Goal: Information Seeking & Learning: Learn about a topic

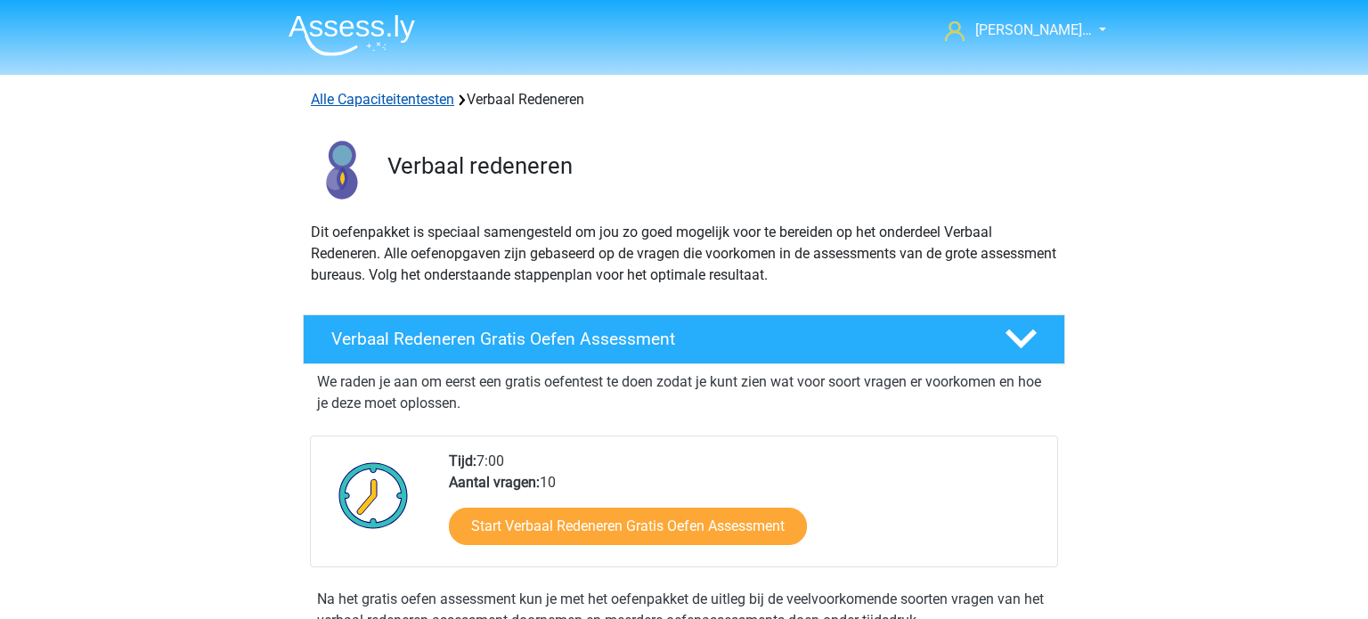
click at [405, 102] on link "Alle Capaciteitentesten" at bounding box center [382, 99] width 143 height 17
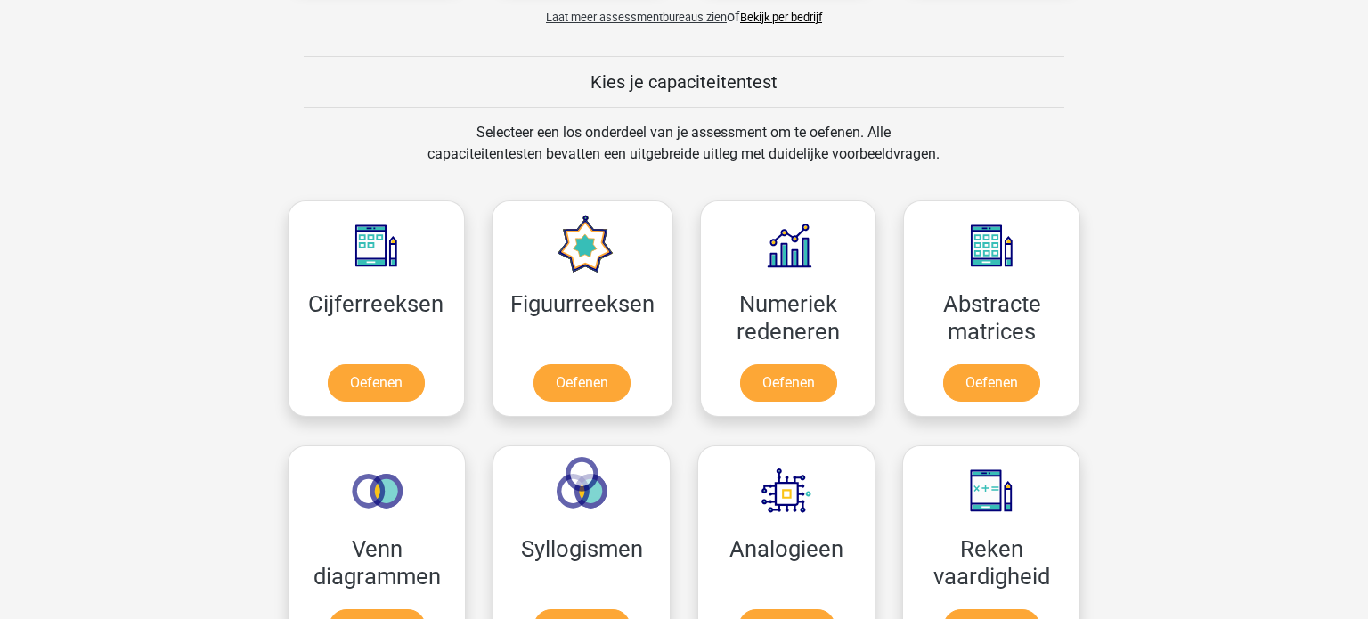
scroll to position [605, 0]
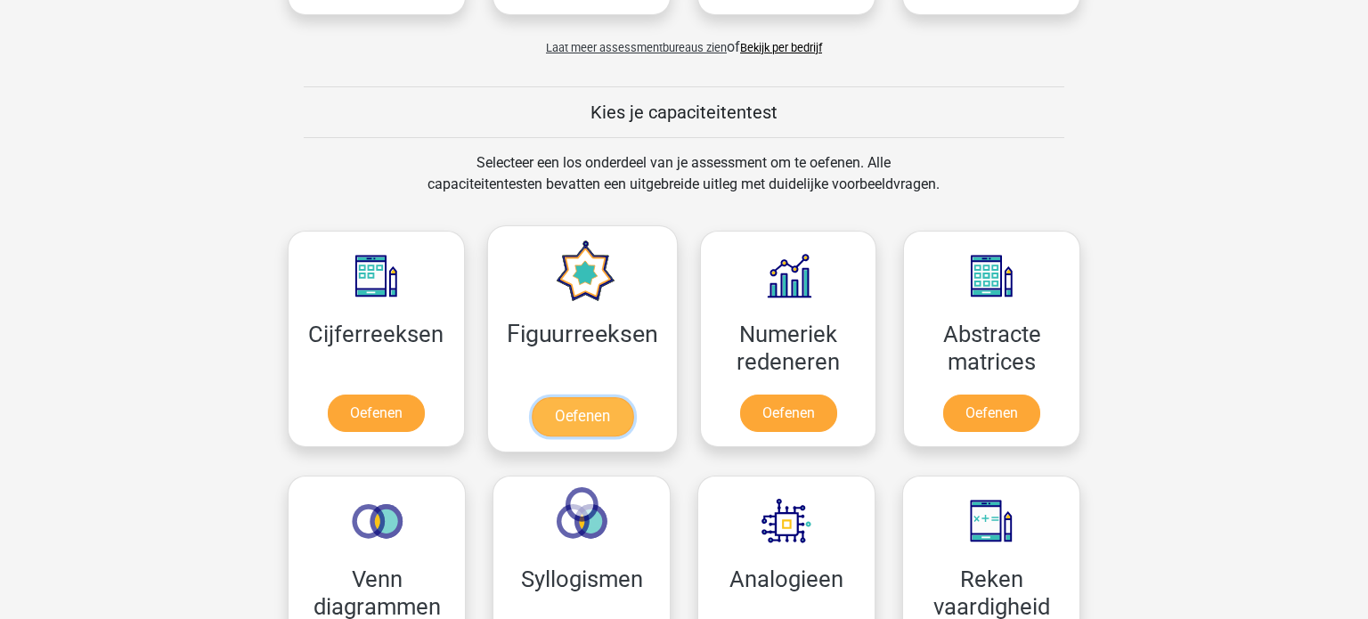
click at [569, 397] on link "Oefenen" at bounding box center [582, 416] width 102 height 39
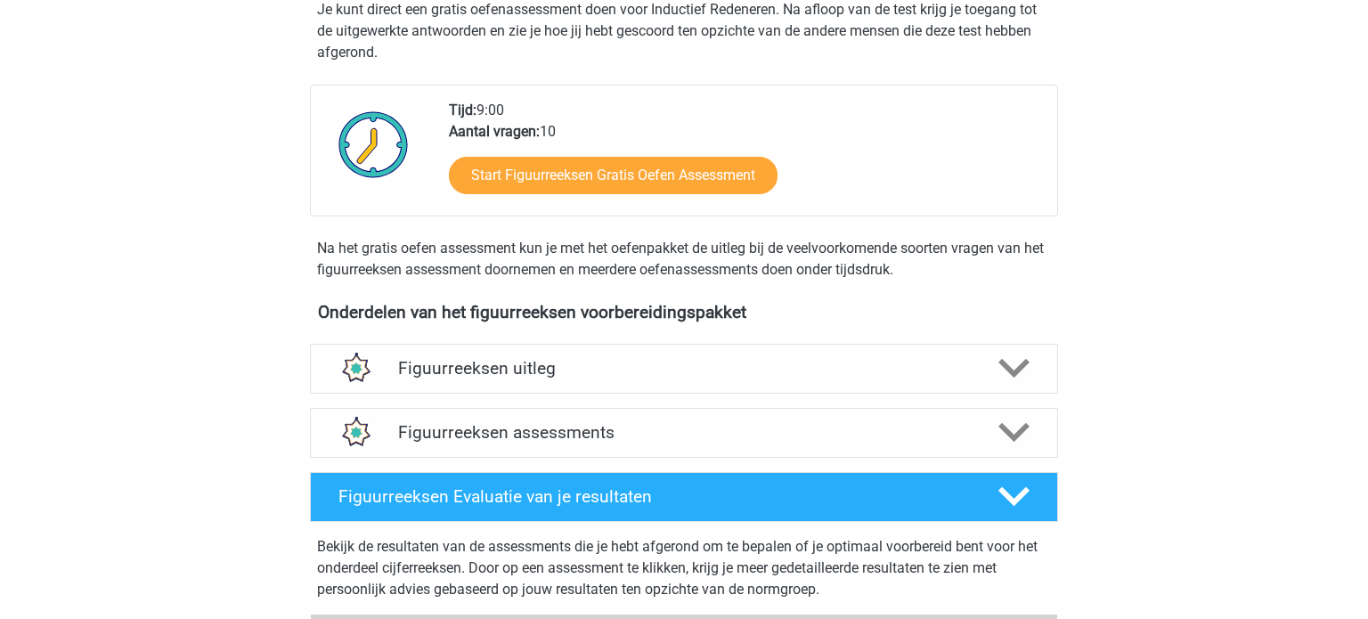
scroll to position [375, 0]
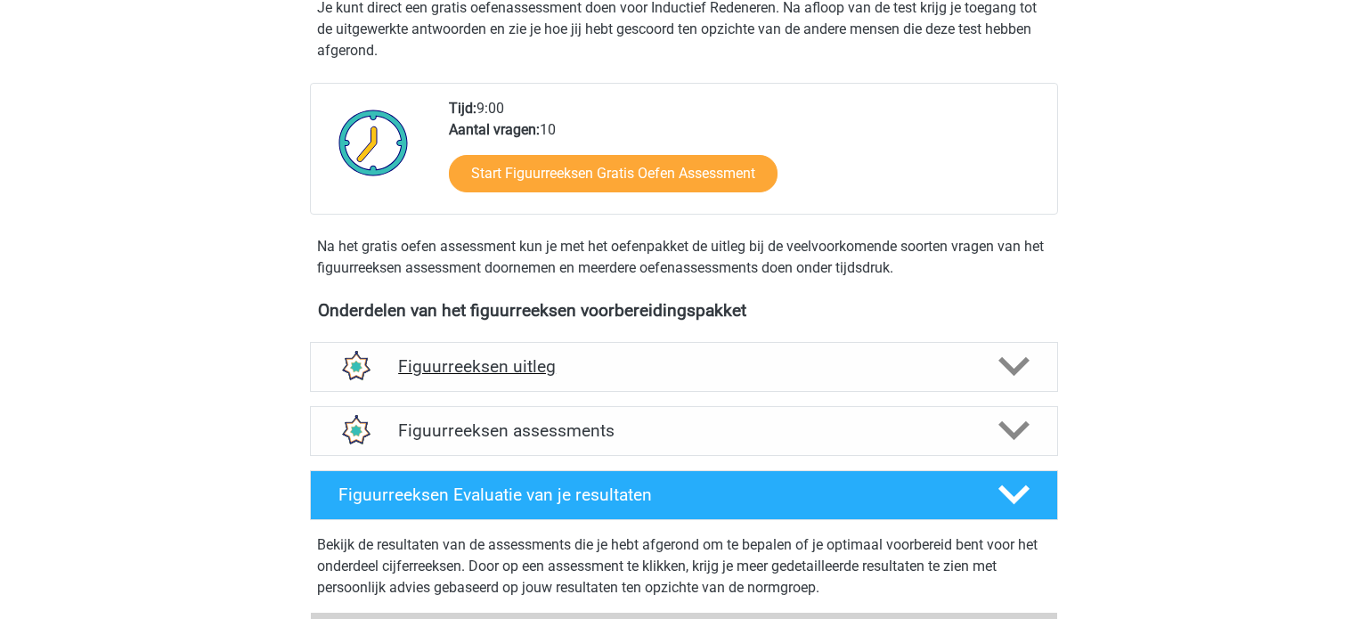
click at [1018, 366] on polygon at bounding box center [1014, 367] width 31 height 20
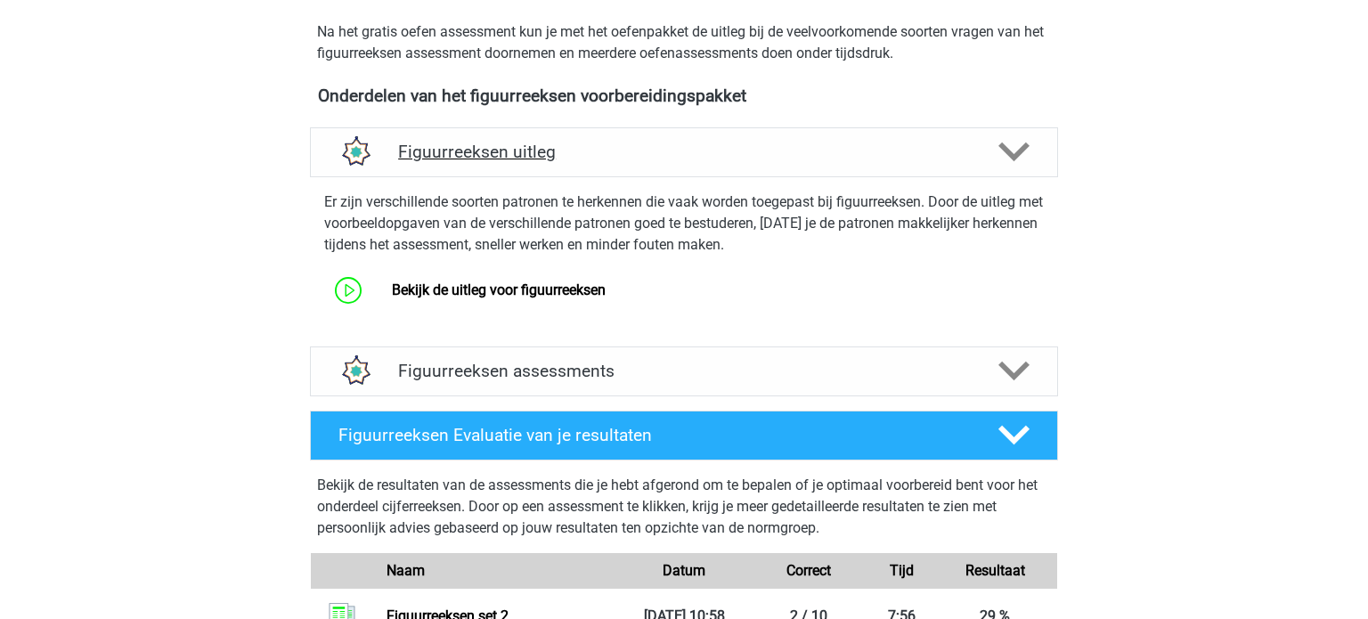
scroll to position [591, 0]
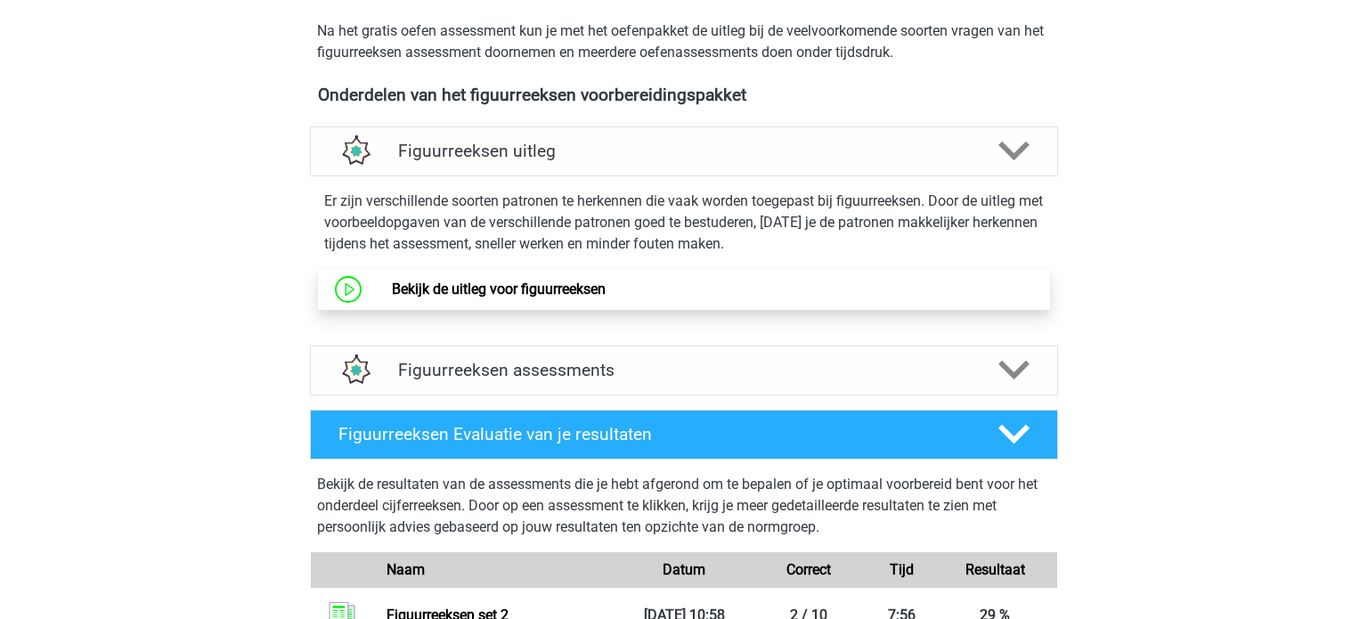
click at [606, 290] on link "Bekijk de uitleg voor figuurreeksen" at bounding box center [499, 289] width 214 height 17
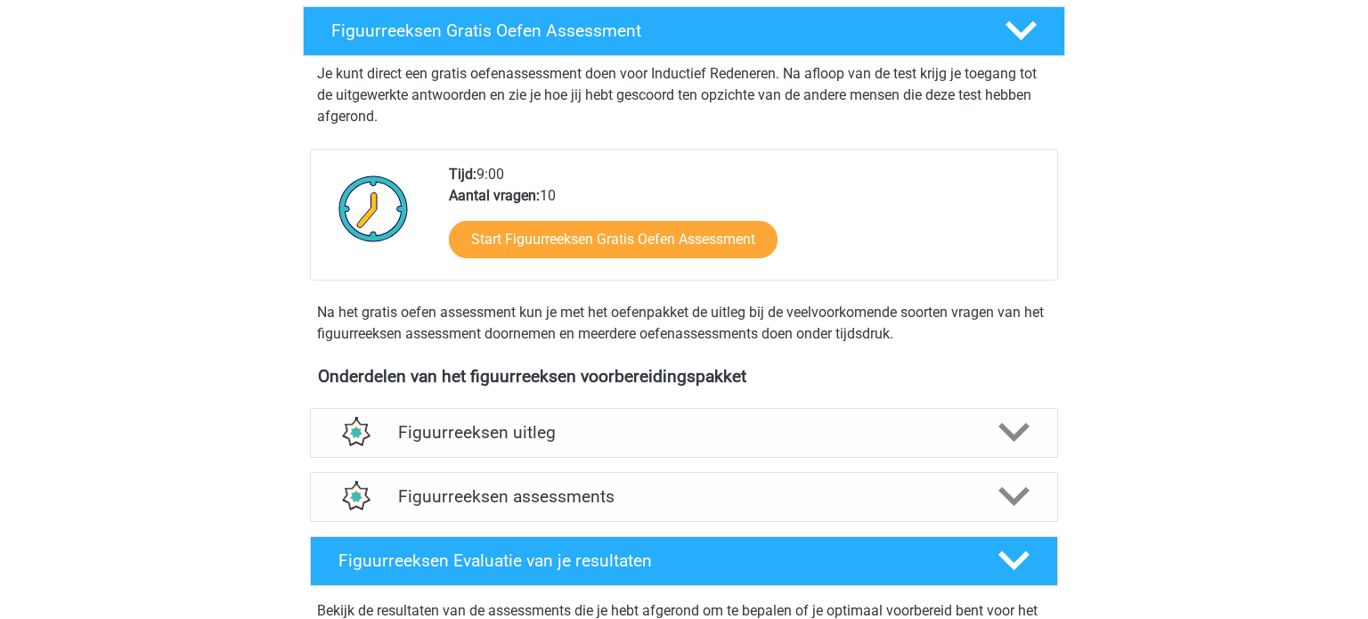
scroll to position [308, 0]
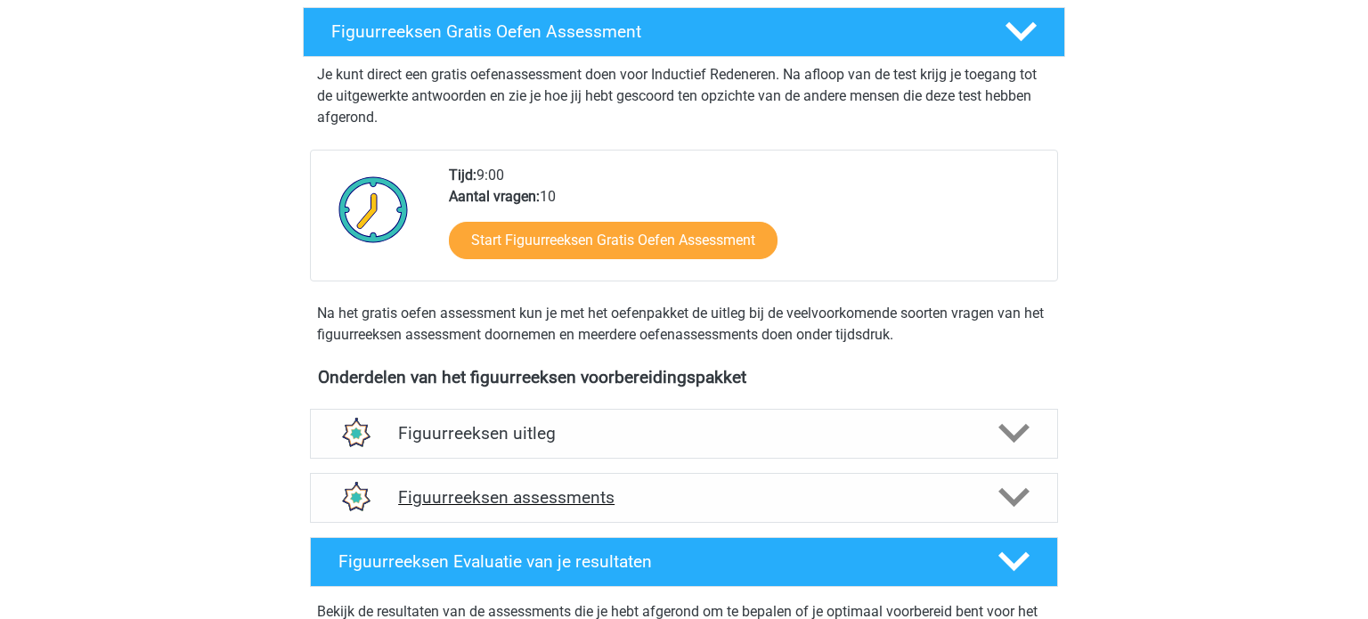
click at [991, 493] on div at bounding box center [1013, 497] width 60 height 31
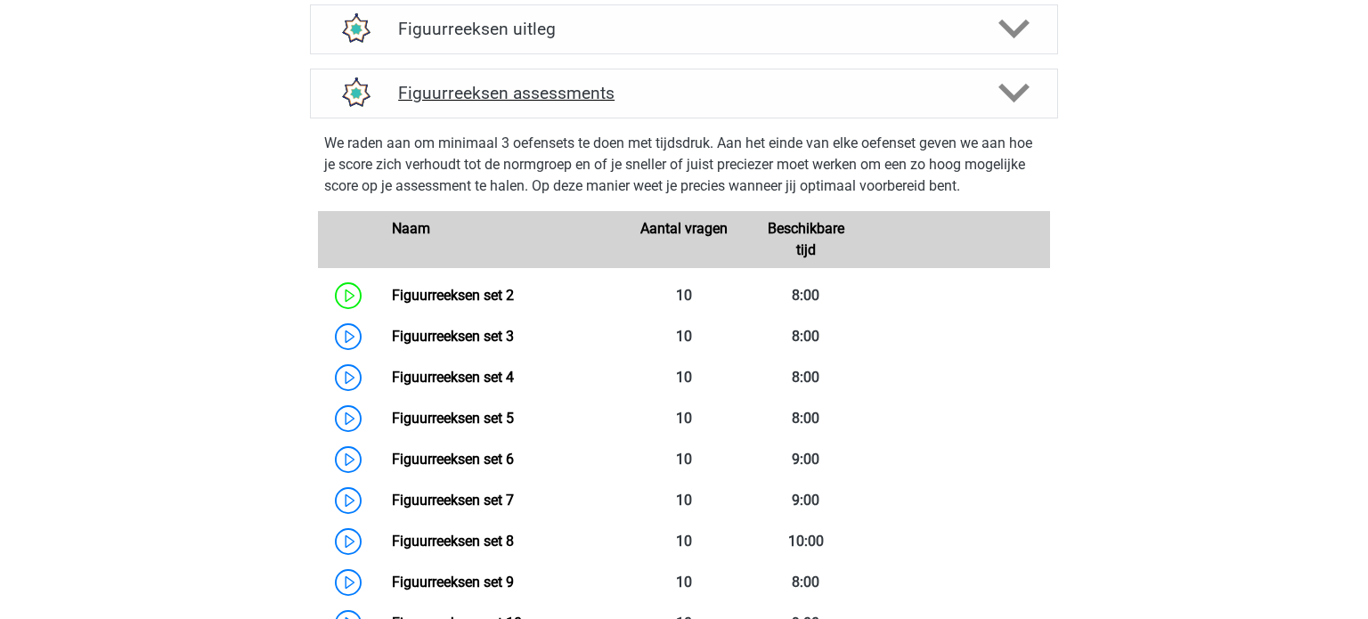
scroll to position [713, 0]
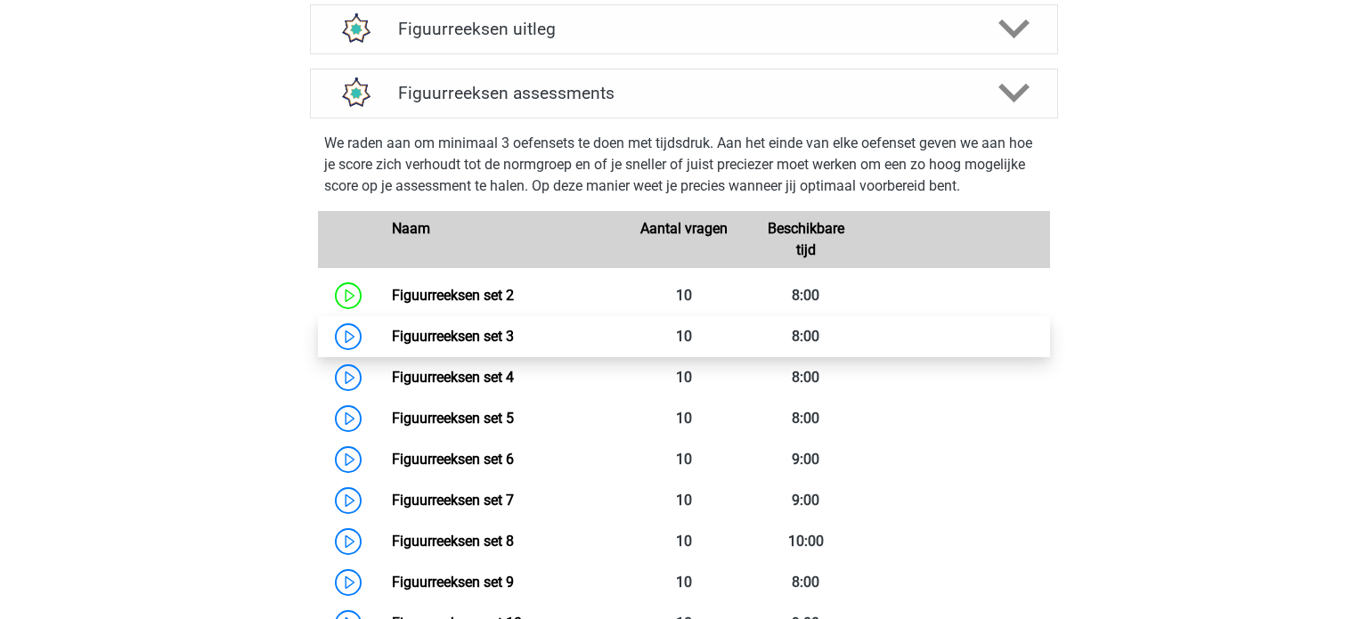
click at [512, 336] on link "Figuurreeksen set 3" at bounding box center [453, 336] width 122 height 17
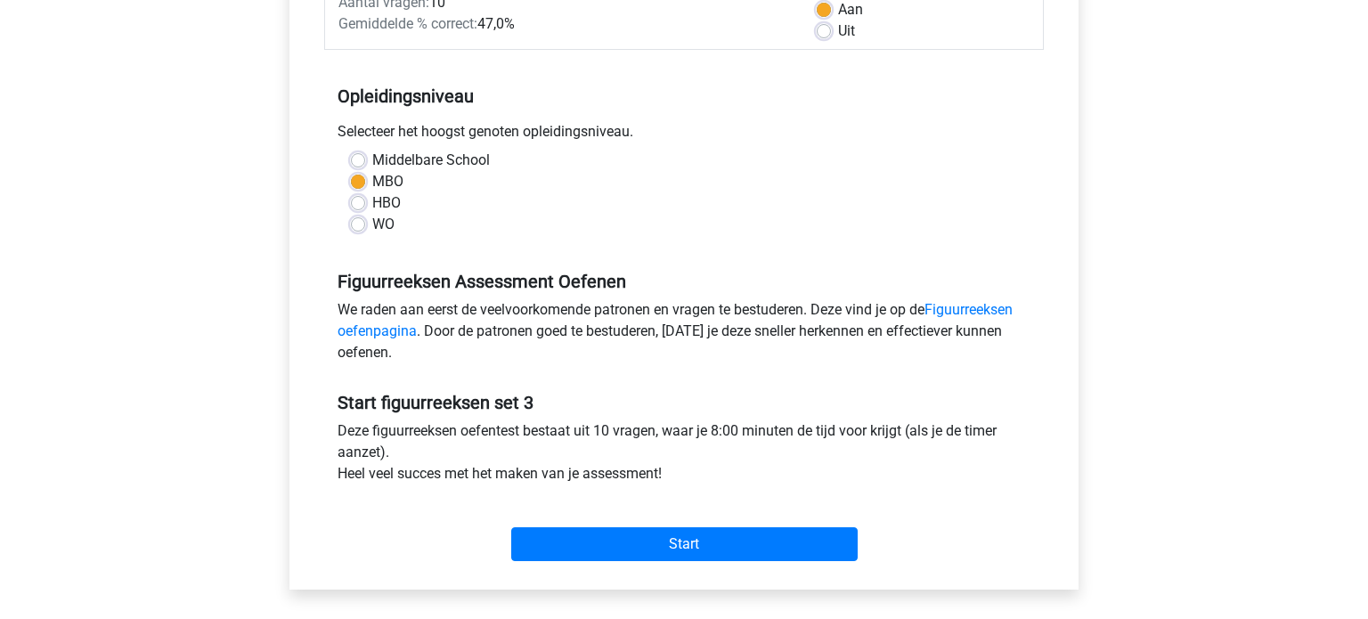
scroll to position [304, 0]
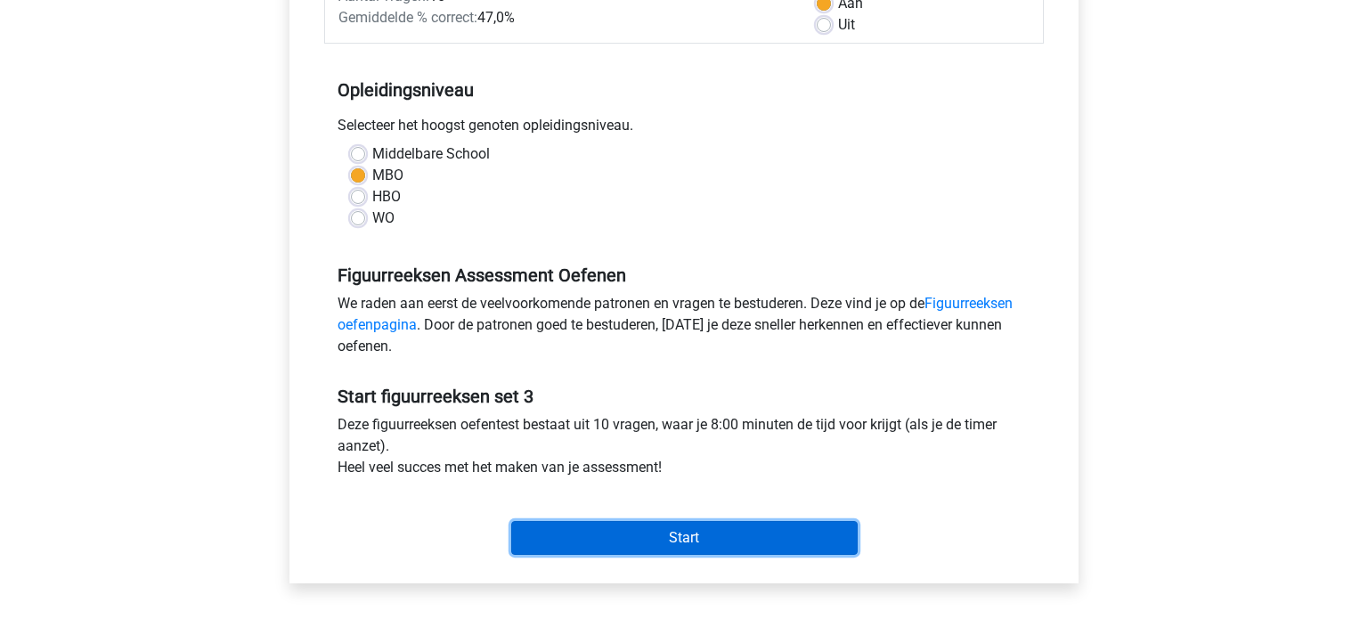
click at [728, 533] on input "Start" at bounding box center [684, 538] width 347 height 34
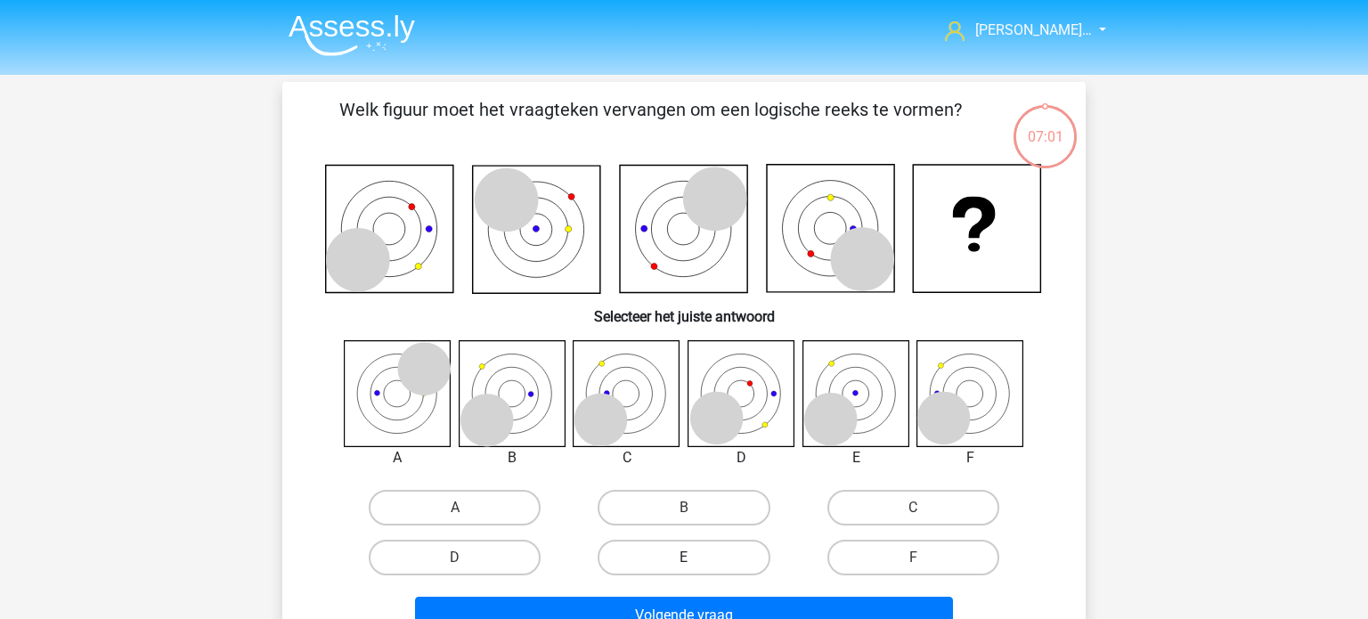
click at [665, 555] on label "E" at bounding box center [684, 558] width 172 height 36
click at [684, 558] on input "E" at bounding box center [690, 564] width 12 height 12
radio input "true"
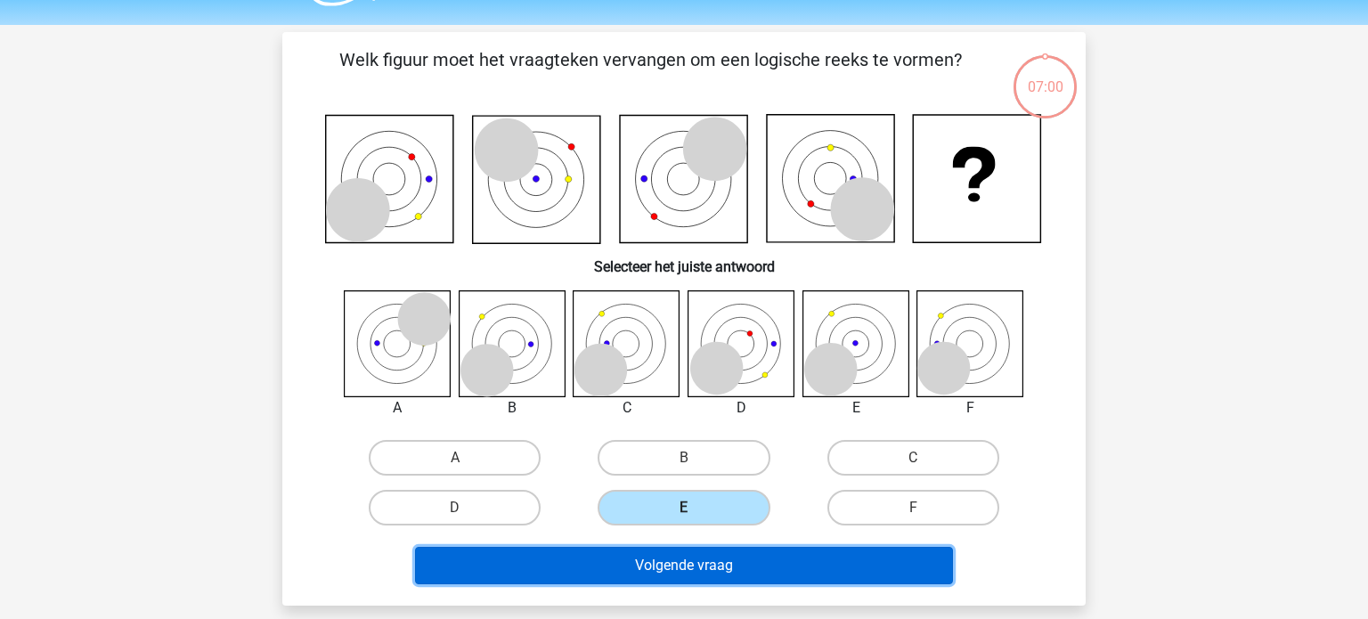
click at [665, 555] on button "Volgende vraag" at bounding box center [684, 565] width 539 height 37
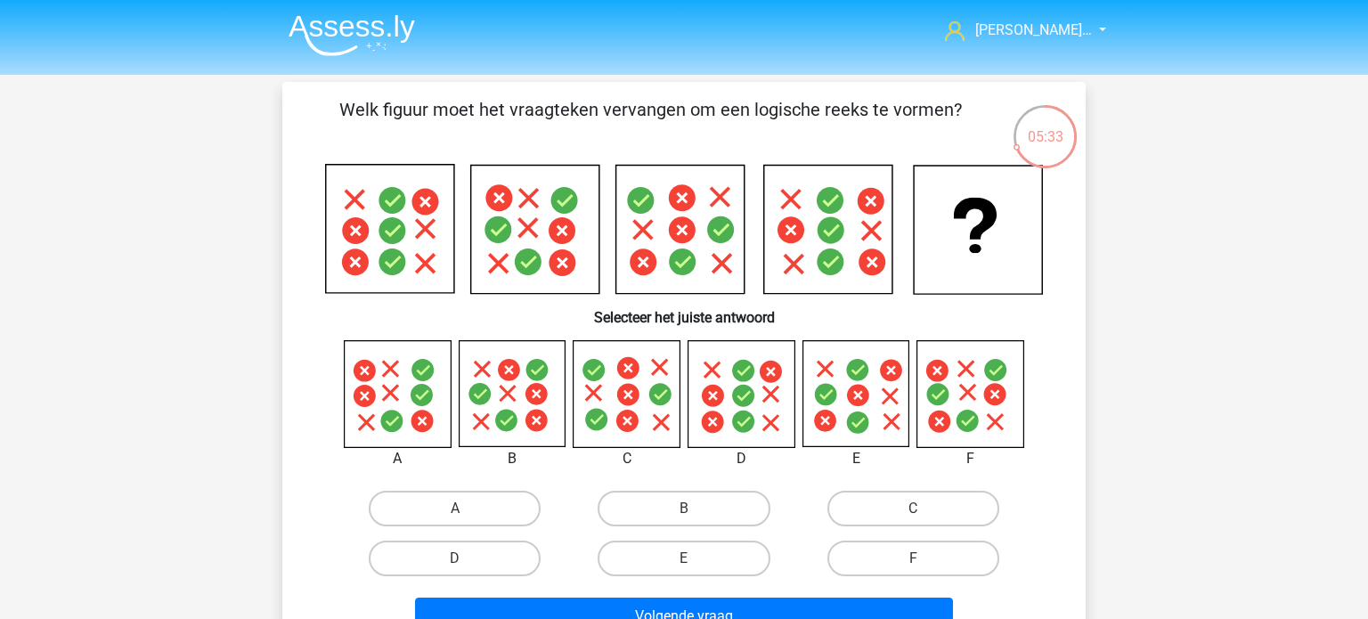
click at [868, 422] on icon at bounding box center [858, 423] width 22 height 22
click at [687, 567] on input "E" at bounding box center [690, 565] width 12 height 12
radio input "true"
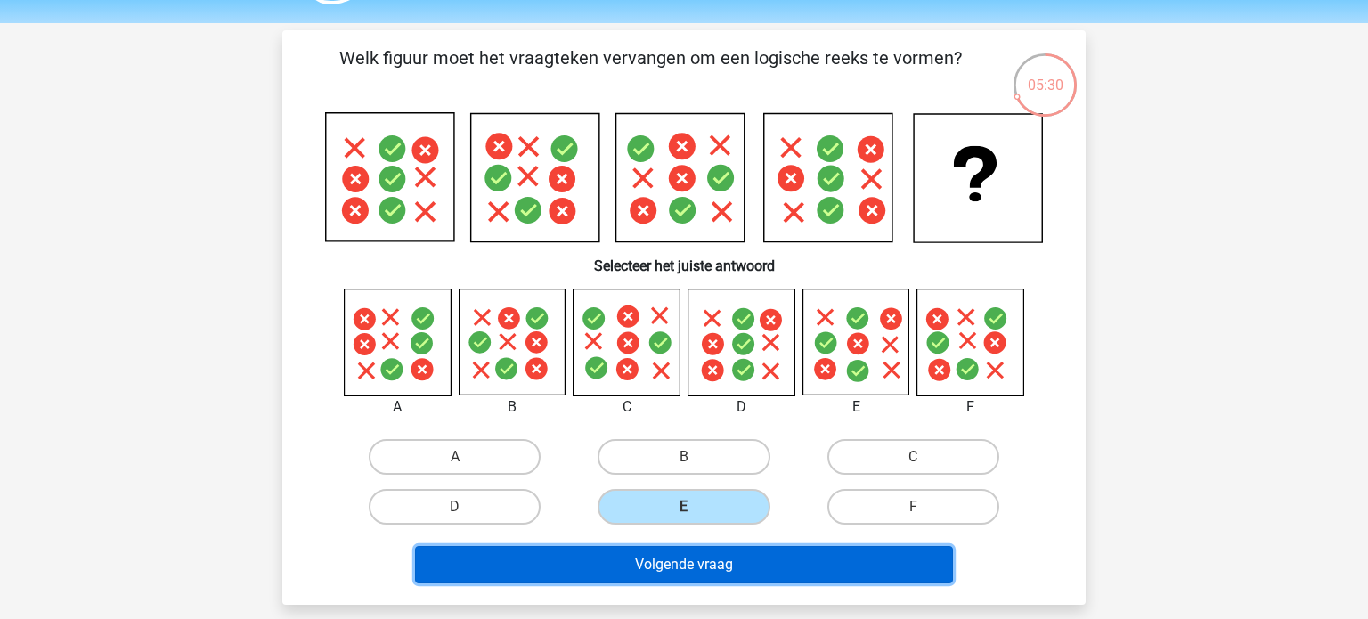
click at [802, 550] on button "Volgende vraag" at bounding box center [684, 564] width 539 height 37
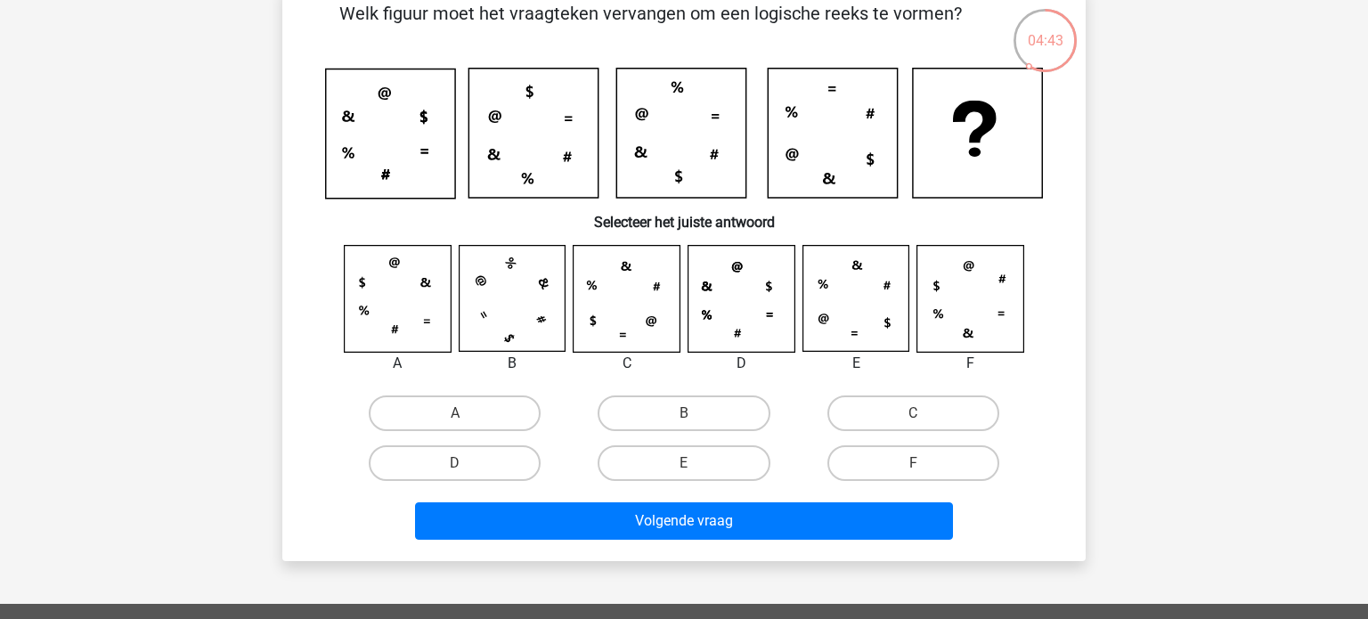
scroll to position [77, 0]
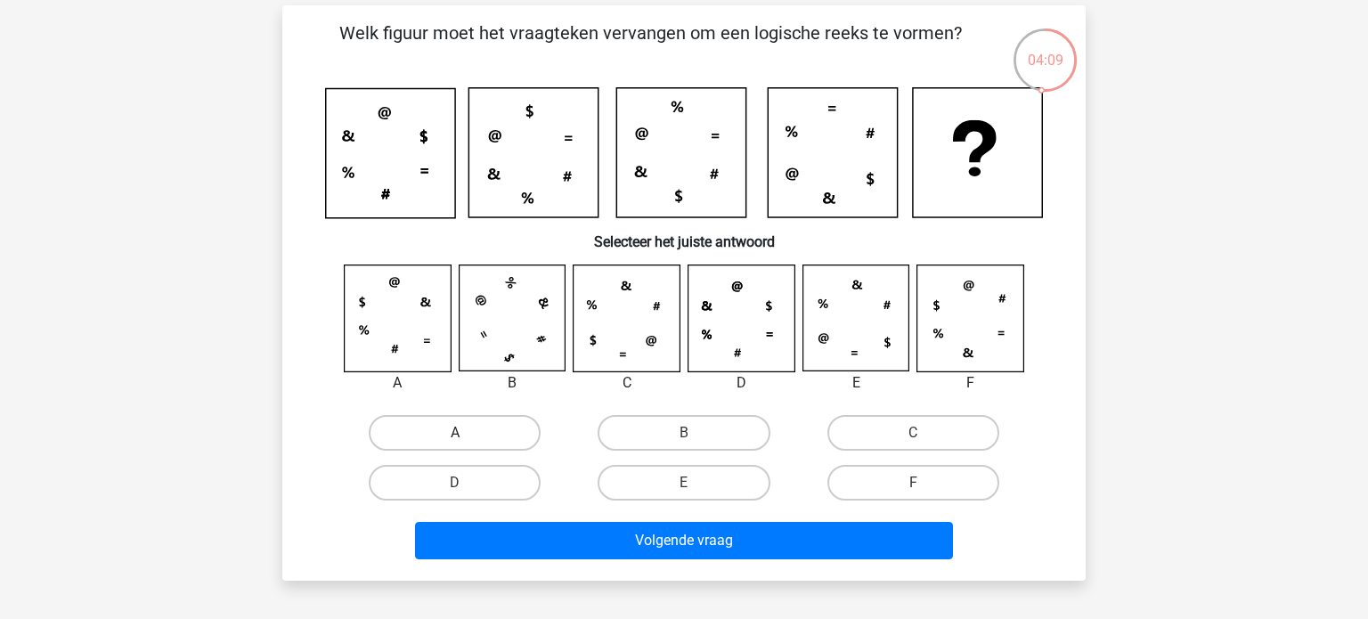
click at [526, 439] on label "A" at bounding box center [455, 433] width 172 height 36
click at [467, 439] on input "A" at bounding box center [461, 439] width 12 height 12
radio input "true"
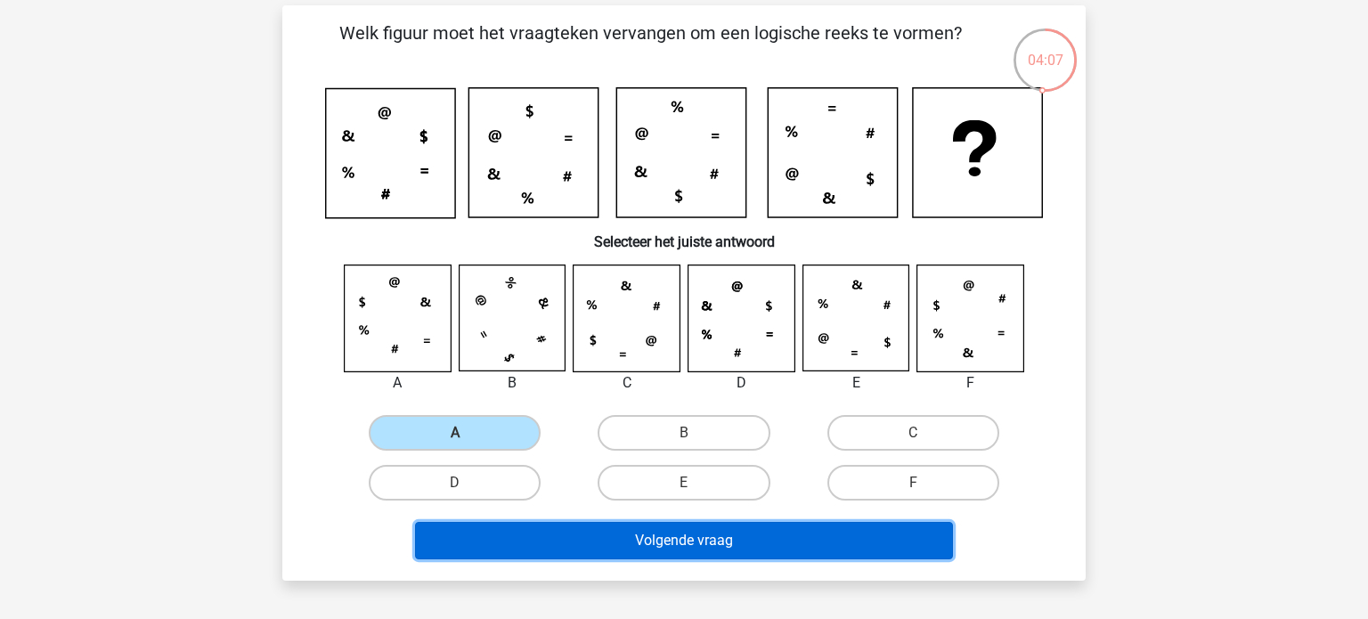
click at [588, 538] on button "Volgende vraag" at bounding box center [684, 540] width 539 height 37
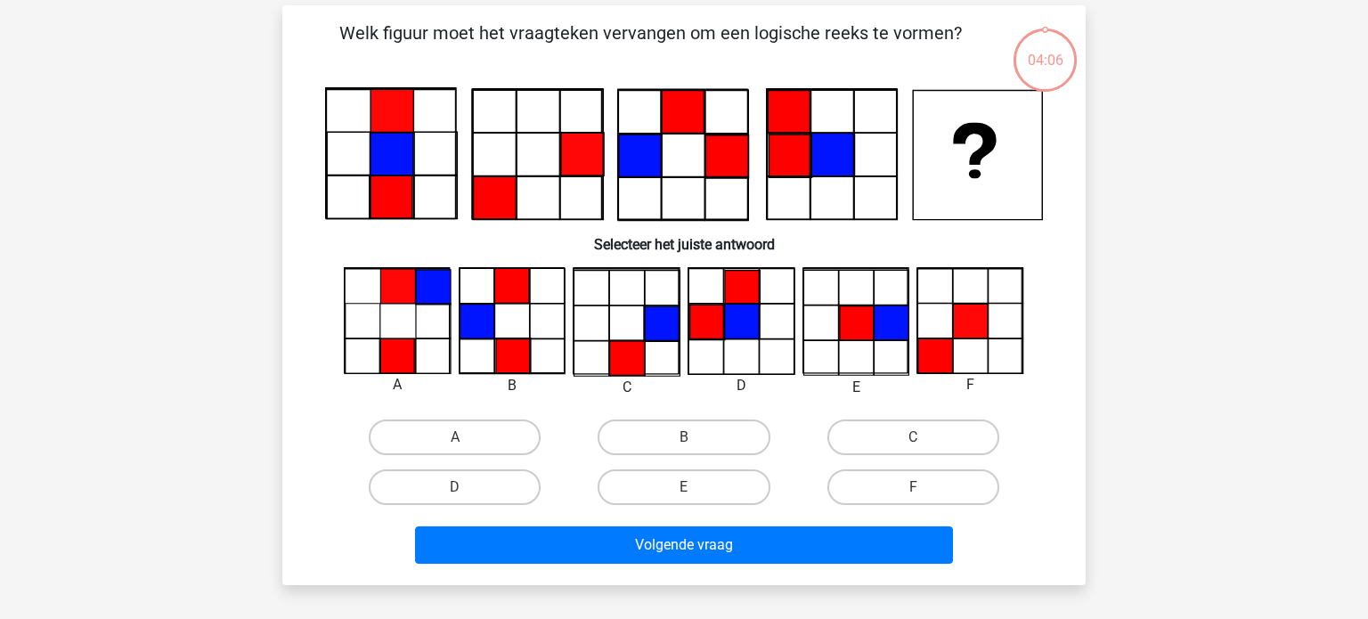
scroll to position [82, 0]
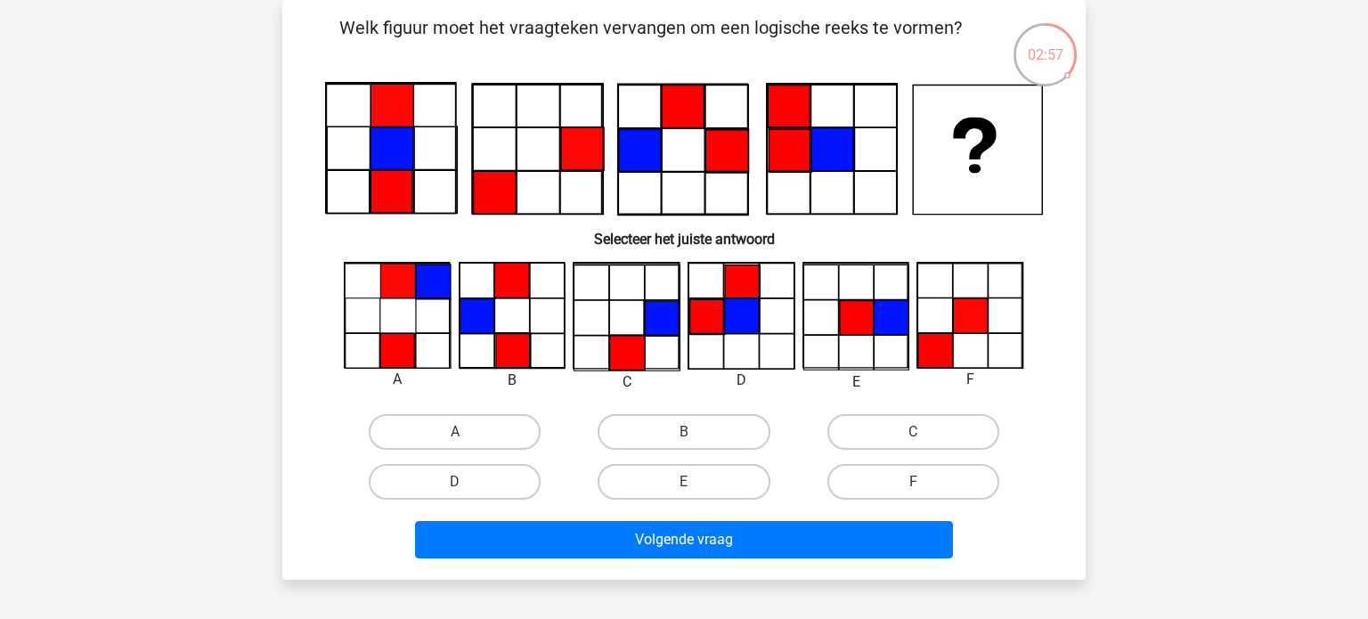
click at [917, 488] on input "F" at bounding box center [919, 488] width 12 height 12
radio input "true"
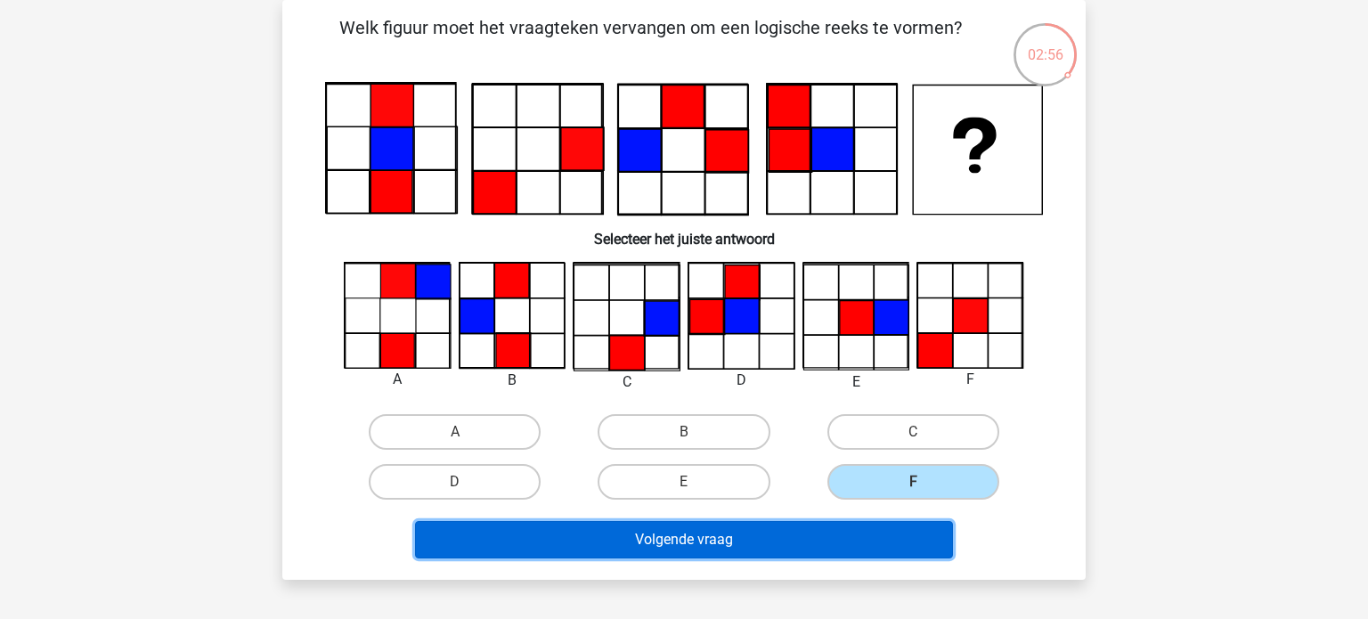
click at [819, 540] on button "Volgende vraag" at bounding box center [684, 539] width 539 height 37
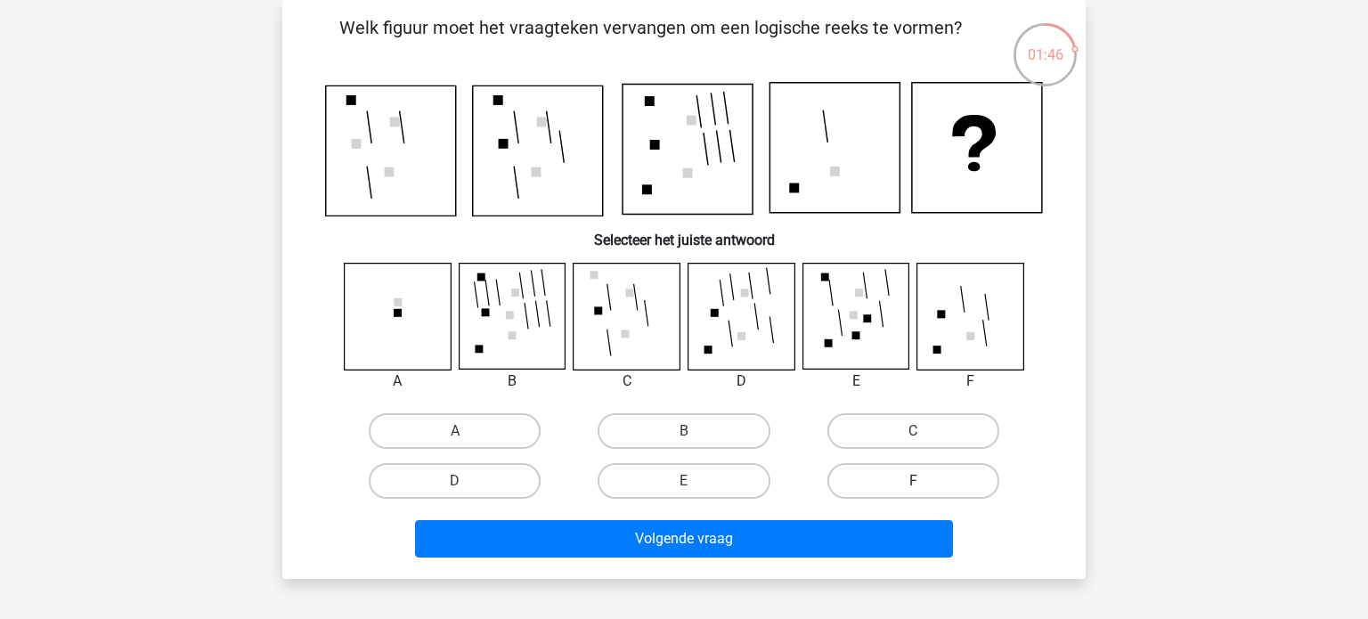
click at [890, 486] on label "F" at bounding box center [914, 481] width 172 height 36
click at [913, 486] on input "F" at bounding box center [919, 487] width 12 height 12
radio input "true"
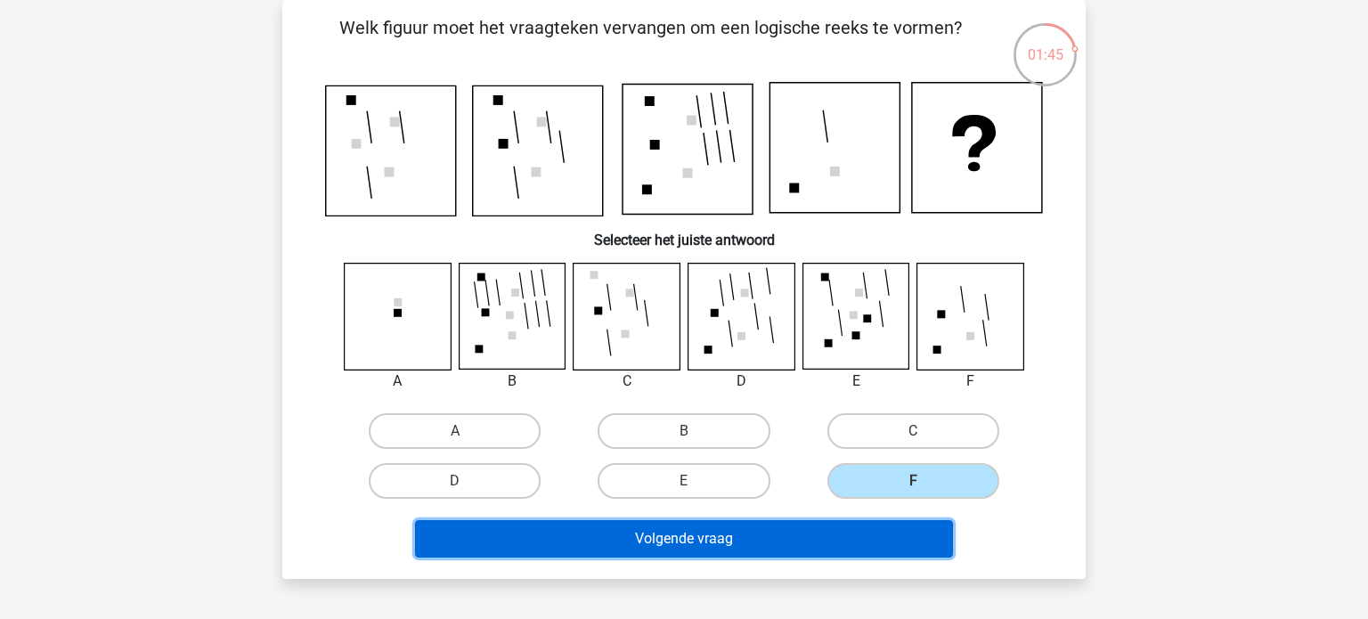
click at [811, 531] on button "Volgende vraag" at bounding box center [684, 538] width 539 height 37
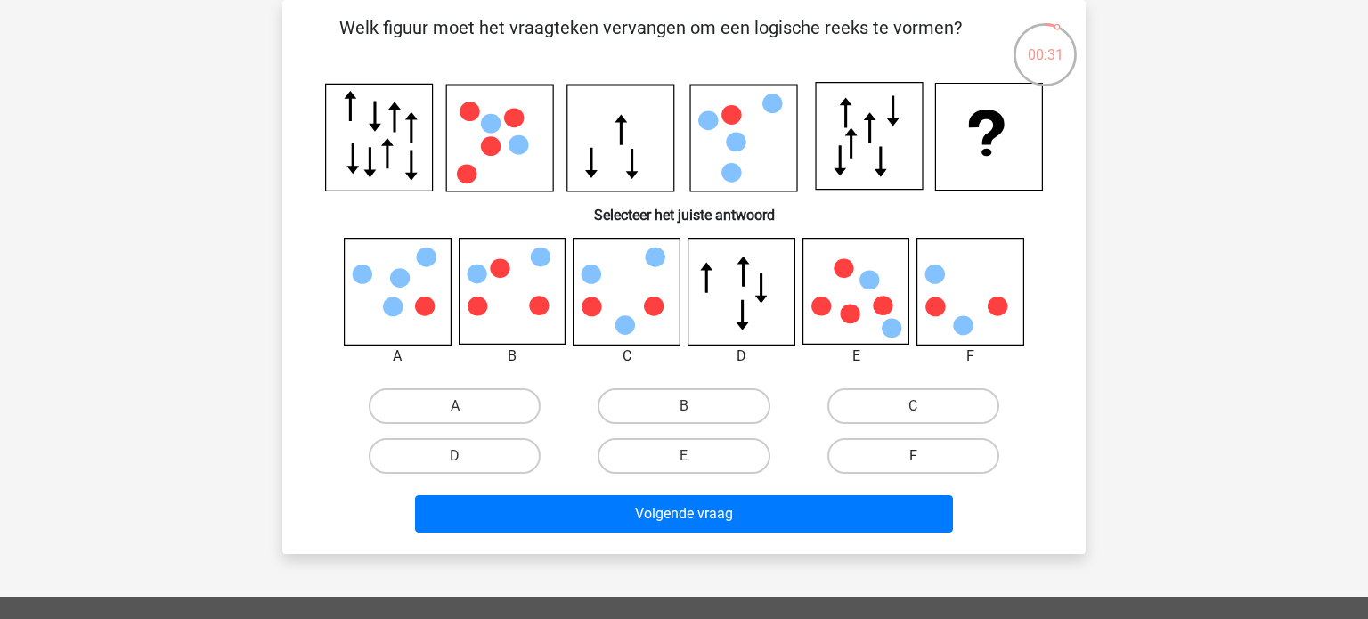
click at [940, 459] on label "F" at bounding box center [914, 456] width 172 height 36
click at [925, 459] on input "F" at bounding box center [919, 462] width 12 height 12
radio input "true"
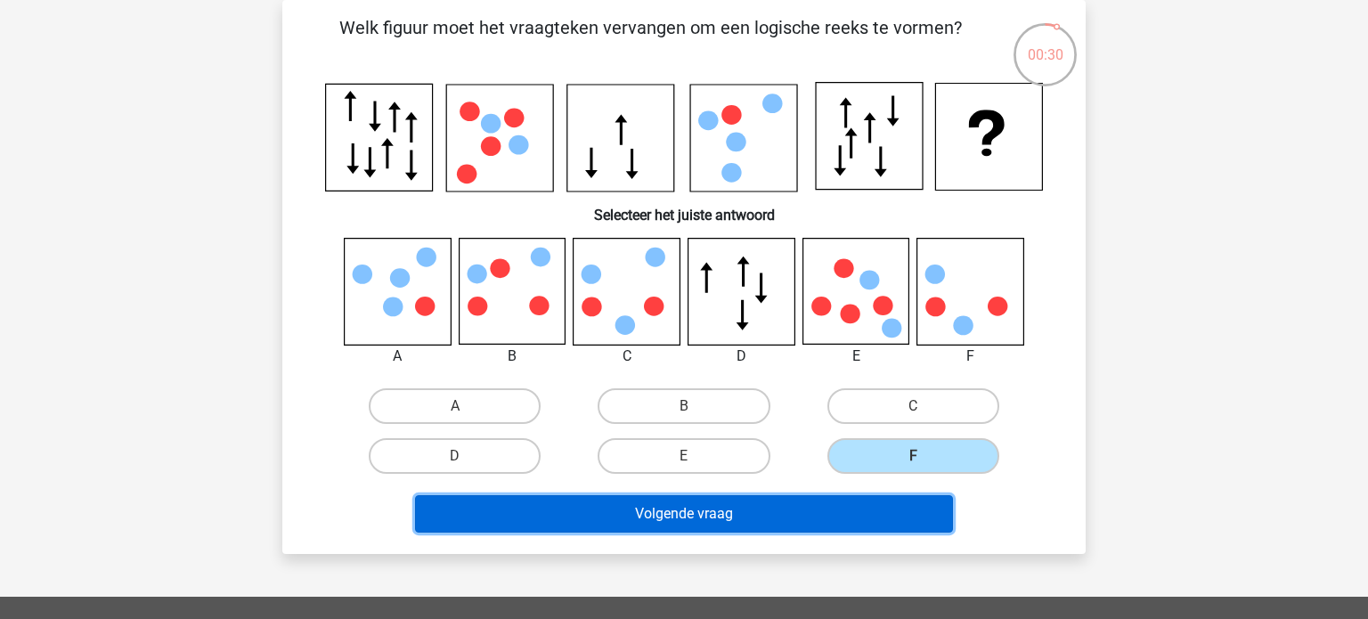
click at [780, 513] on button "Volgende vraag" at bounding box center [684, 513] width 539 height 37
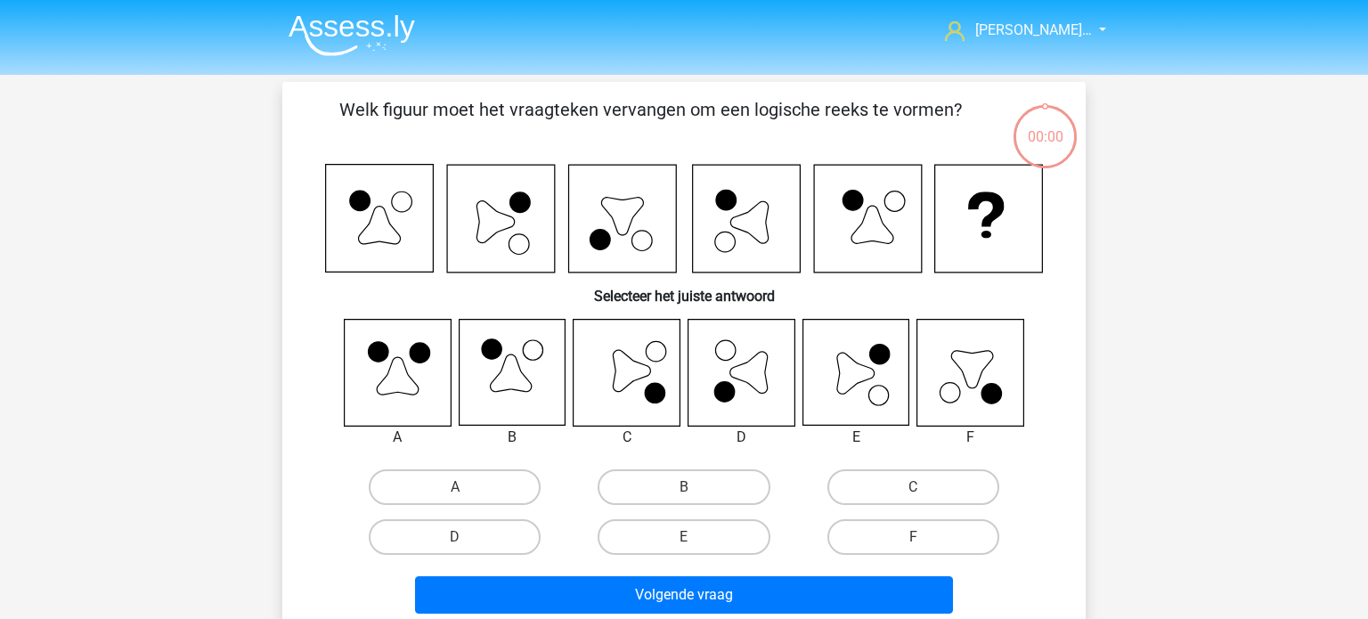
scroll to position [82, 0]
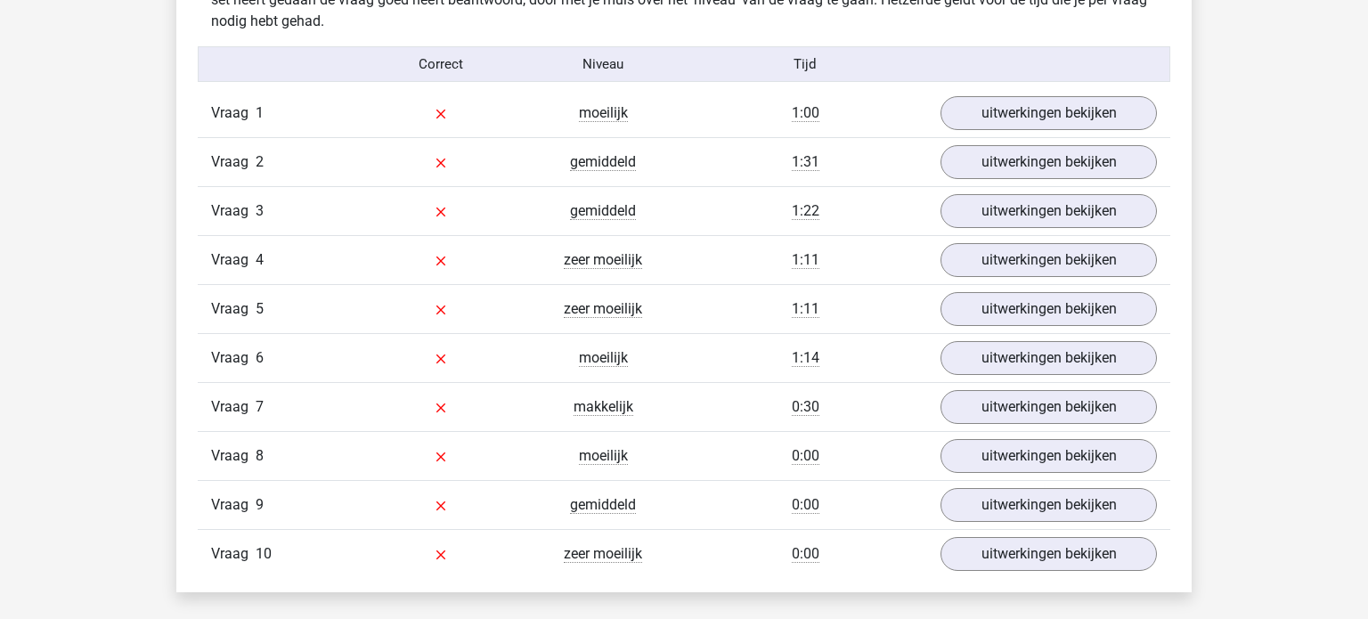
scroll to position [1137, 0]
click at [1056, 112] on link "uitwerkingen bekijken" at bounding box center [1049, 114] width 249 height 39
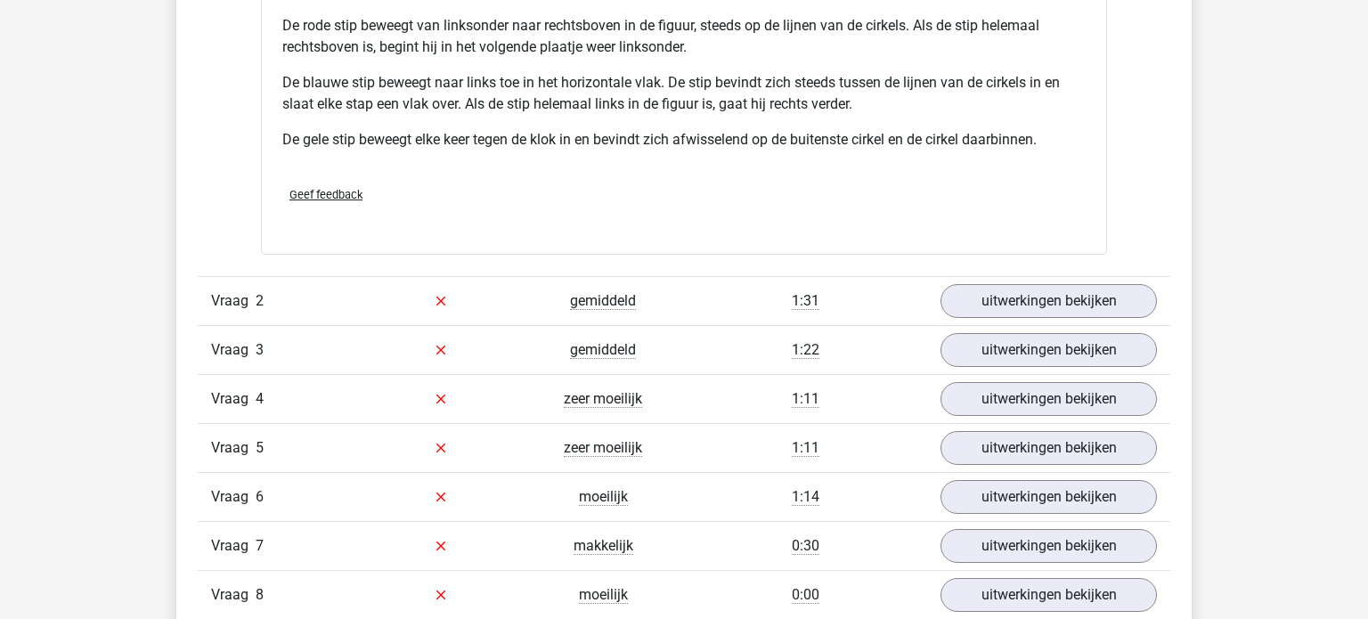
scroll to position [2227, 0]
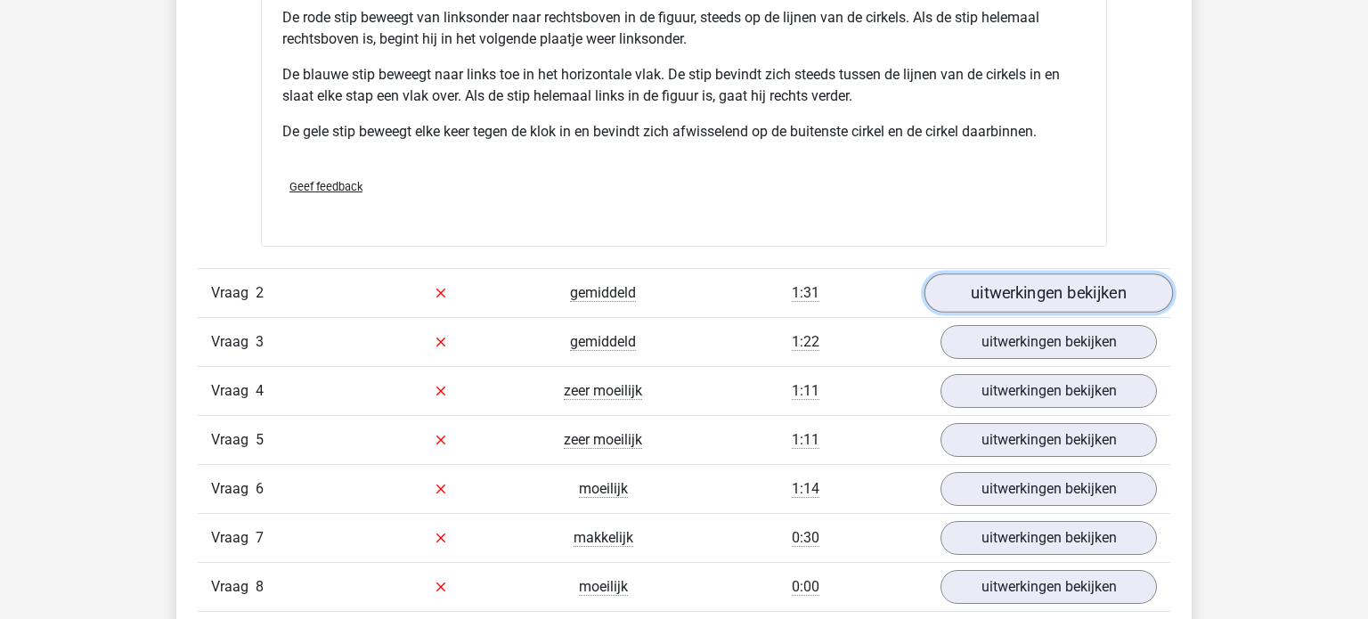
click at [1055, 290] on link "uitwerkingen bekijken" at bounding box center [1049, 292] width 249 height 39
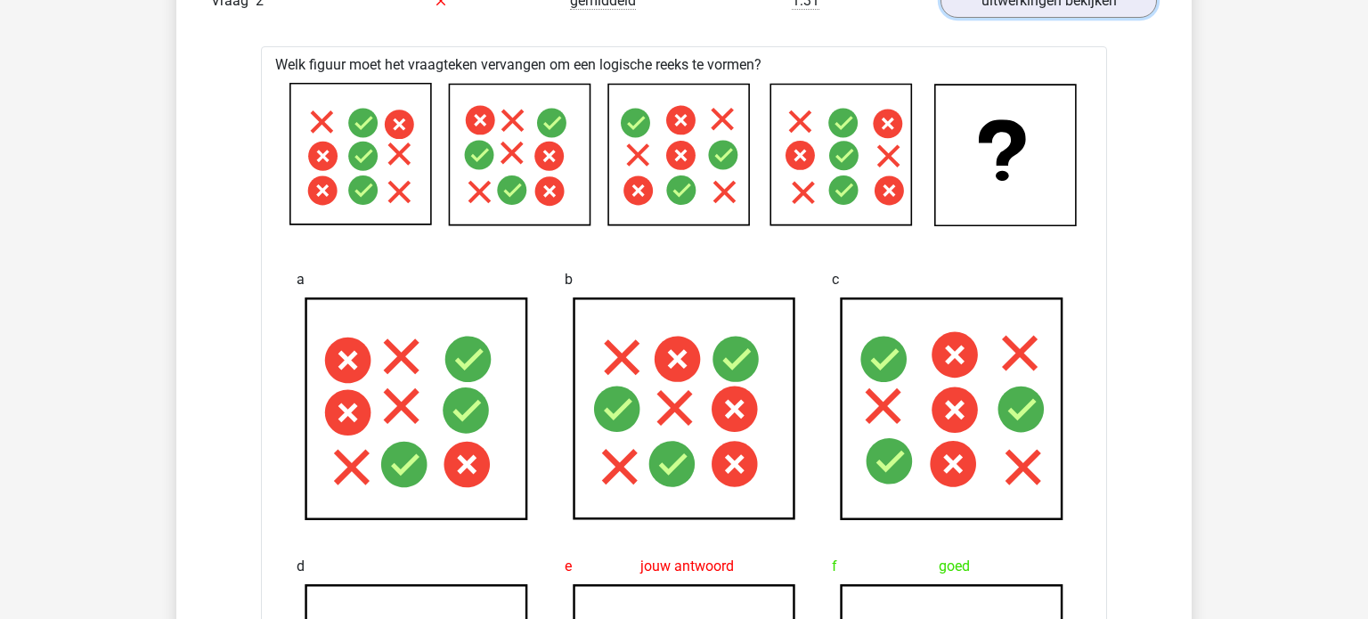
scroll to position [2516, 0]
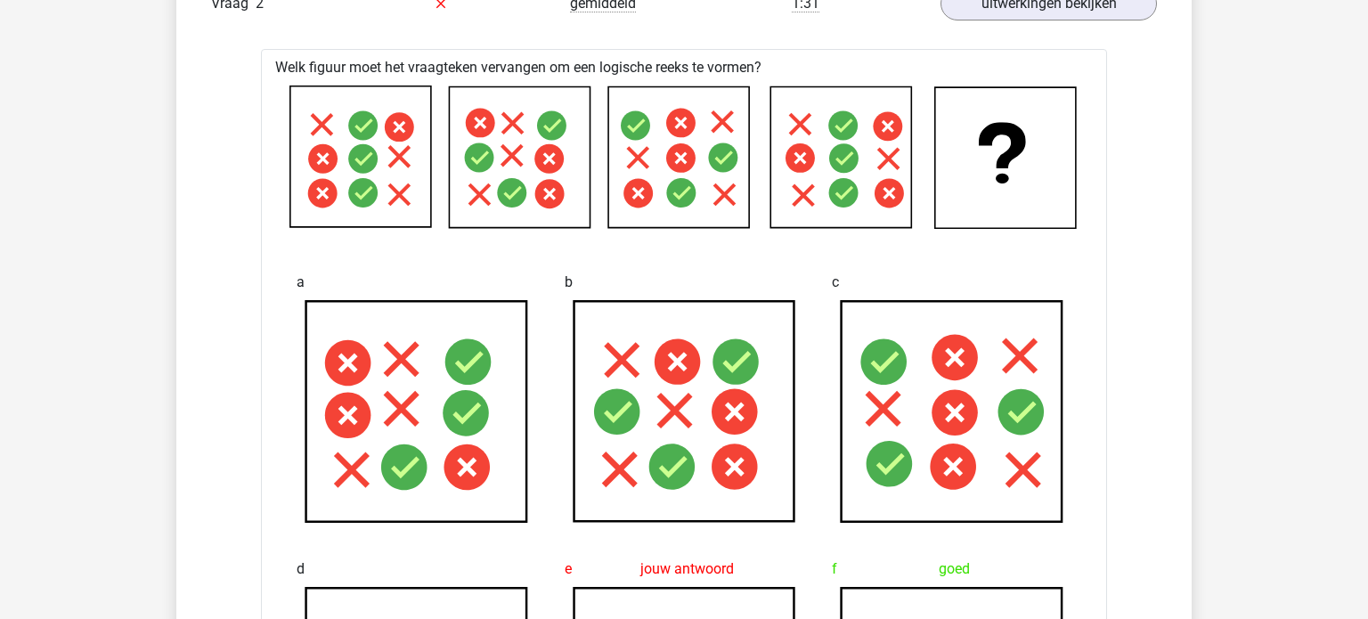
click at [340, 208] on icon at bounding box center [360, 156] width 141 height 141
click at [429, 215] on icon at bounding box center [360, 156] width 141 height 141
click at [575, 206] on icon at bounding box center [520, 156] width 141 height 141
click at [656, 194] on icon at bounding box center [679, 156] width 141 height 141
click at [738, 194] on icon at bounding box center [679, 156] width 141 height 141
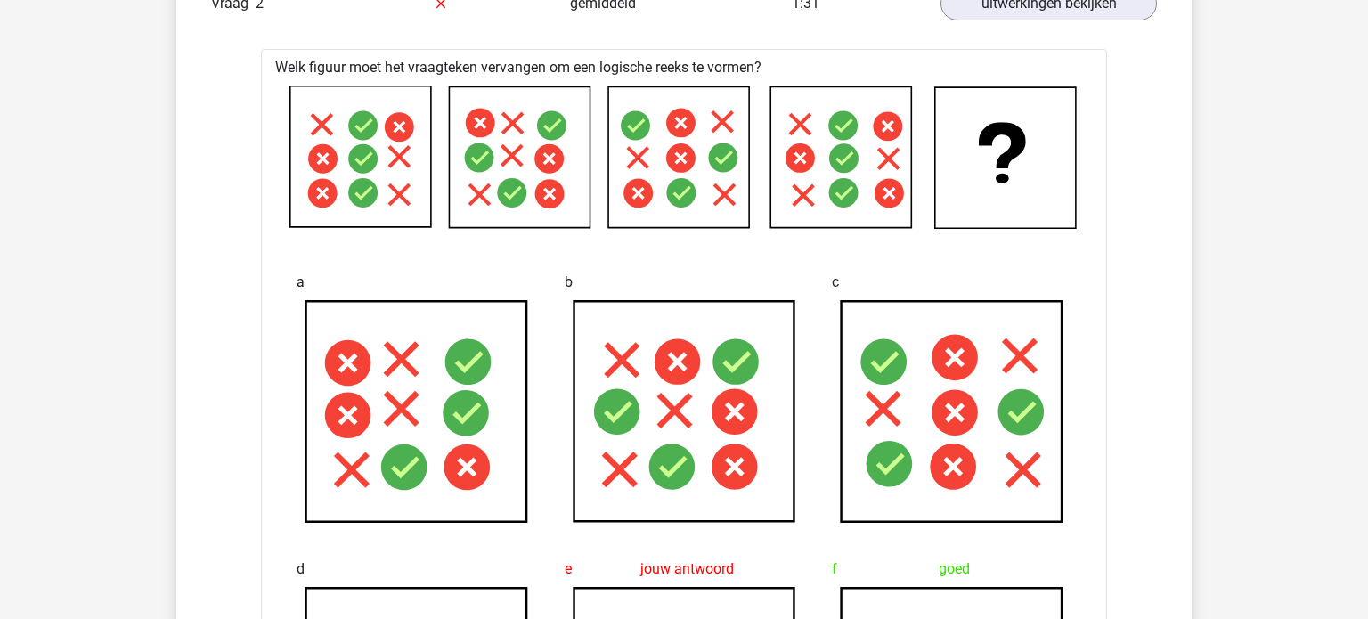
click at [820, 196] on icon at bounding box center [842, 156] width 141 height 141
click at [903, 199] on icon at bounding box center [842, 156] width 141 height 141
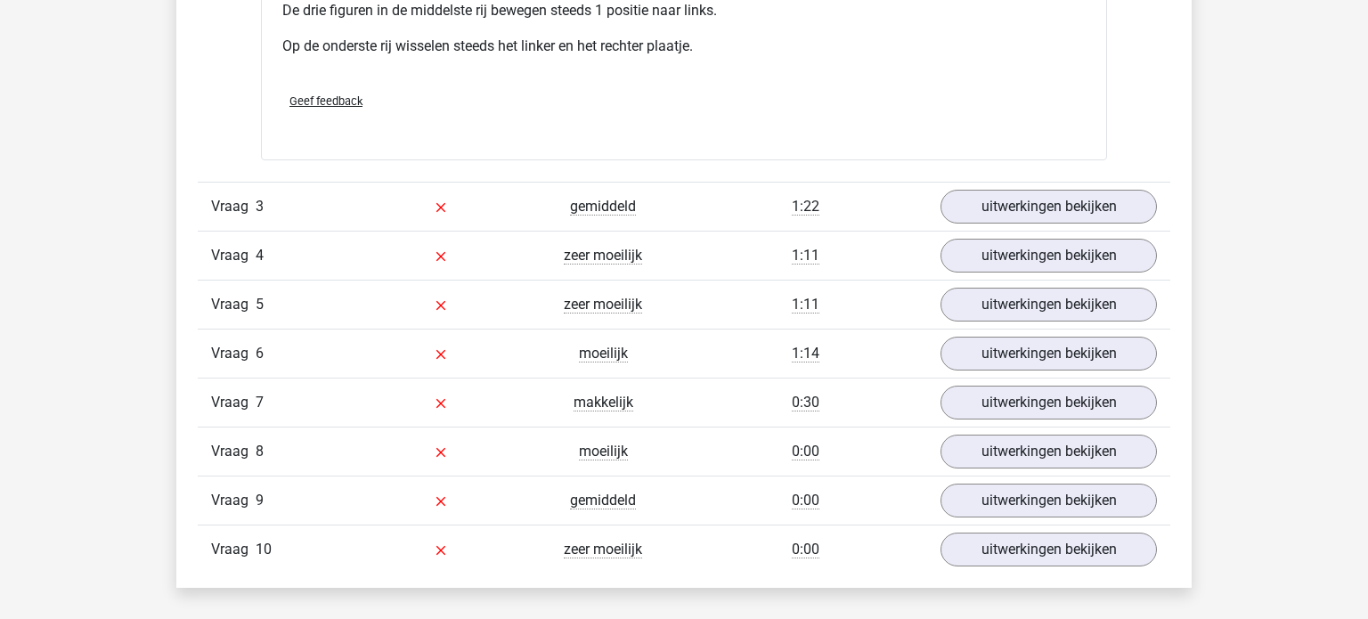
scroll to position [3462, 0]
click at [1121, 205] on link "uitwerkingen bekijken" at bounding box center [1049, 205] width 249 height 39
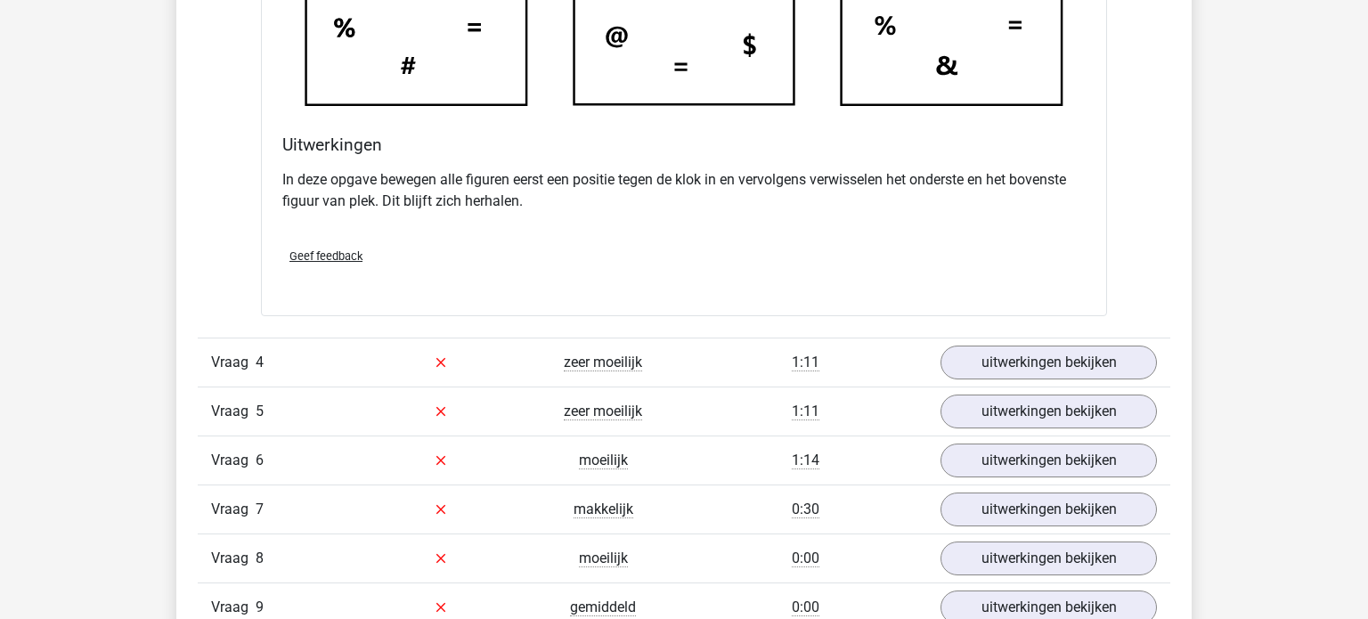
scroll to position [4368, 0]
click at [1032, 365] on link "uitwerkingen bekijken" at bounding box center [1049, 362] width 249 height 39
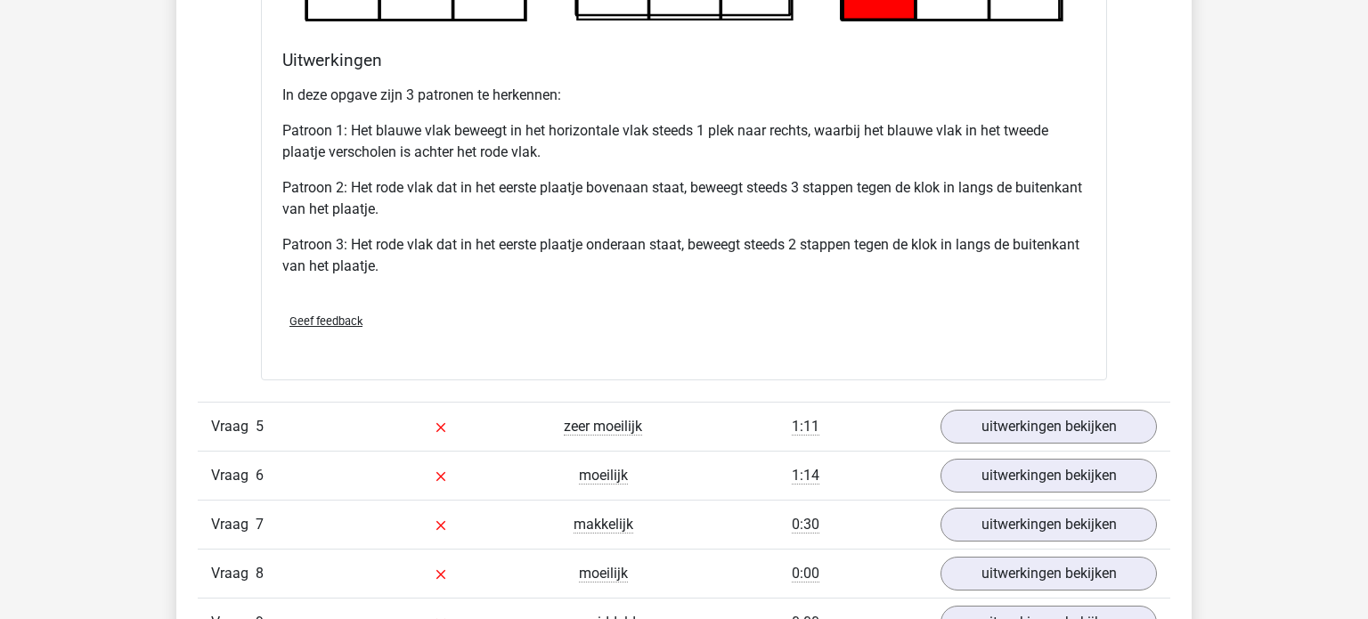
scroll to position [5521, 0]
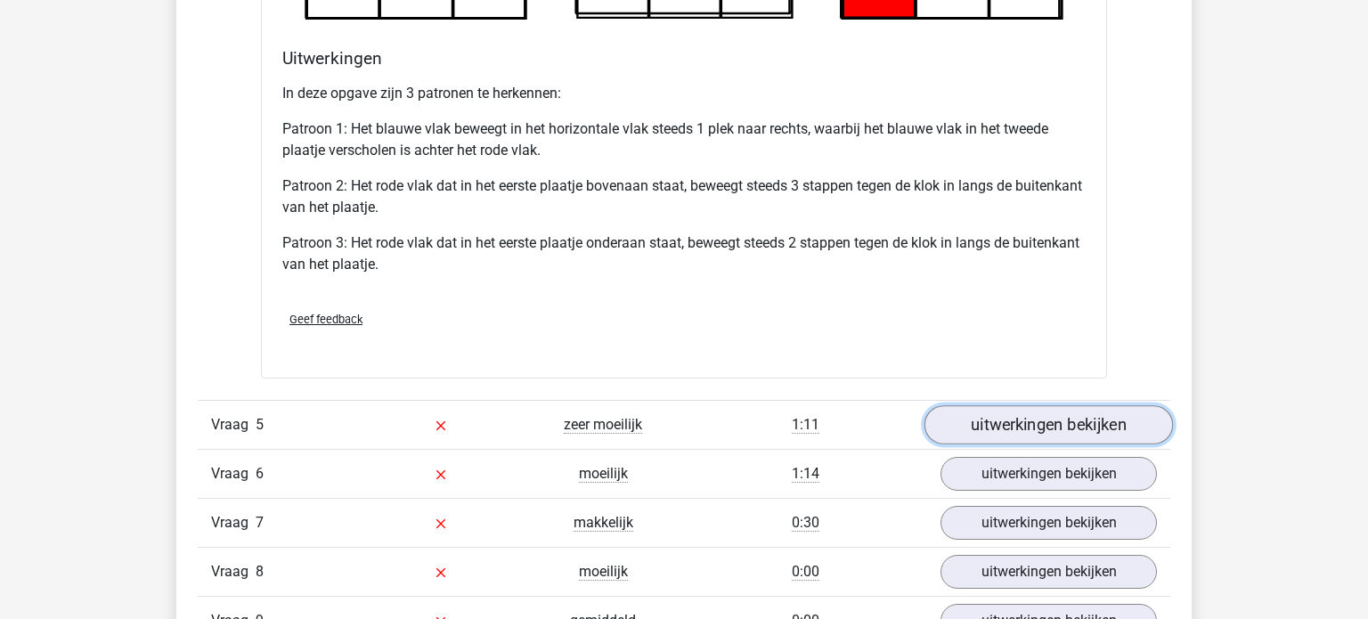
click at [1049, 420] on link "uitwerkingen bekijken" at bounding box center [1049, 424] width 249 height 39
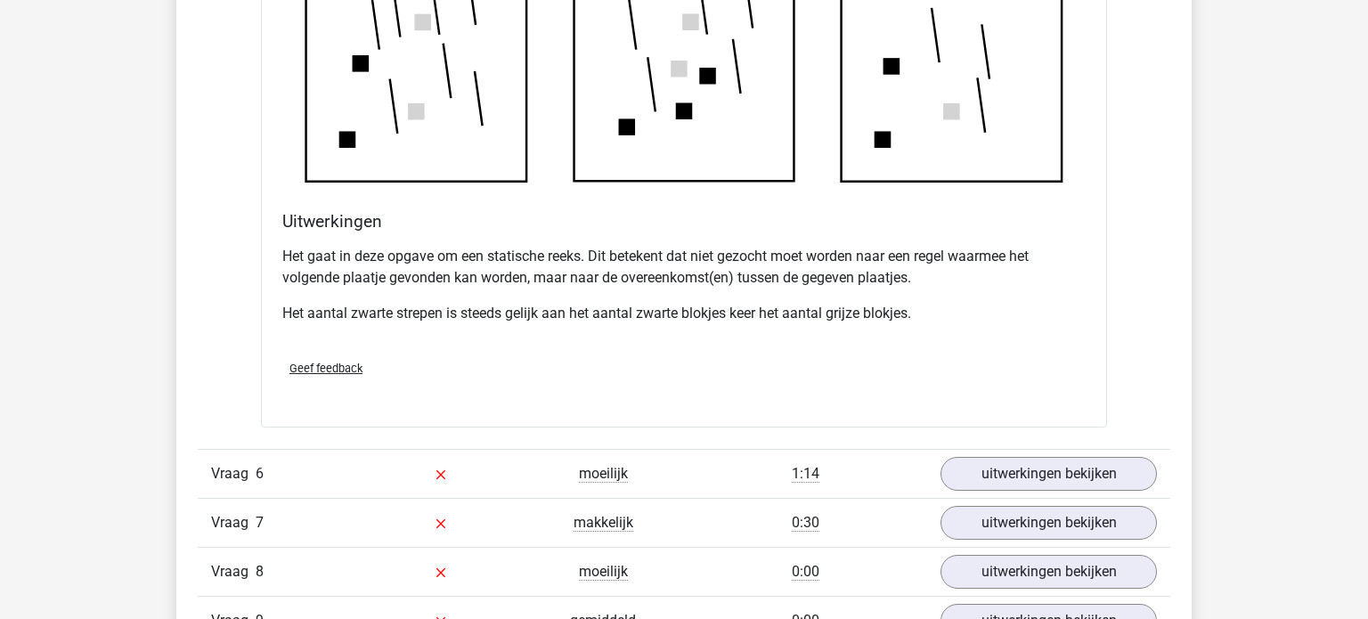
scroll to position [6570, 0]
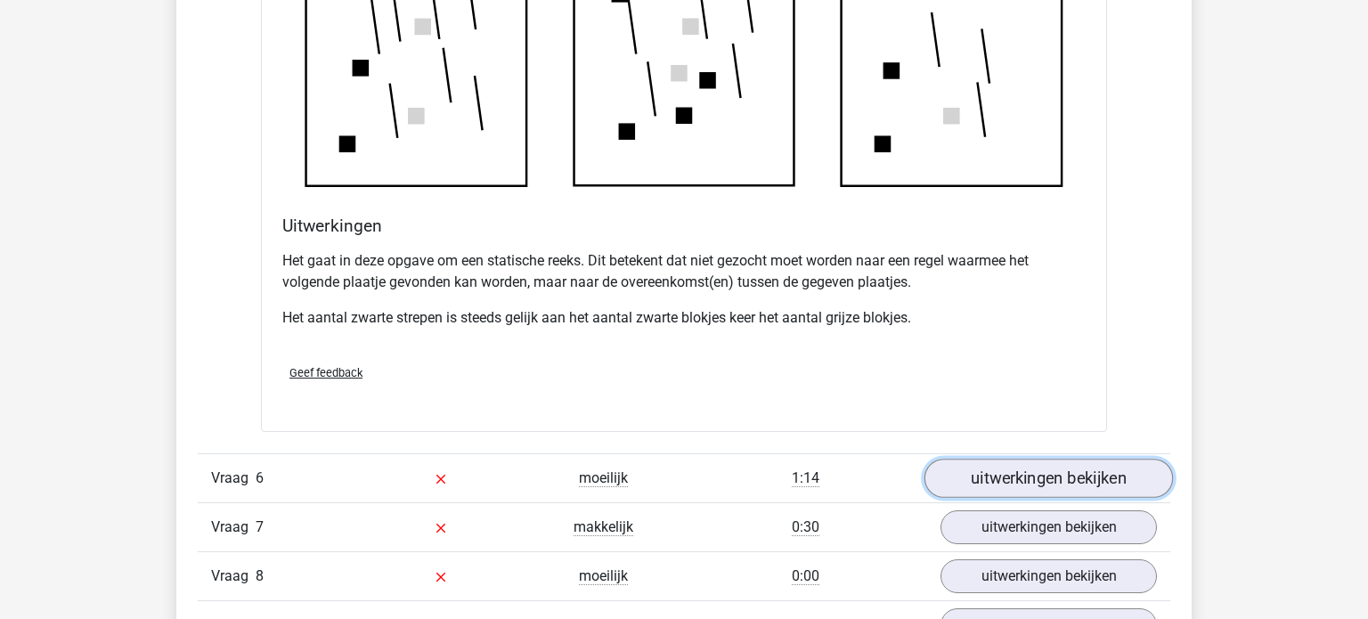
click at [1086, 469] on link "uitwerkingen bekijken" at bounding box center [1049, 478] width 249 height 39
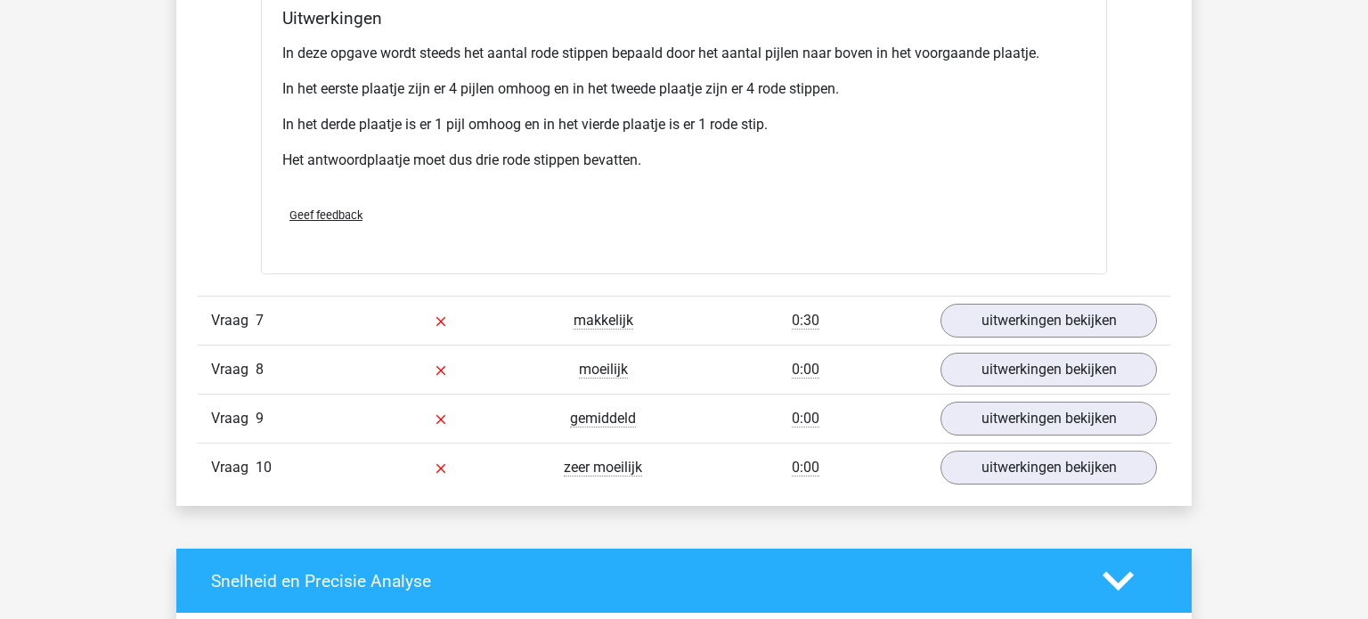
scroll to position [7853, 0]
click at [1071, 308] on link "uitwerkingen bekijken" at bounding box center [1049, 320] width 249 height 39
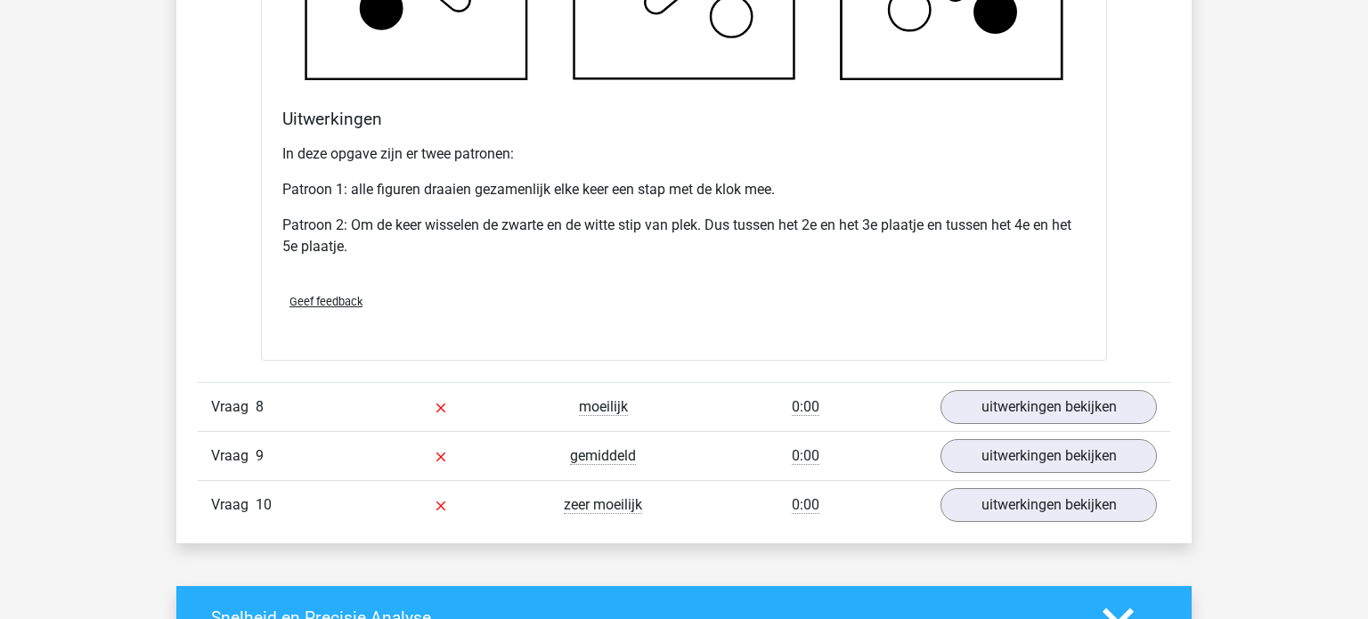
scroll to position [8878, 0]
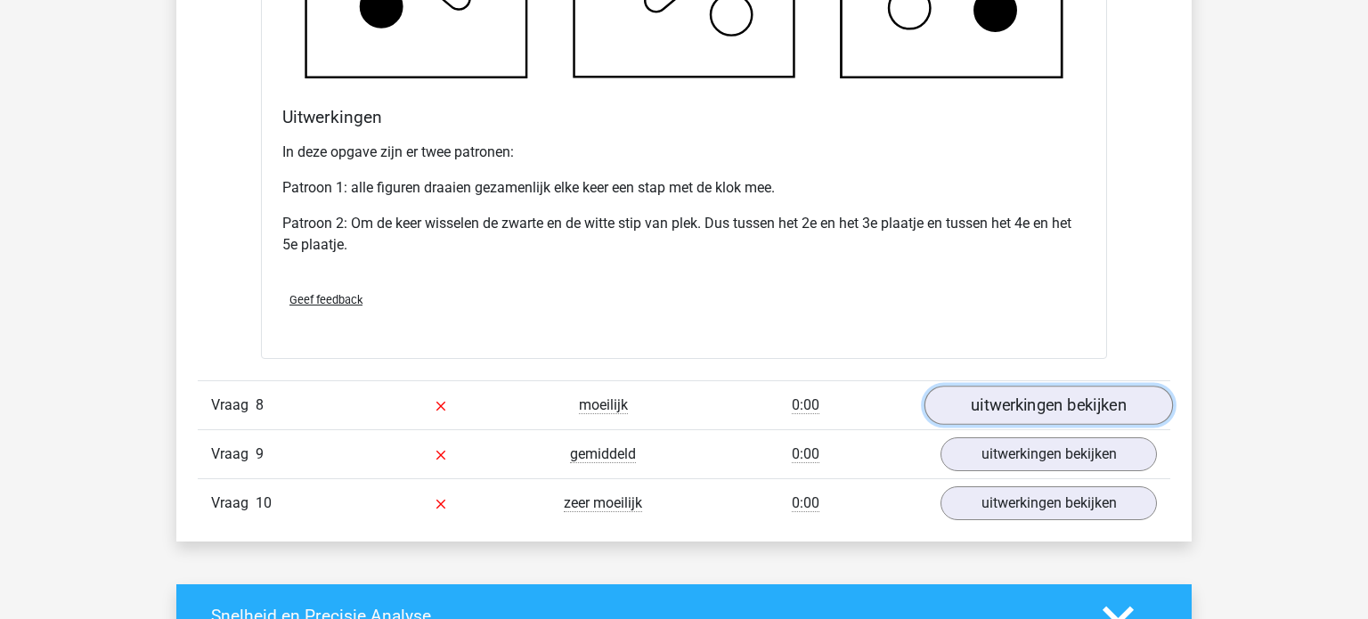
click at [1071, 403] on link "uitwerkingen bekijken" at bounding box center [1049, 405] width 249 height 39
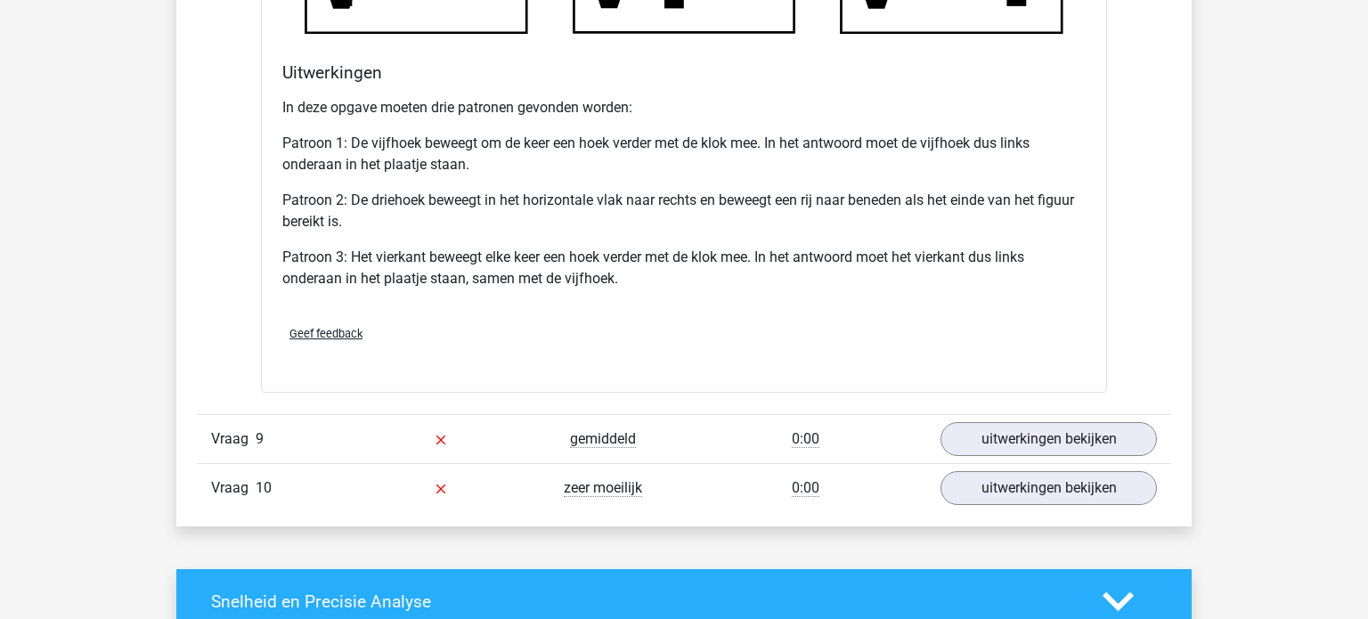
scroll to position [10061, 0]
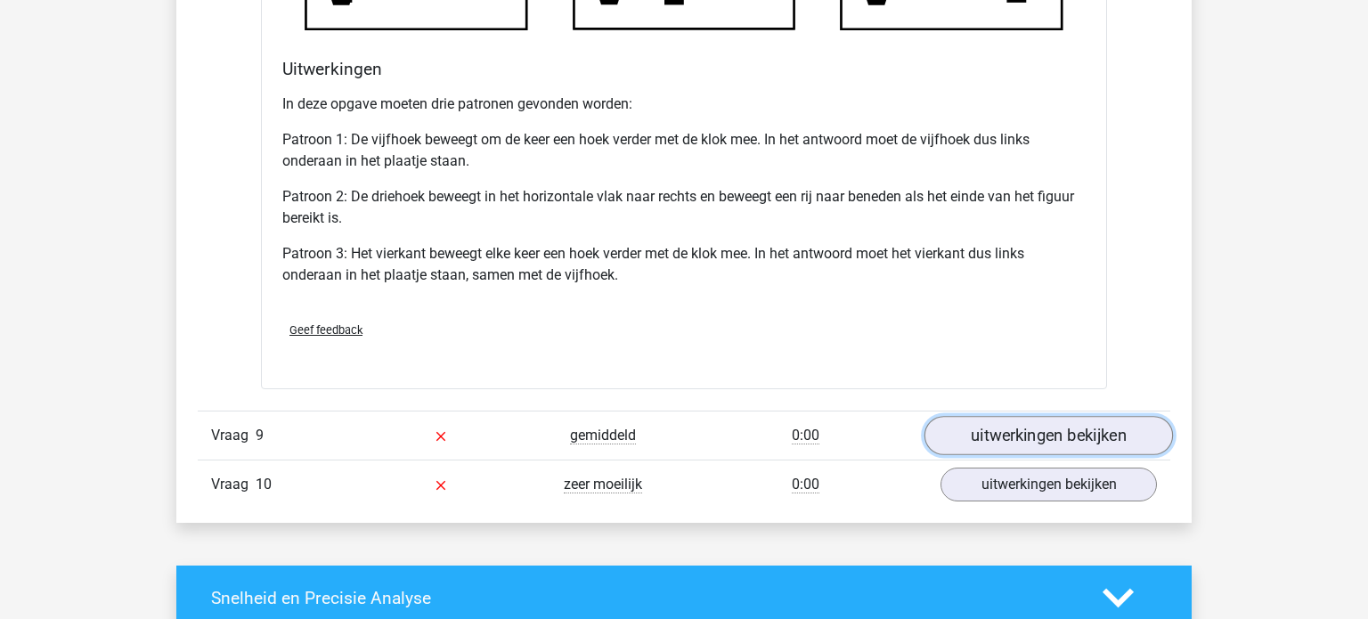
click at [1064, 423] on link "uitwerkingen bekijken" at bounding box center [1049, 436] width 249 height 39
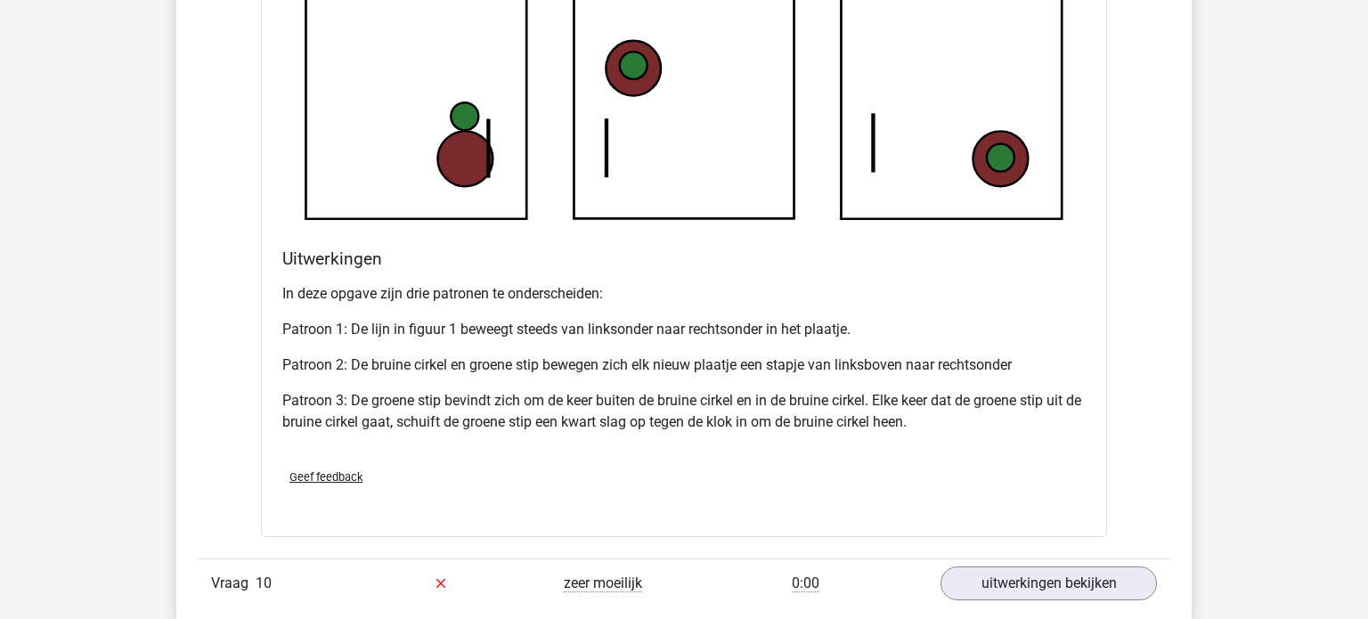
scroll to position [11062, 0]
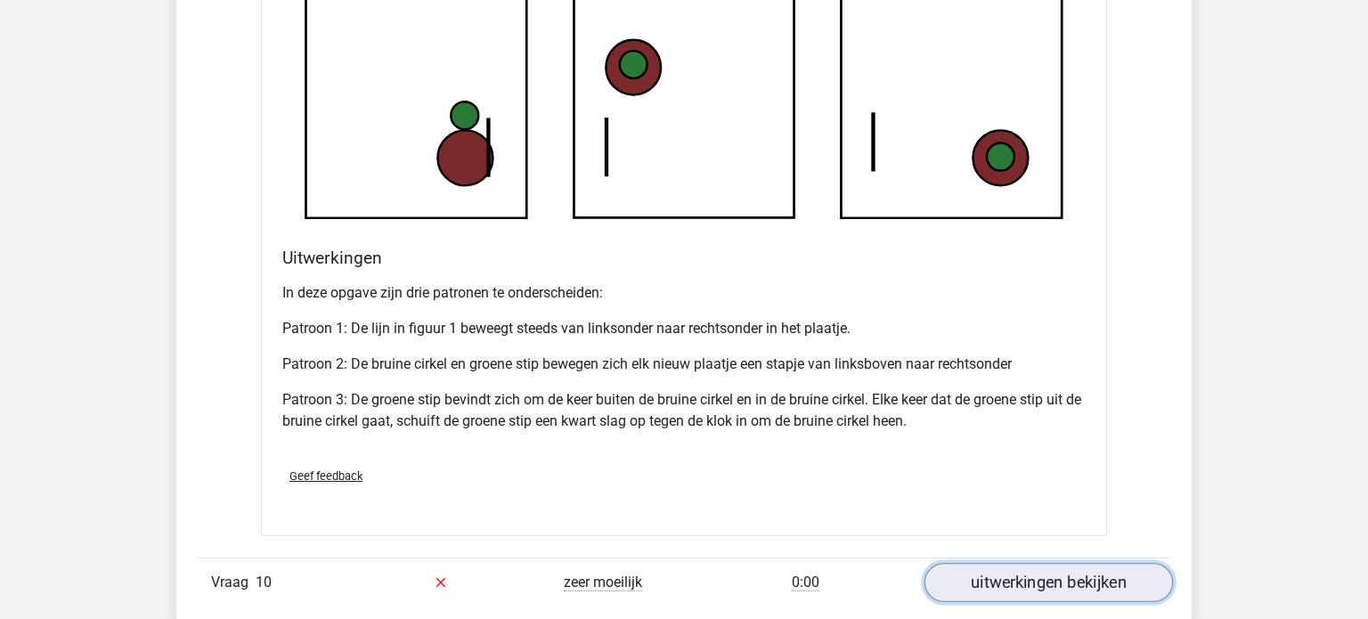
click at [1028, 579] on link "uitwerkingen bekijken" at bounding box center [1049, 582] width 249 height 39
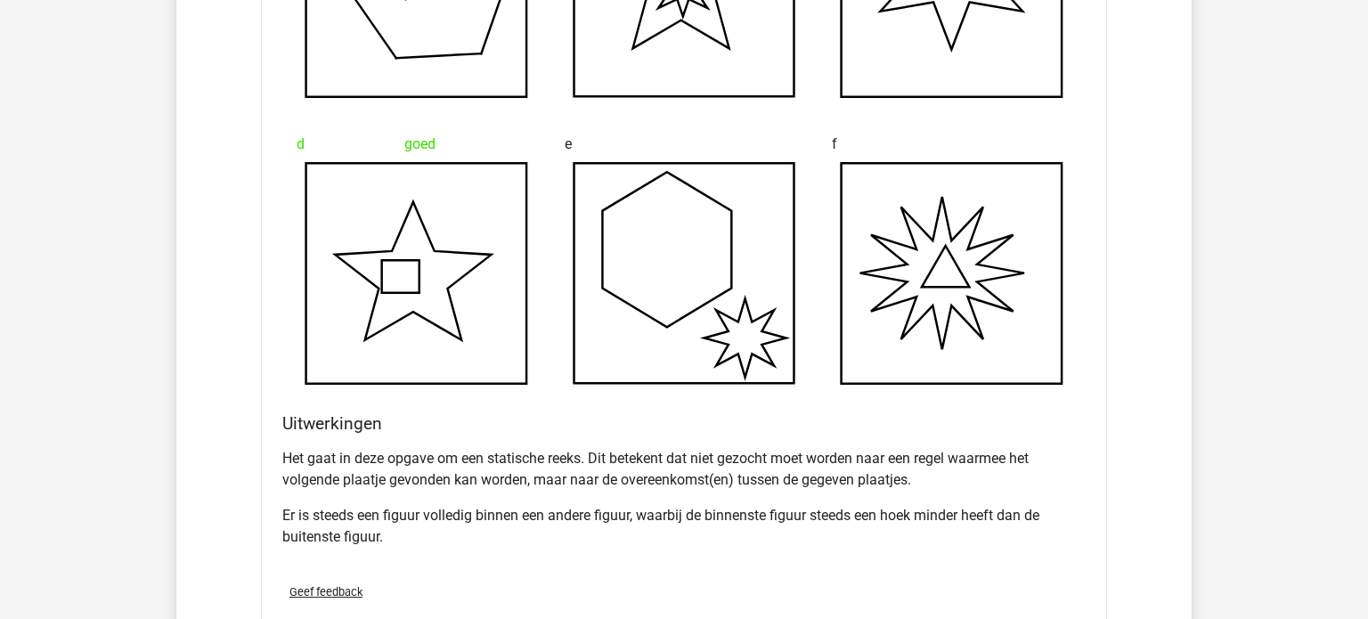
scroll to position [12067, 0]
click at [403, 253] on icon at bounding box center [416, 271] width 221 height 221
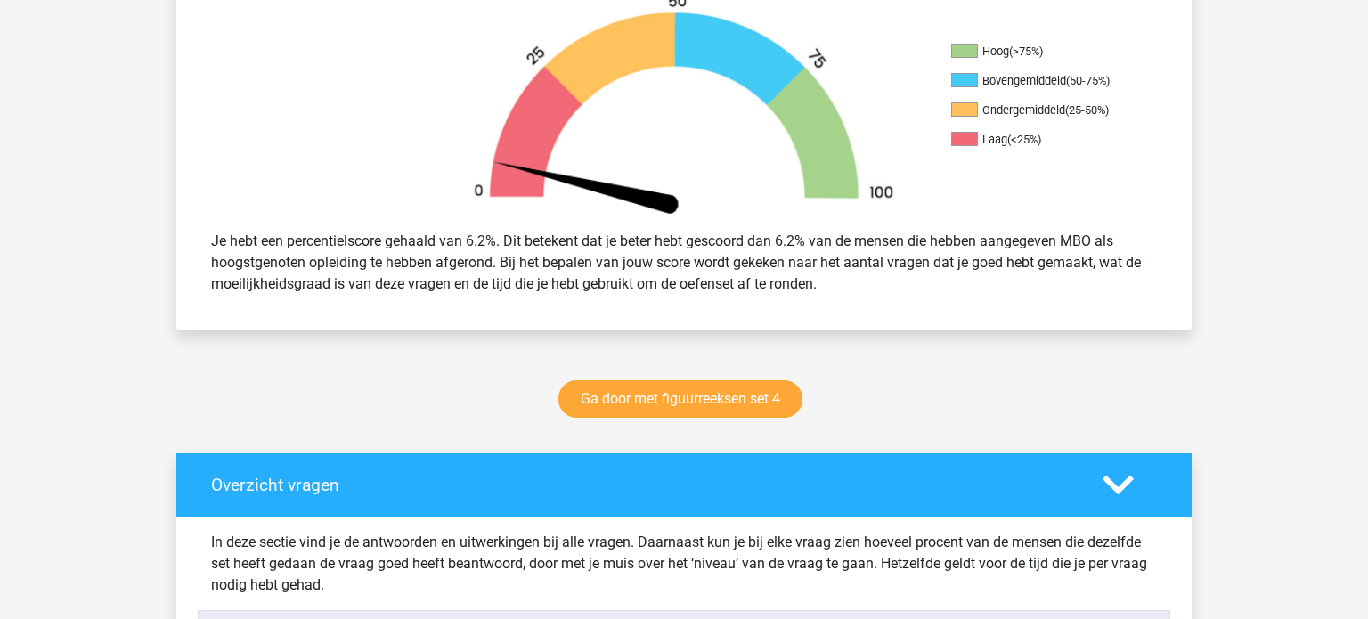
scroll to position [0, 0]
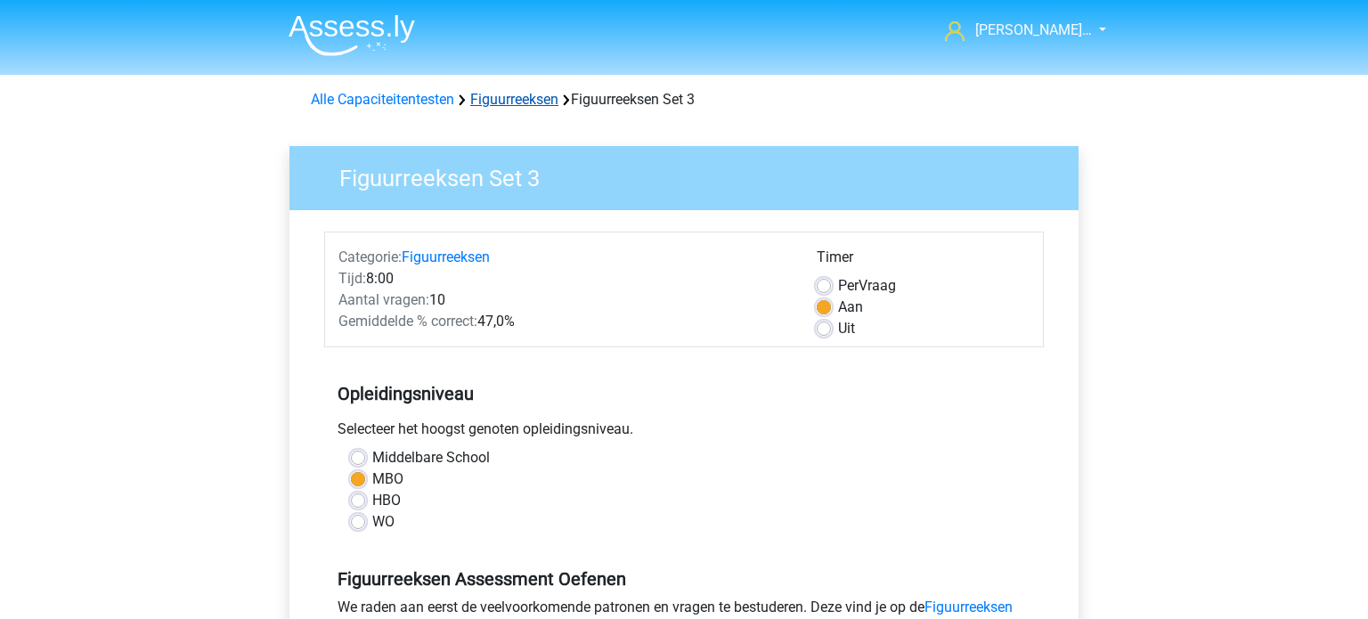
click at [510, 102] on link "Figuurreeksen" at bounding box center [514, 99] width 88 height 17
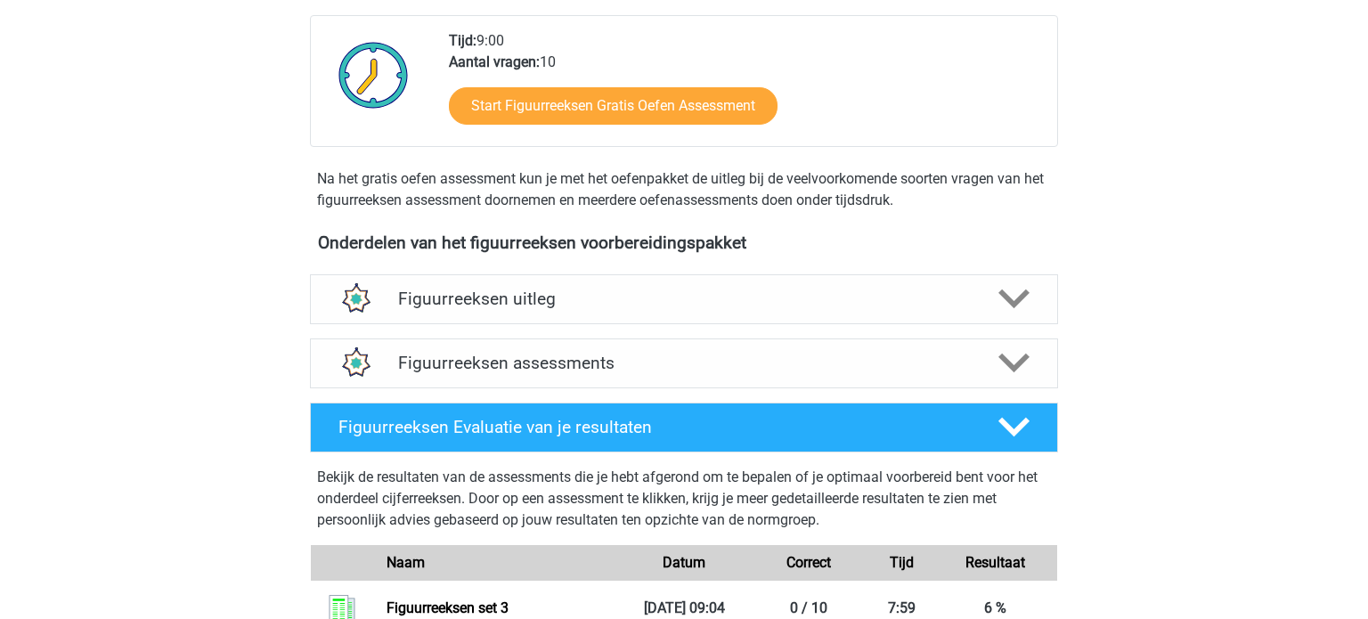
scroll to position [445, 0]
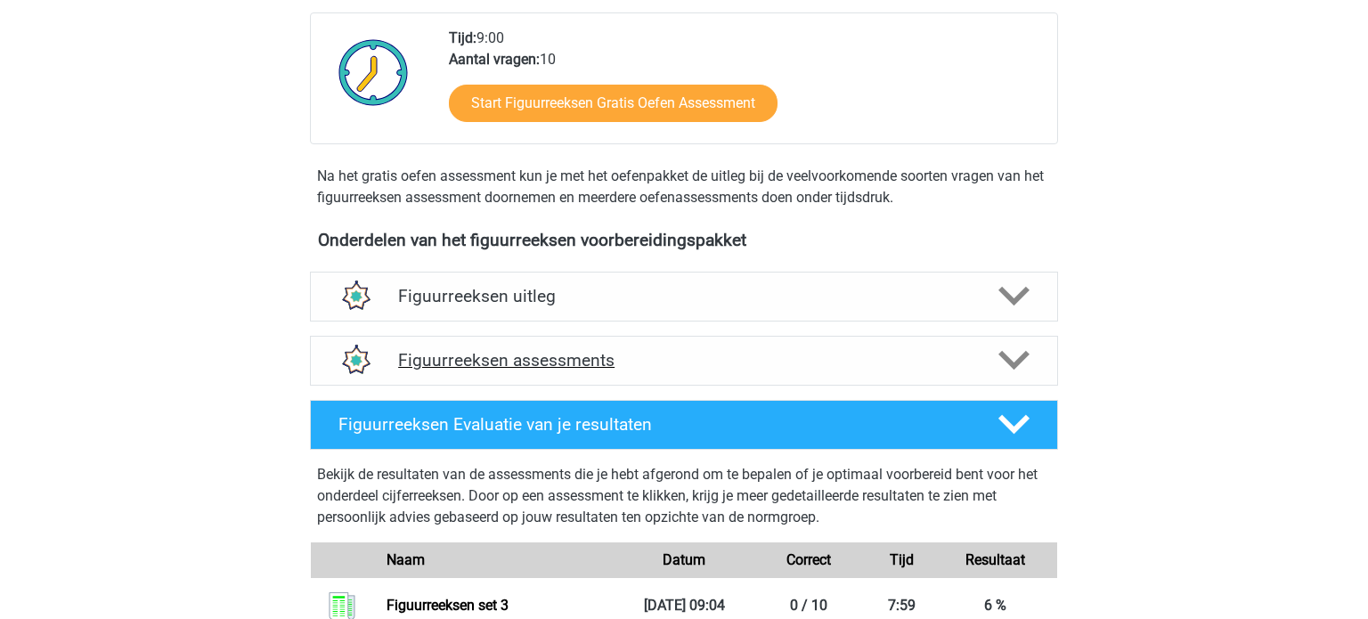
click at [554, 355] on h4 "Figuurreeksen assessments" at bounding box center [684, 360] width 572 height 20
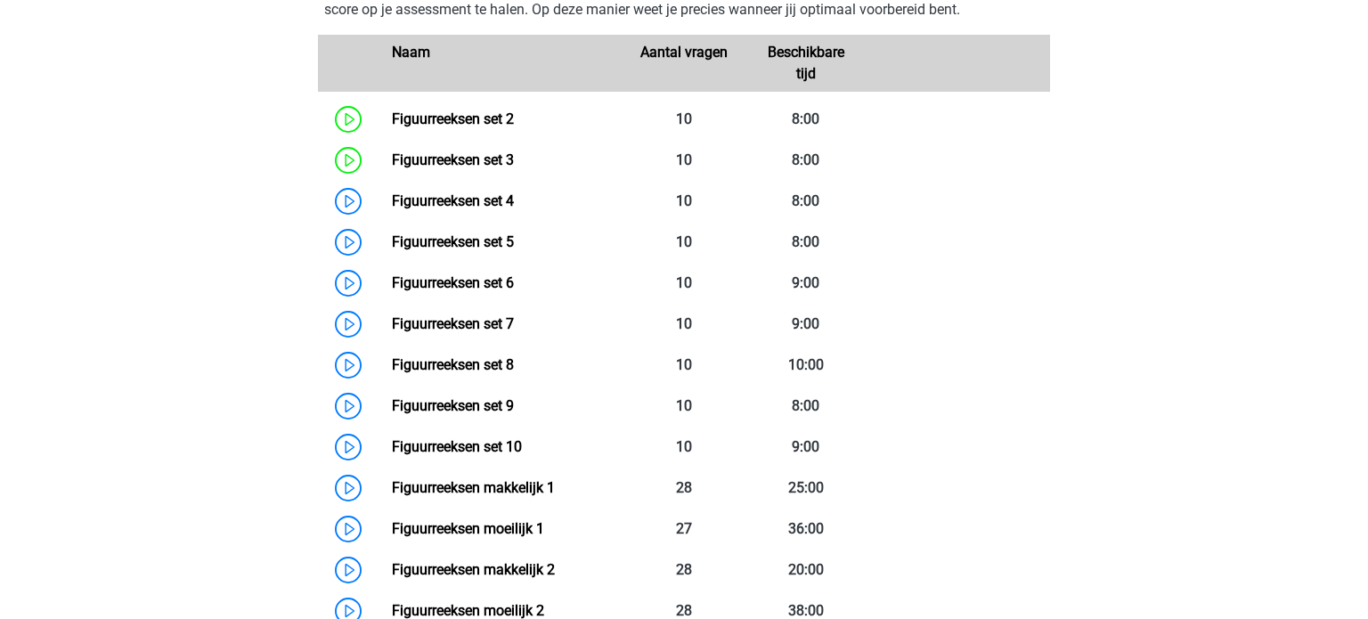
scroll to position [891, 0]
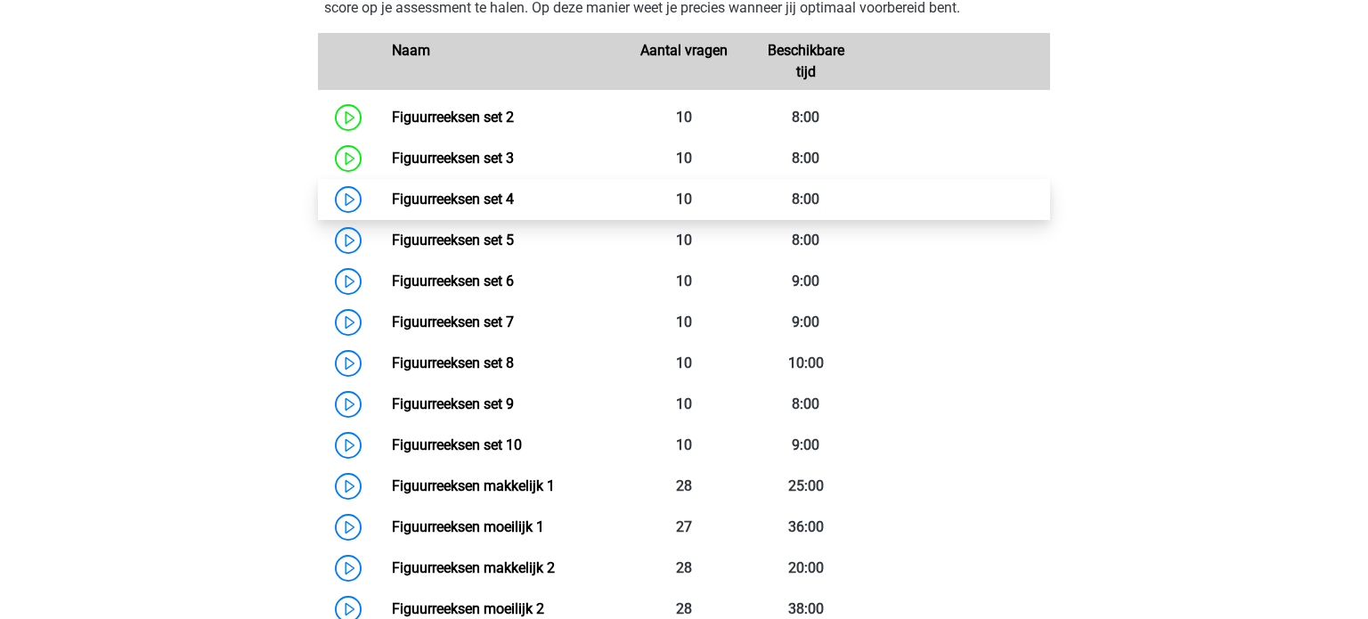
click at [465, 204] on link "Figuurreeksen set 4" at bounding box center [453, 199] width 122 height 17
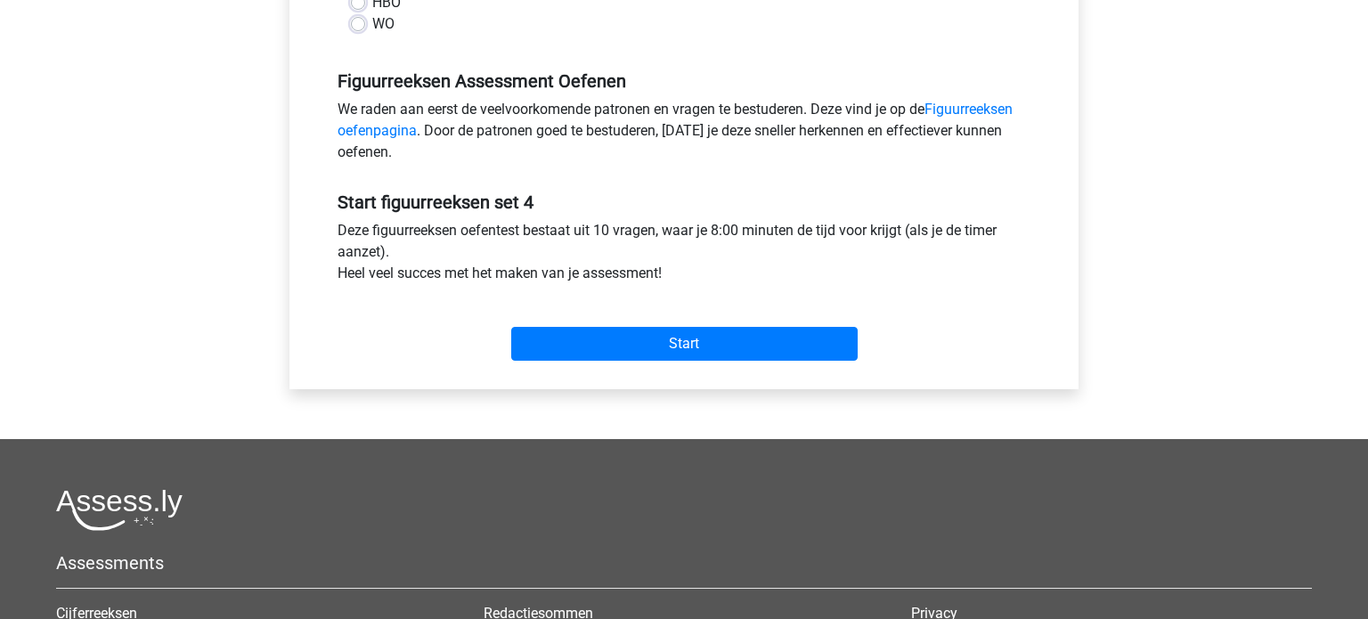
scroll to position [502, 0]
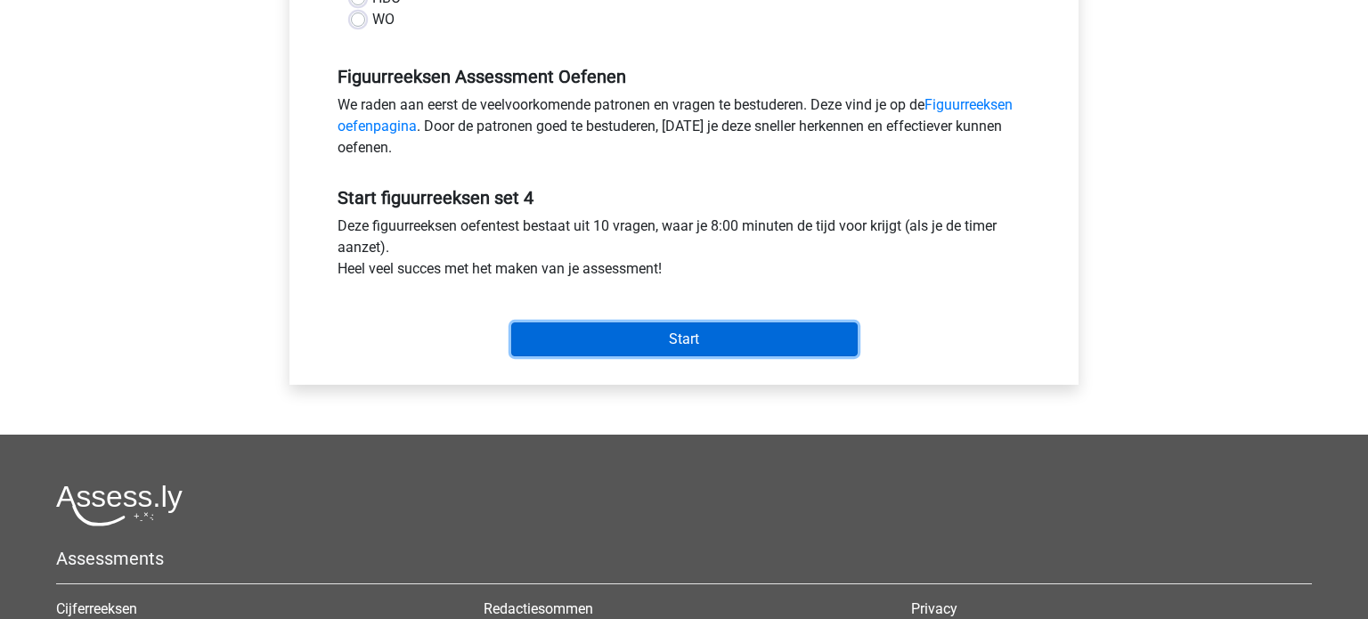
click at [692, 345] on input "Start" at bounding box center [684, 339] width 347 height 34
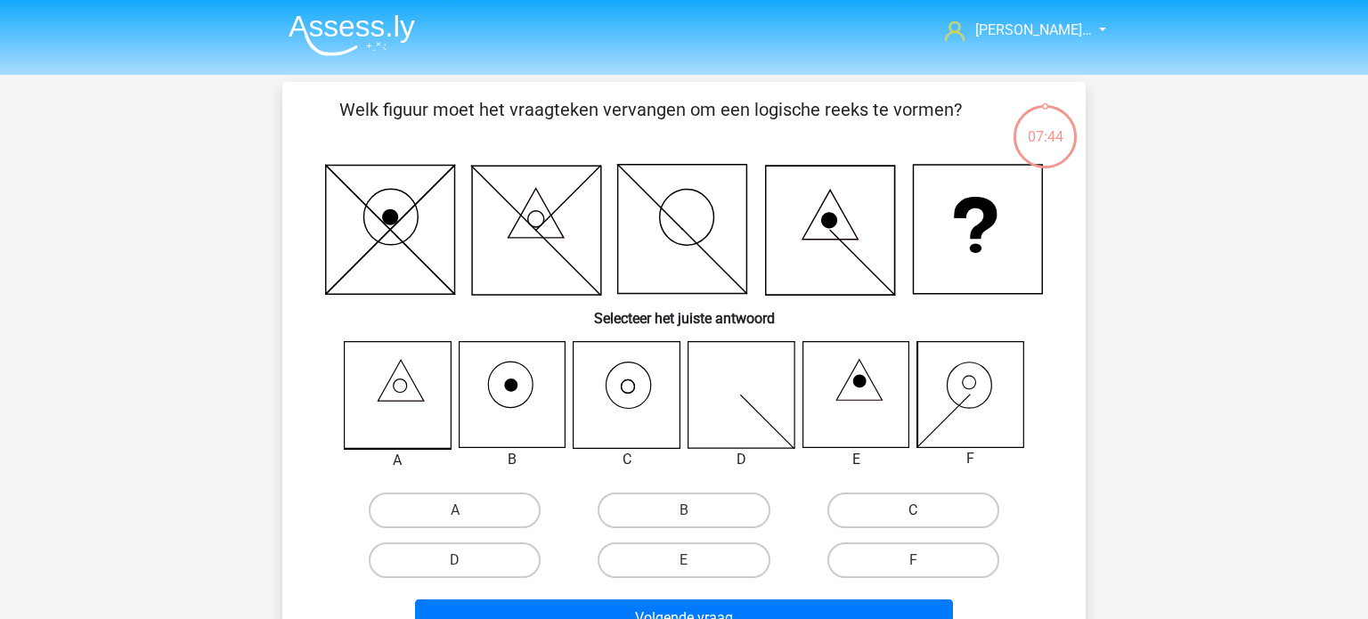
click at [912, 503] on label "C" at bounding box center [914, 511] width 172 height 36
click at [913, 510] on input "C" at bounding box center [919, 516] width 12 height 12
radio input "true"
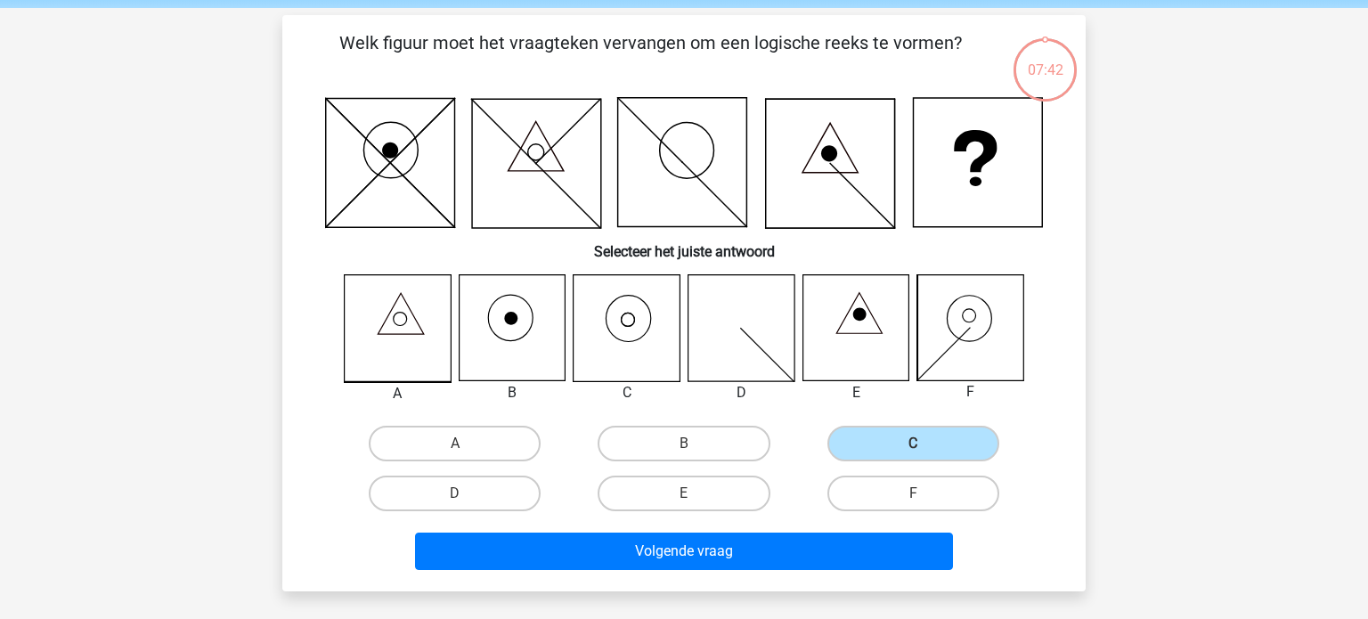
scroll to position [70, 0]
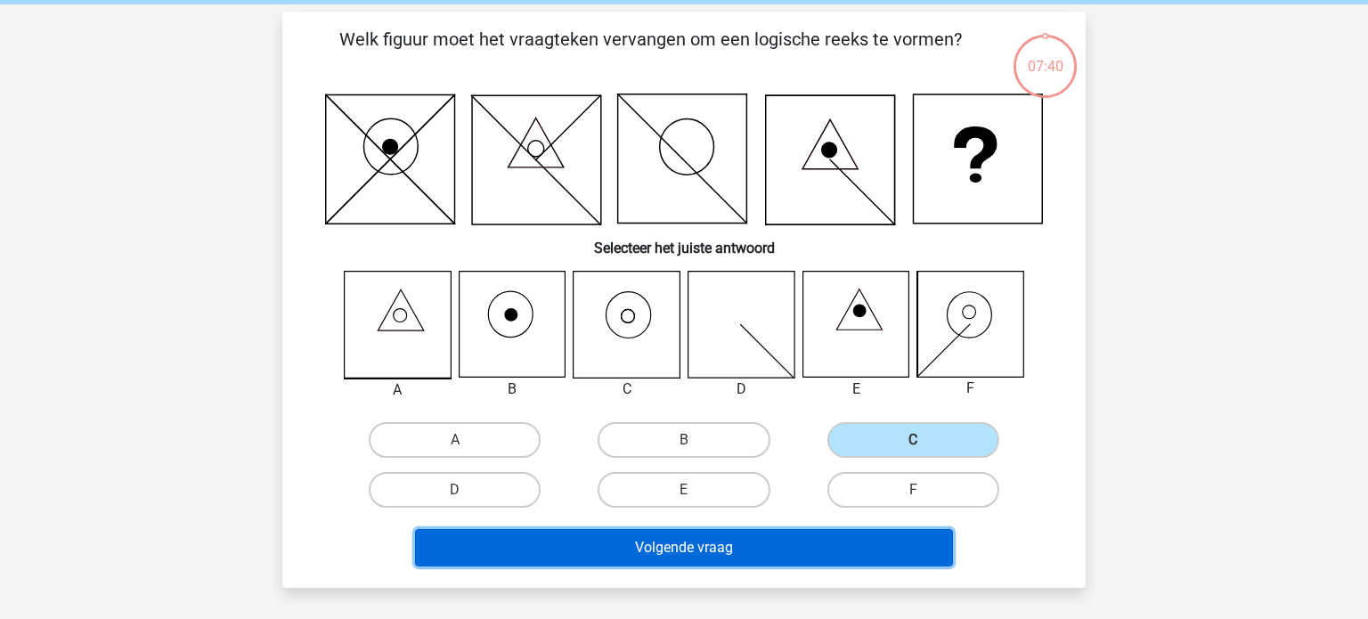
click at [656, 543] on button "Volgende vraag" at bounding box center [684, 547] width 539 height 37
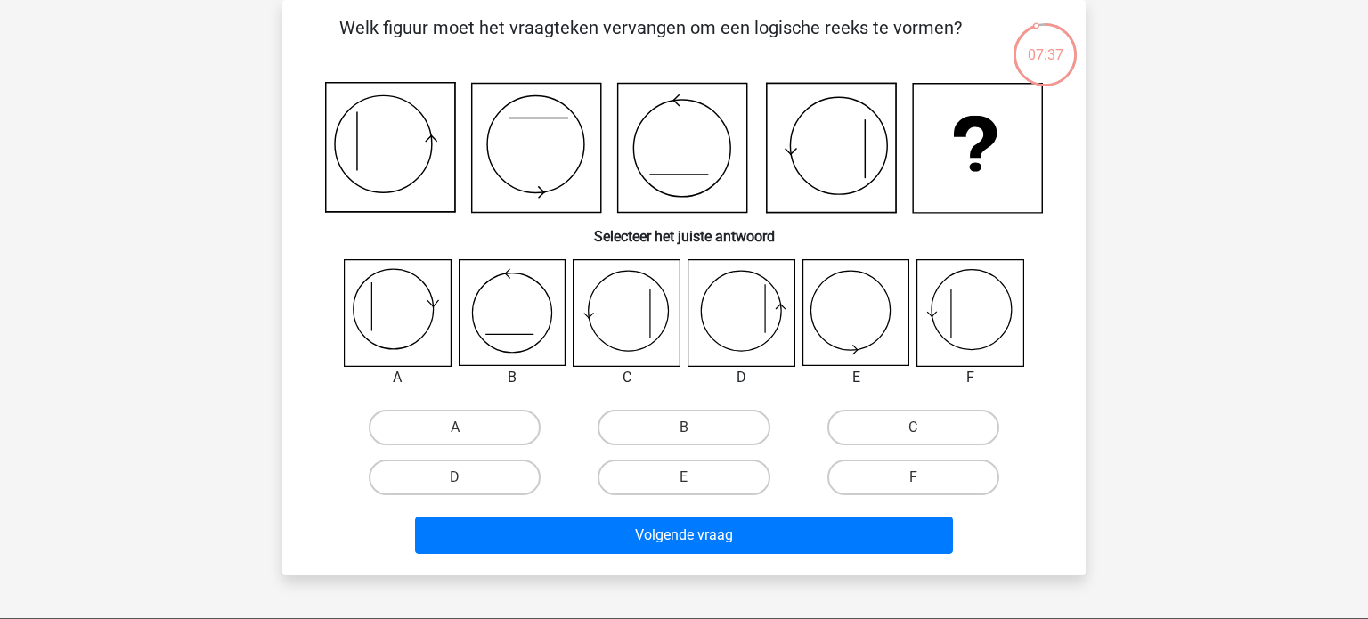
scroll to position [0, 0]
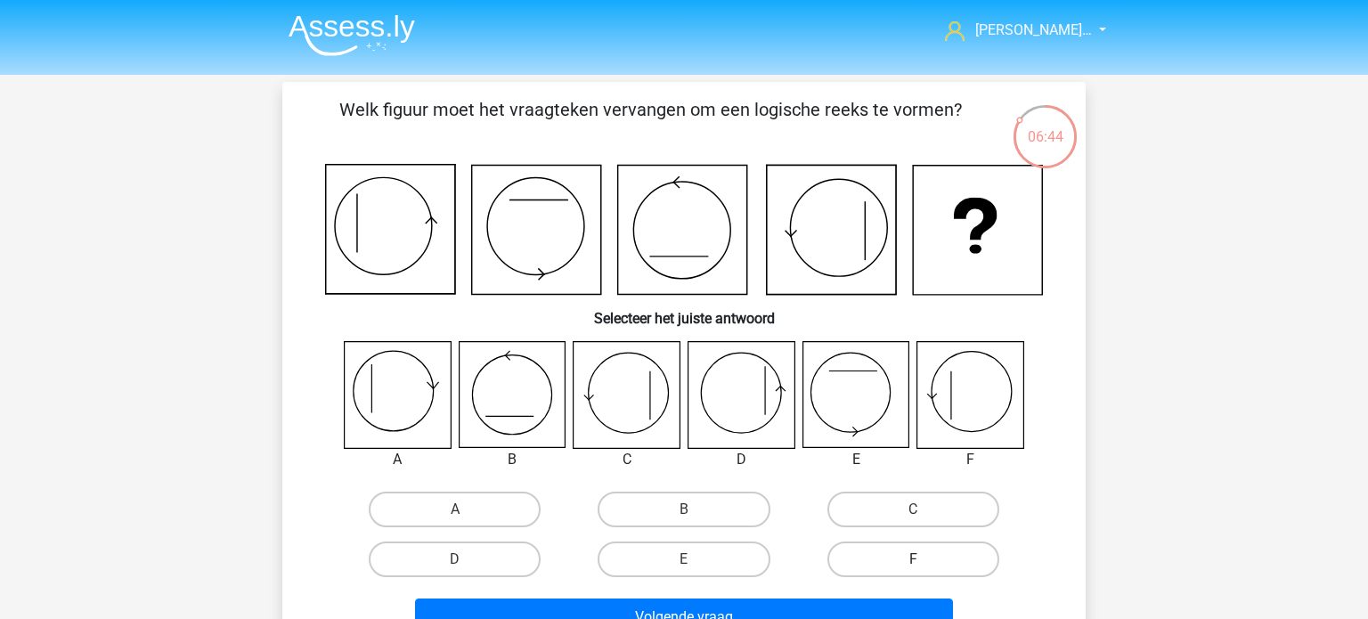
click at [874, 559] on label "F" at bounding box center [914, 560] width 172 height 36
click at [913, 559] on input "F" at bounding box center [919, 565] width 12 height 12
radio input "true"
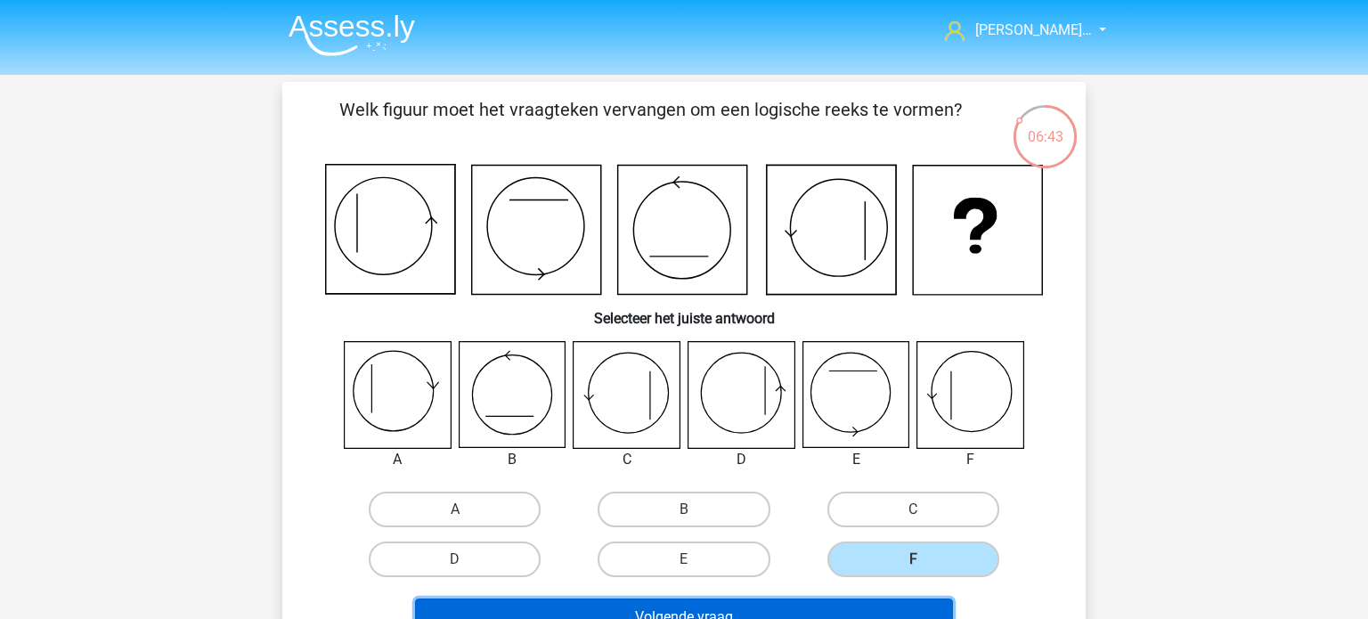
click at [828, 609] on button "Volgende vraag" at bounding box center [684, 617] width 539 height 37
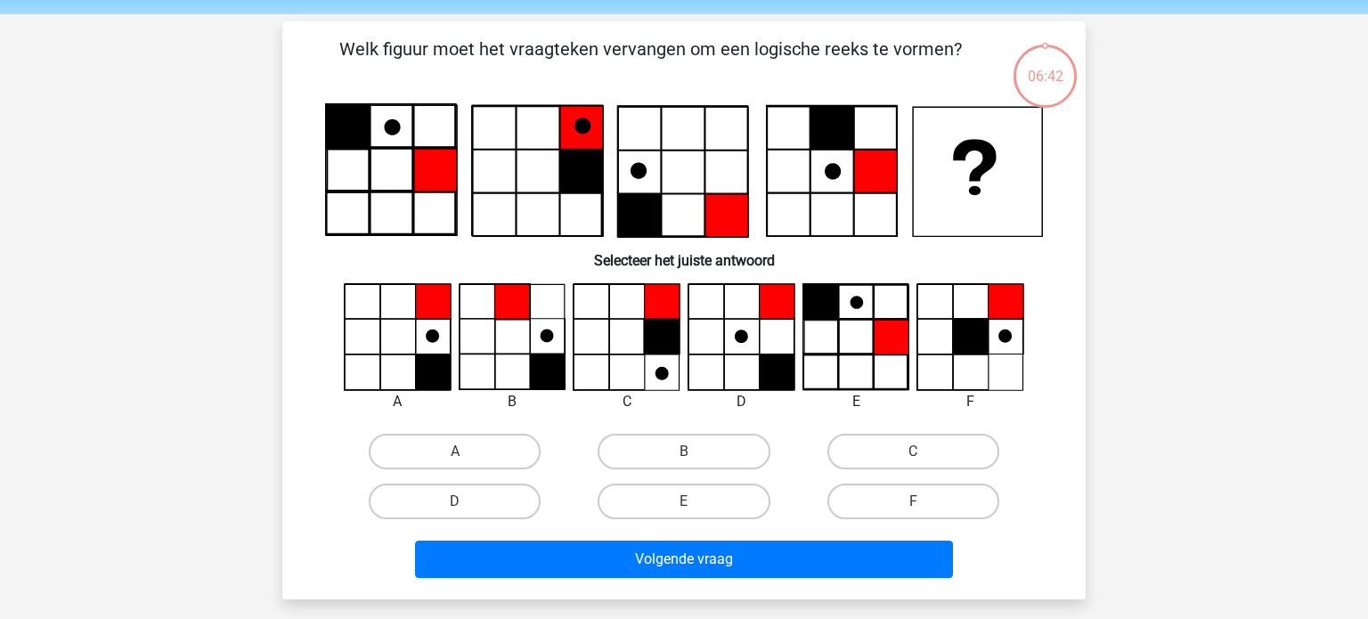
scroll to position [82, 0]
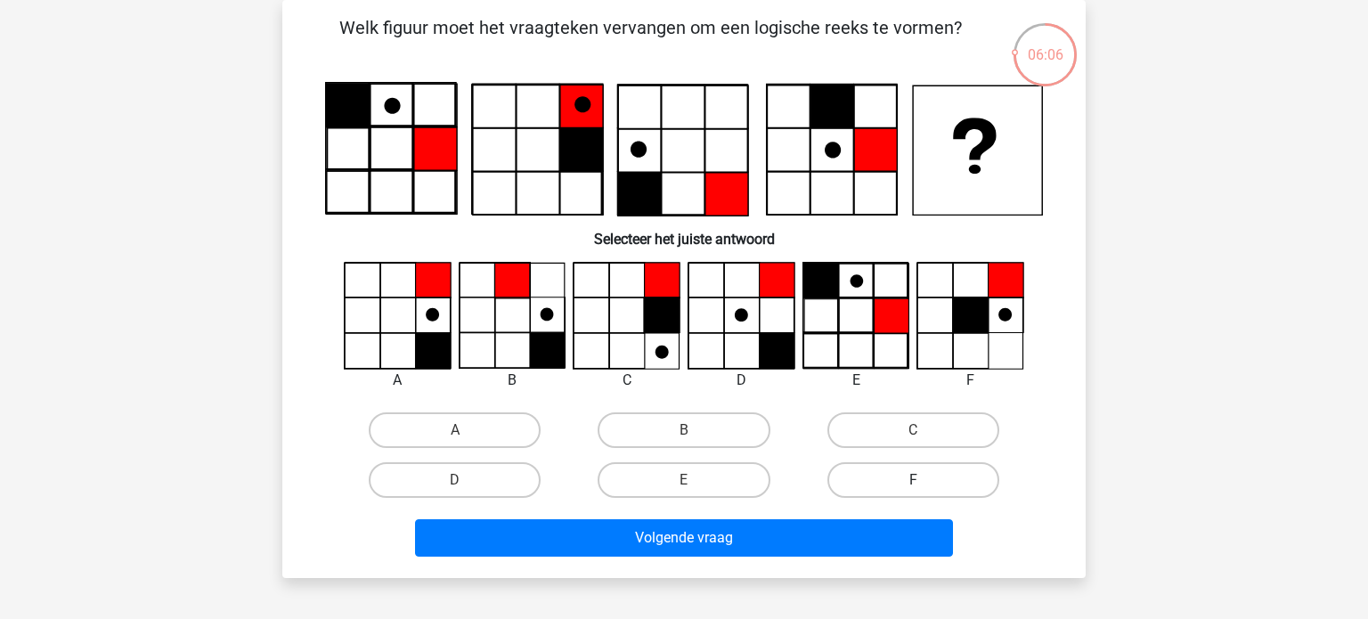
click at [934, 487] on label "F" at bounding box center [914, 480] width 172 height 36
click at [925, 487] on input "F" at bounding box center [919, 486] width 12 height 12
radio input "true"
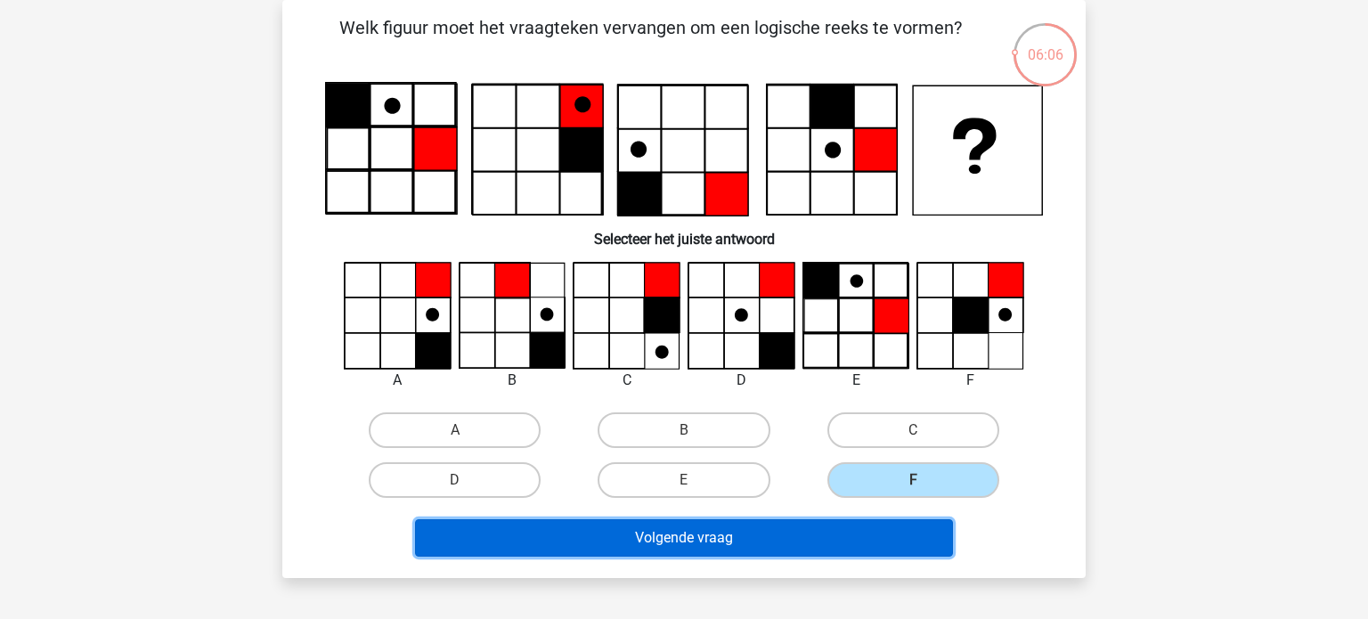
click at [822, 550] on button "Volgende vraag" at bounding box center [684, 537] width 539 height 37
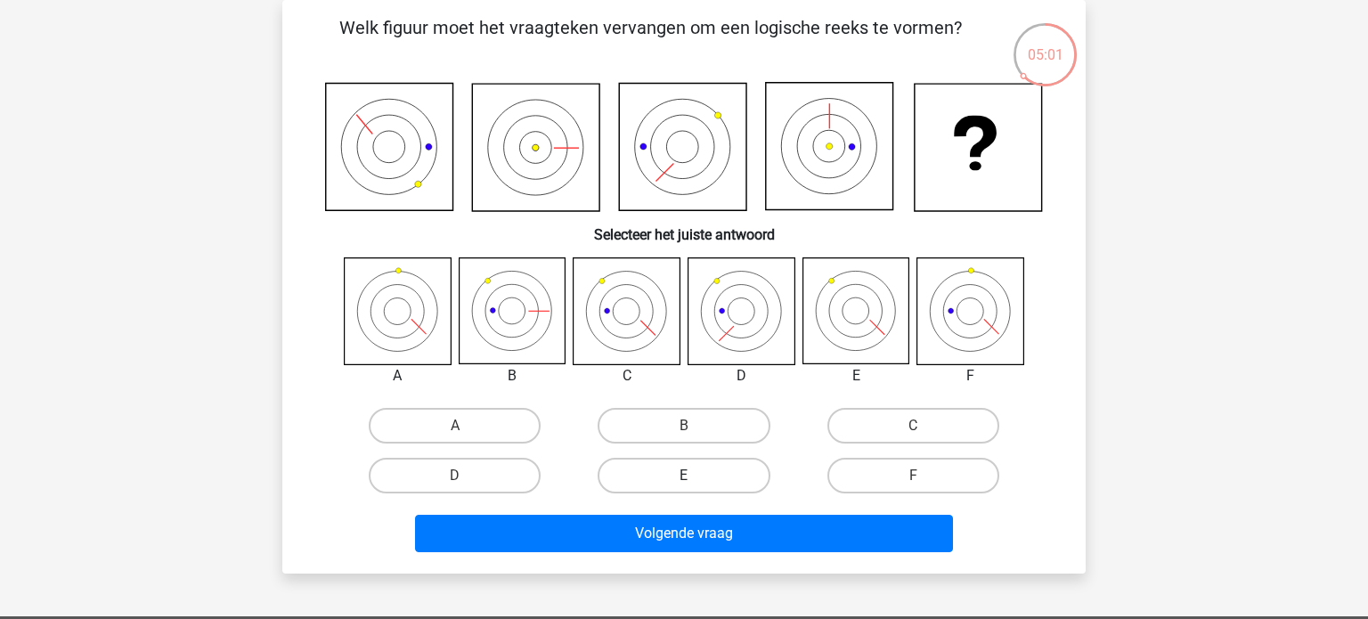
click at [731, 465] on label "E" at bounding box center [684, 476] width 172 height 36
click at [696, 476] on input "E" at bounding box center [690, 482] width 12 height 12
radio input "true"
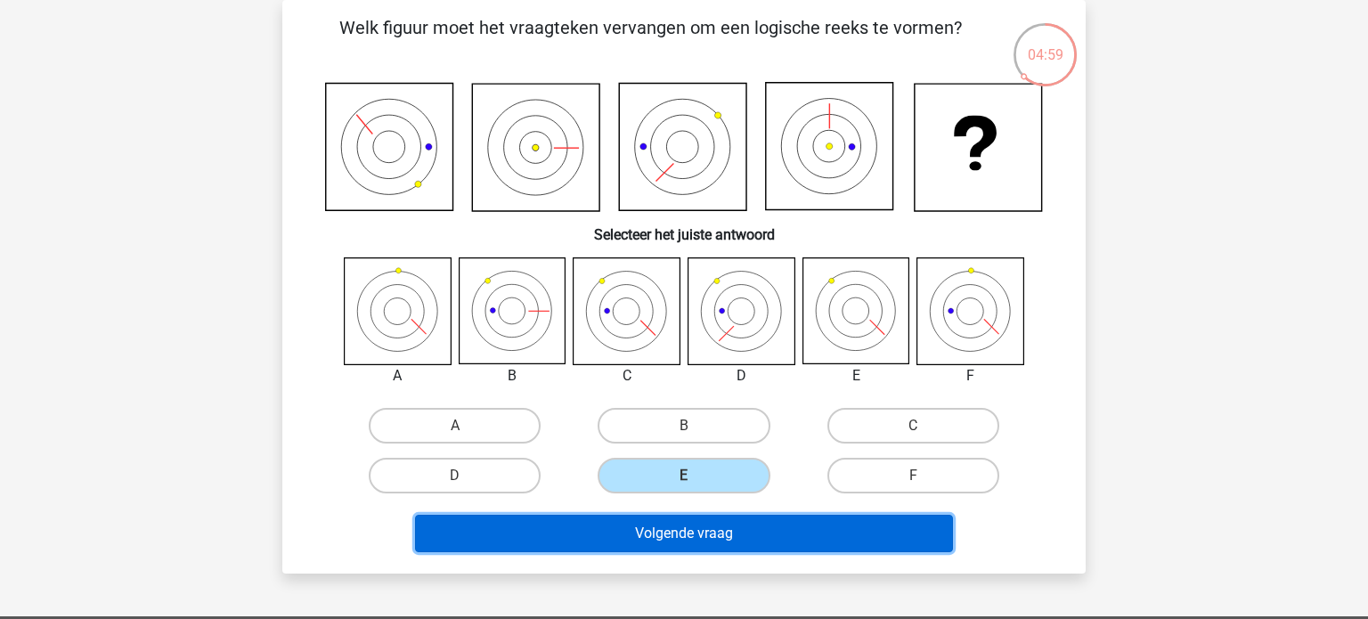
click at [766, 529] on button "Volgende vraag" at bounding box center [684, 533] width 539 height 37
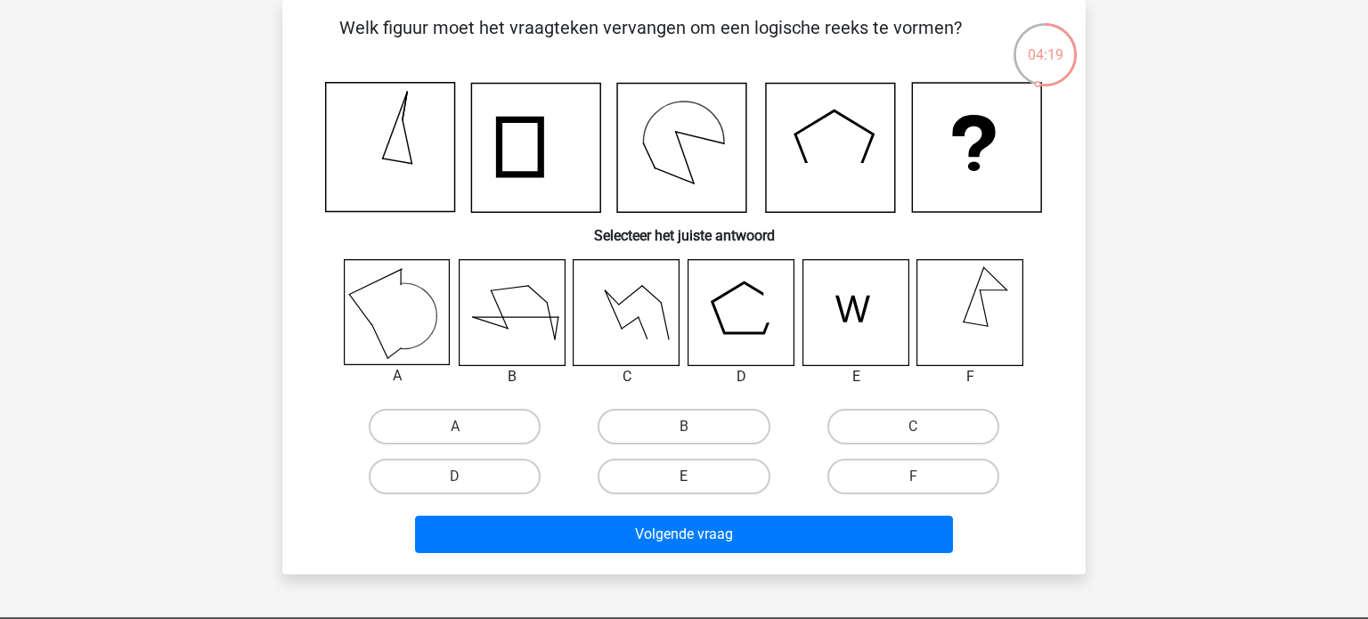
click at [714, 475] on label "E" at bounding box center [684, 477] width 172 height 36
click at [696, 477] on input "E" at bounding box center [690, 483] width 12 height 12
radio input "true"
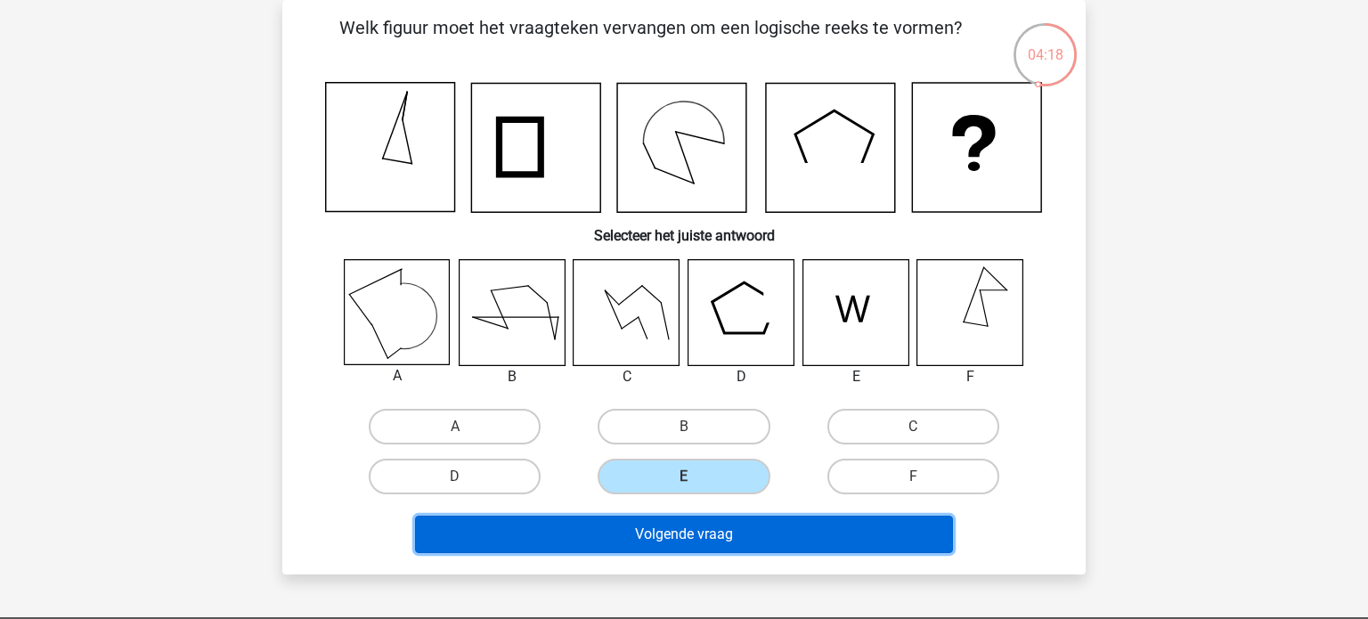
click at [722, 529] on button "Volgende vraag" at bounding box center [684, 534] width 539 height 37
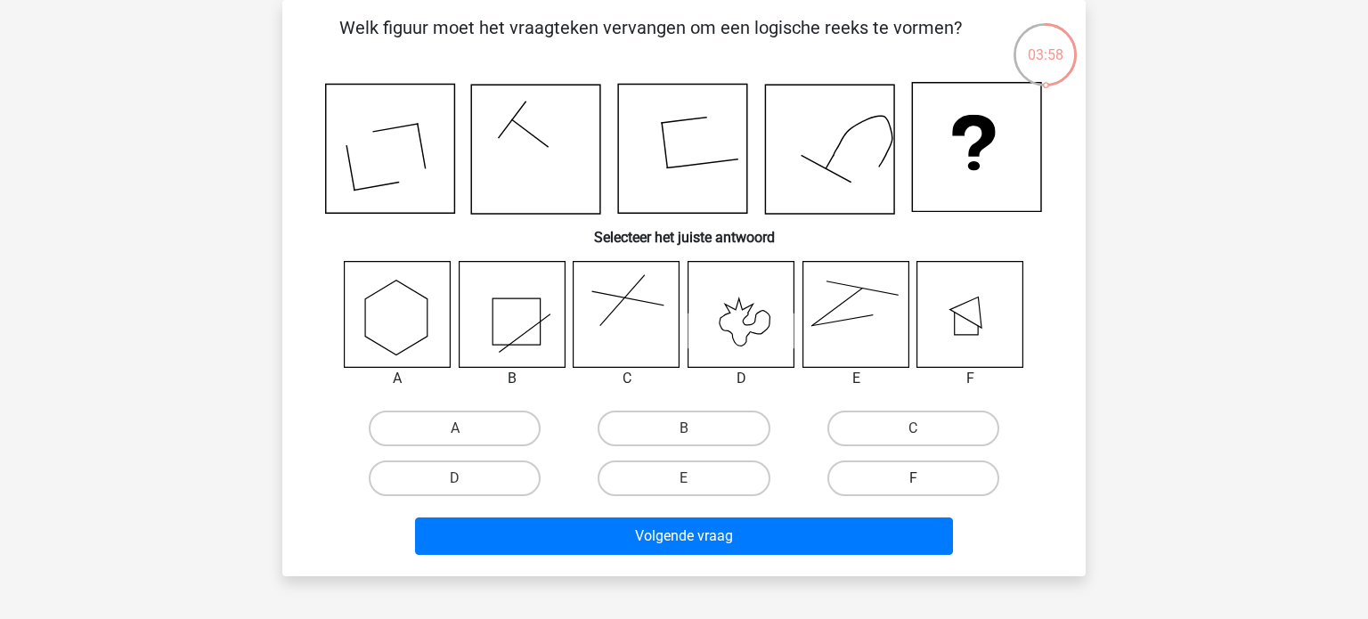
click at [966, 478] on label "F" at bounding box center [914, 479] width 172 height 36
click at [925, 478] on input "F" at bounding box center [919, 484] width 12 height 12
radio input "true"
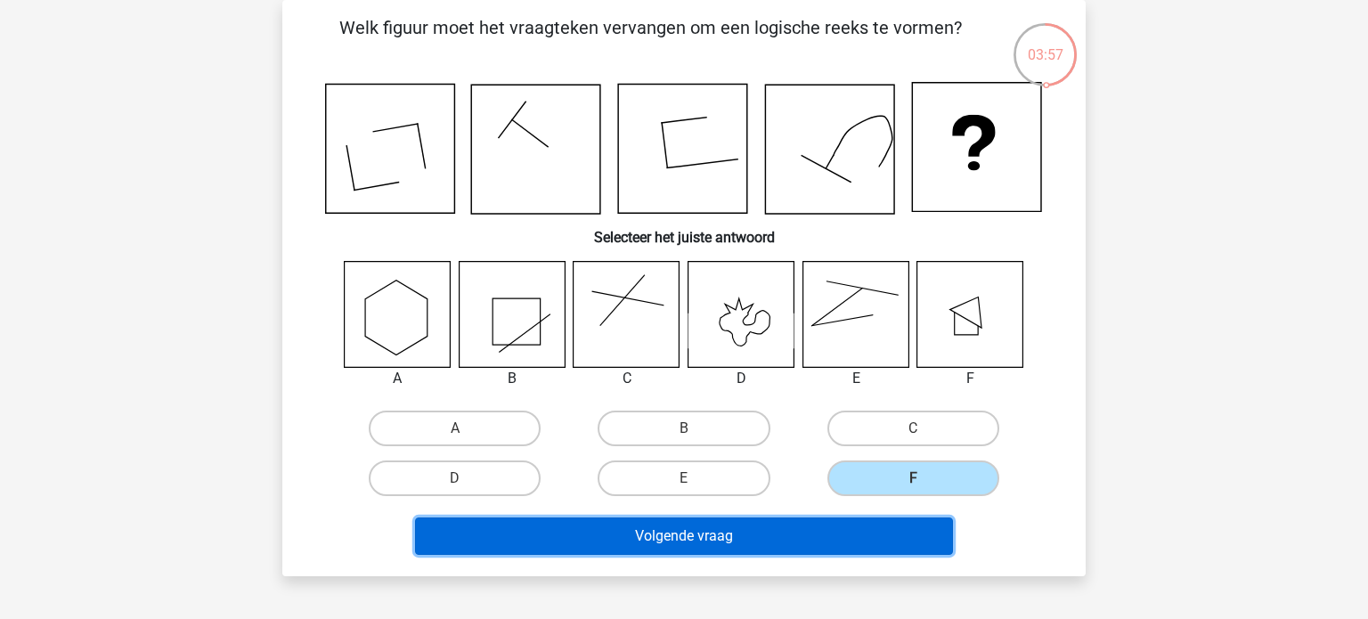
click at [830, 537] on button "Volgende vraag" at bounding box center [684, 536] width 539 height 37
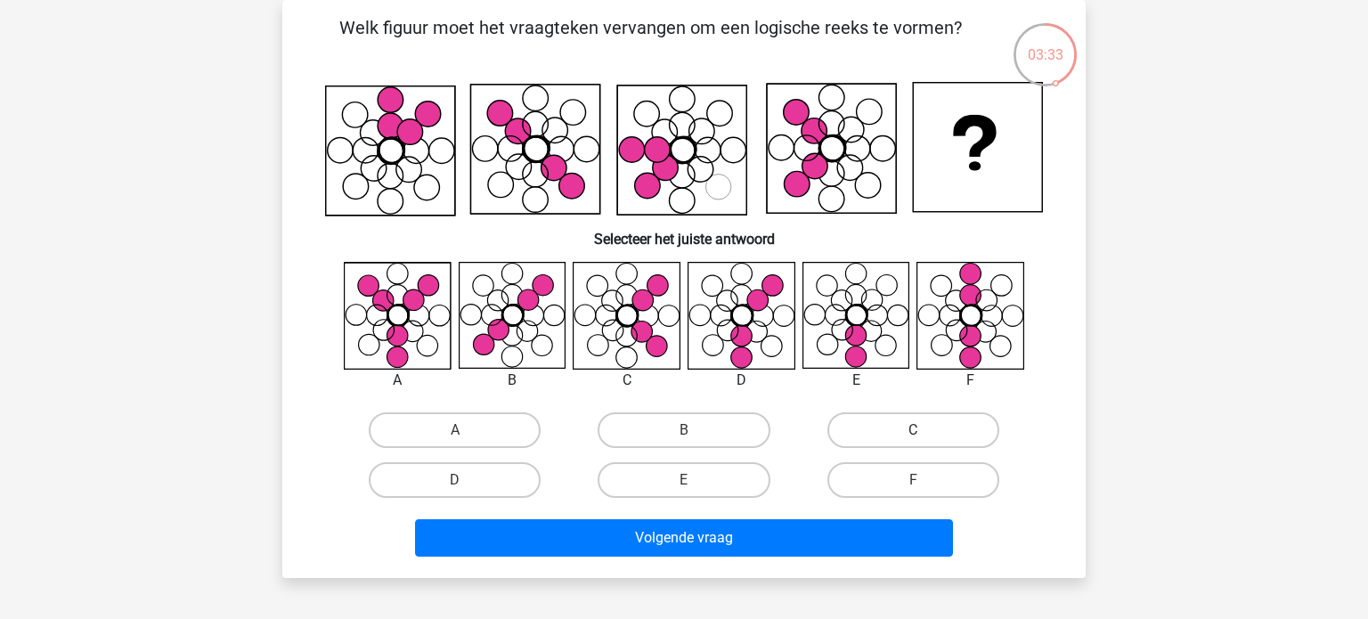
click at [902, 429] on label "C" at bounding box center [914, 430] width 172 height 36
click at [913, 430] on input "C" at bounding box center [919, 436] width 12 height 12
radio input "true"
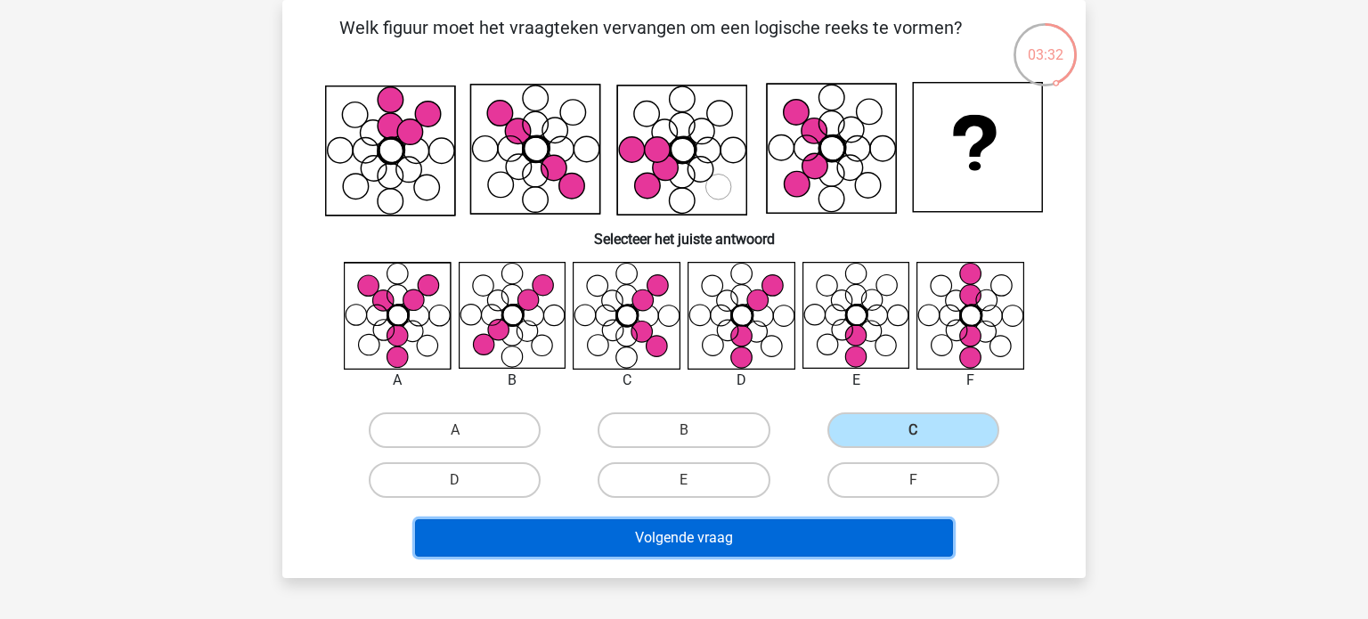
click at [790, 537] on button "Volgende vraag" at bounding box center [684, 537] width 539 height 37
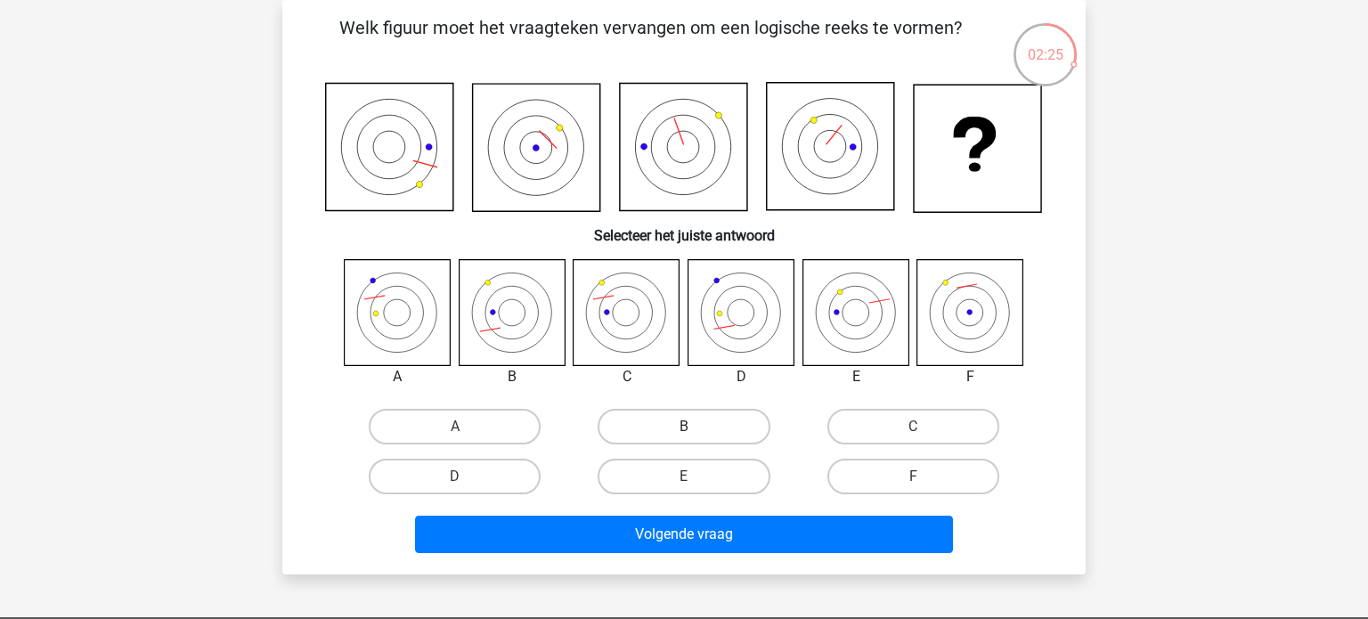
click at [749, 428] on label "B" at bounding box center [684, 427] width 172 height 36
click at [696, 428] on input "B" at bounding box center [690, 433] width 12 height 12
radio input "true"
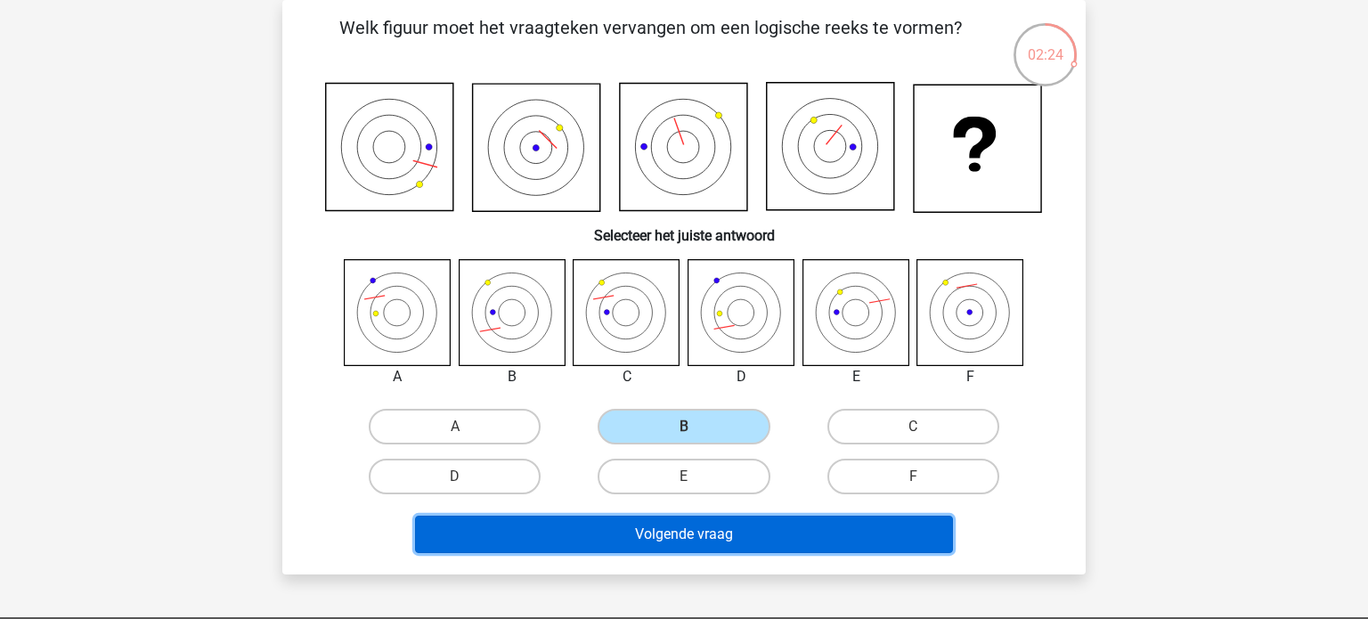
click at [722, 537] on button "Volgende vraag" at bounding box center [684, 534] width 539 height 37
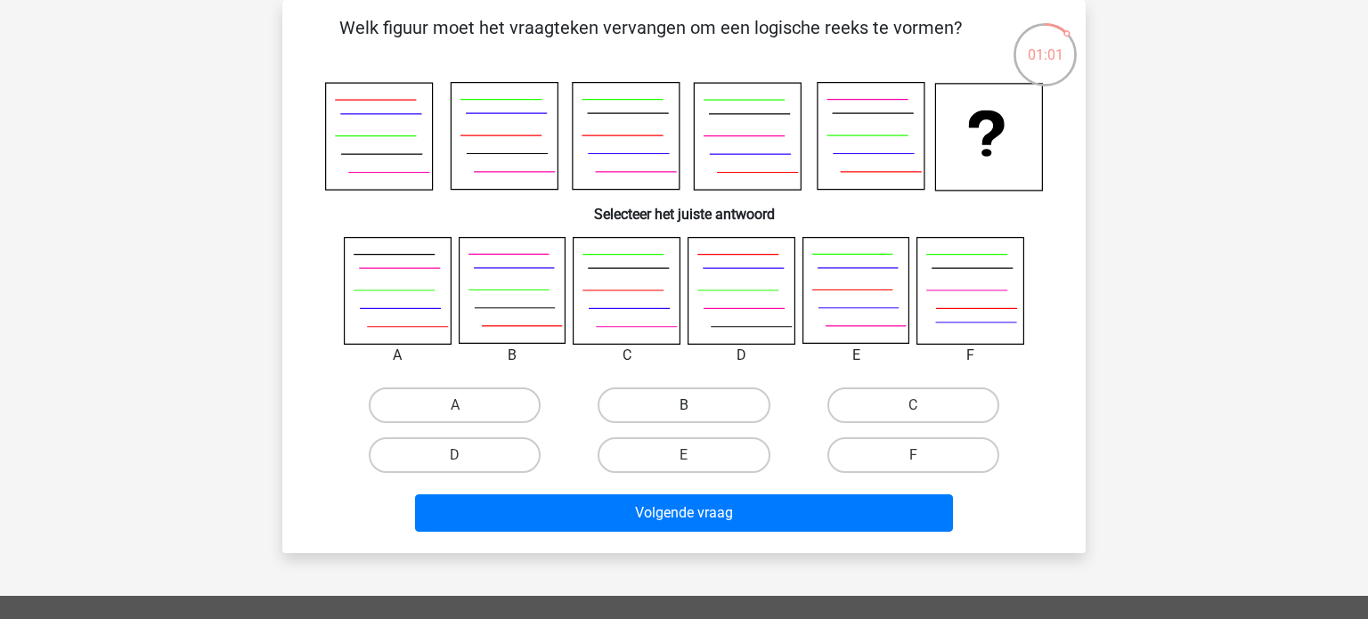
click at [709, 415] on label "B" at bounding box center [684, 405] width 172 height 36
click at [696, 415] on input "B" at bounding box center [690, 411] width 12 height 12
radio input "true"
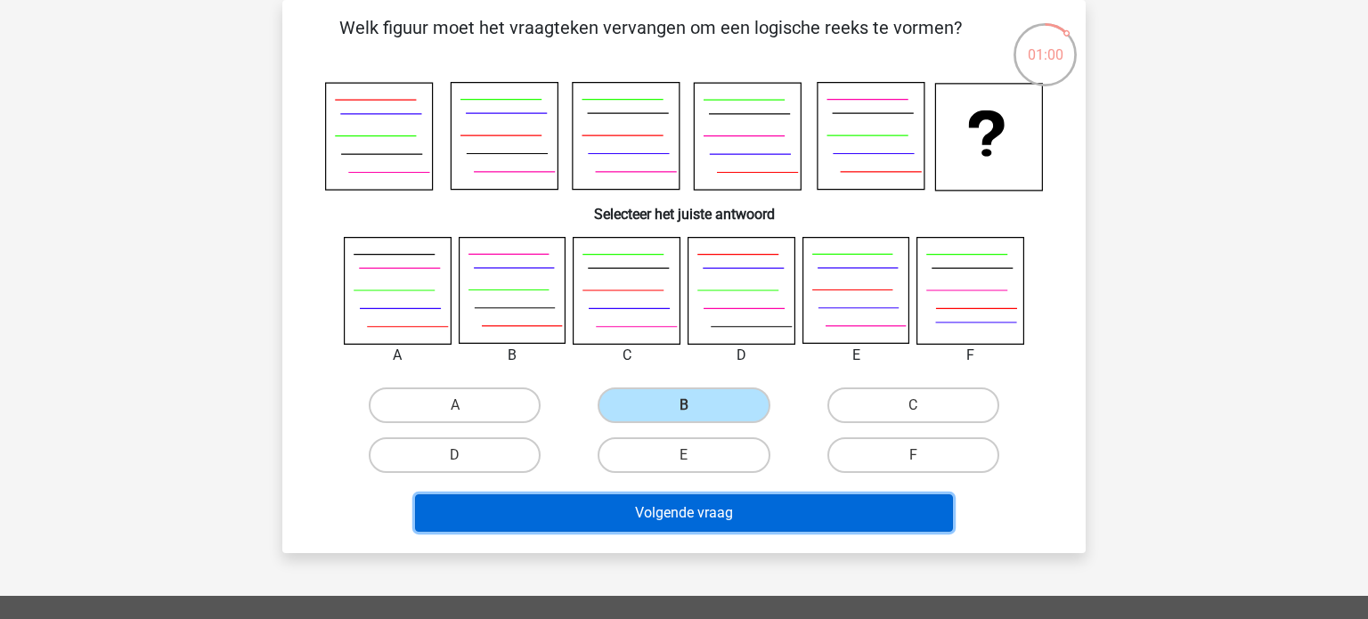
click at [734, 516] on button "Volgende vraag" at bounding box center [684, 512] width 539 height 37
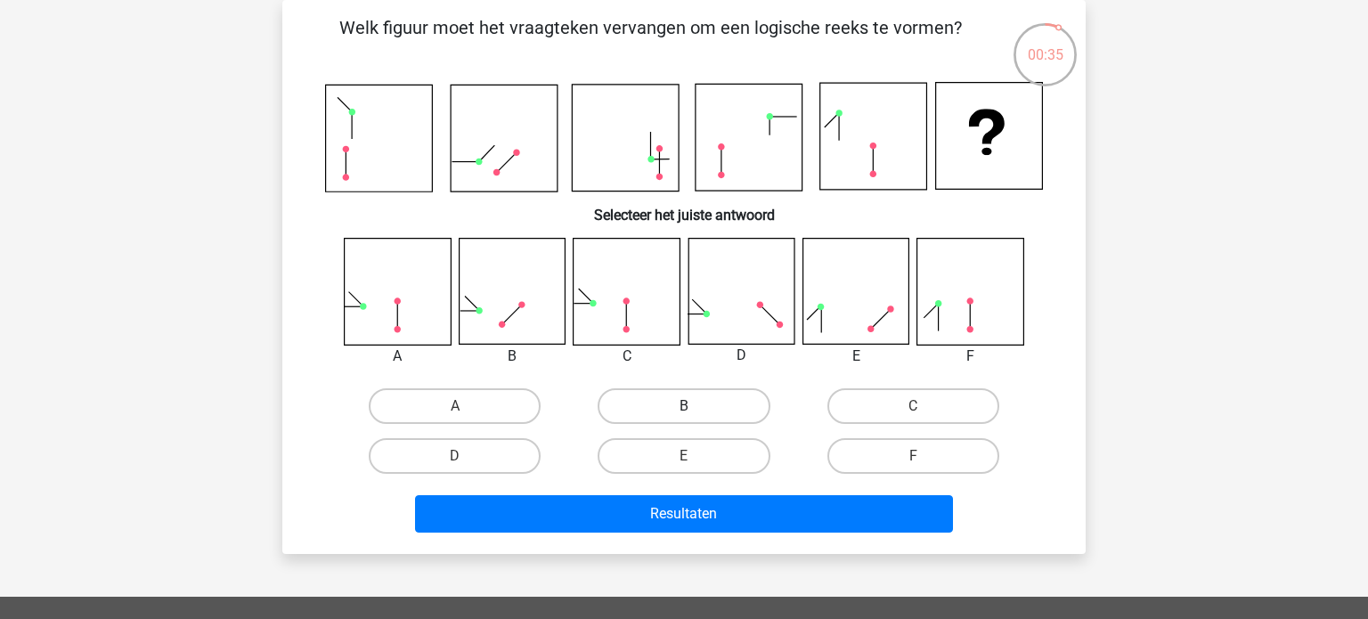
click at [678, 401] on label "B" at bounding box center [684, 406] width 172 height 36
click at [684, 406] on input "B" at bounding box center [690, 412] width 12 height 12
radio input "true"
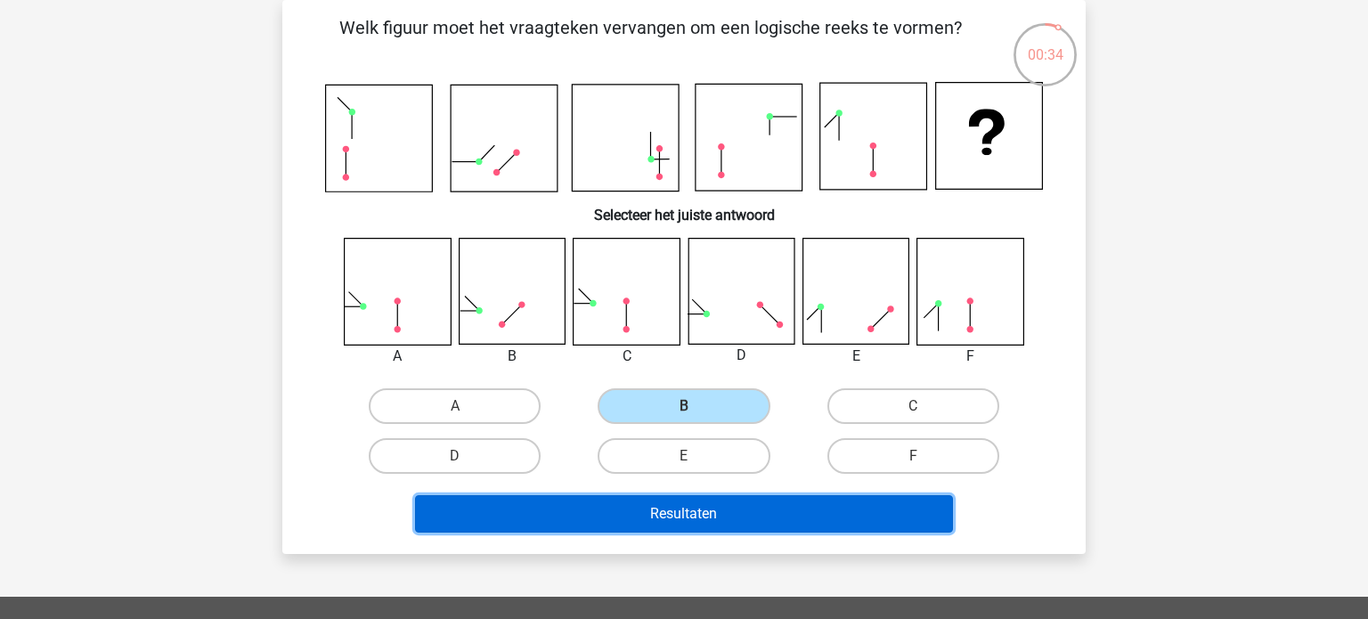
click at [665, 503] on button "Resultaten" at bounding box center [684, 513] width 539 height 37
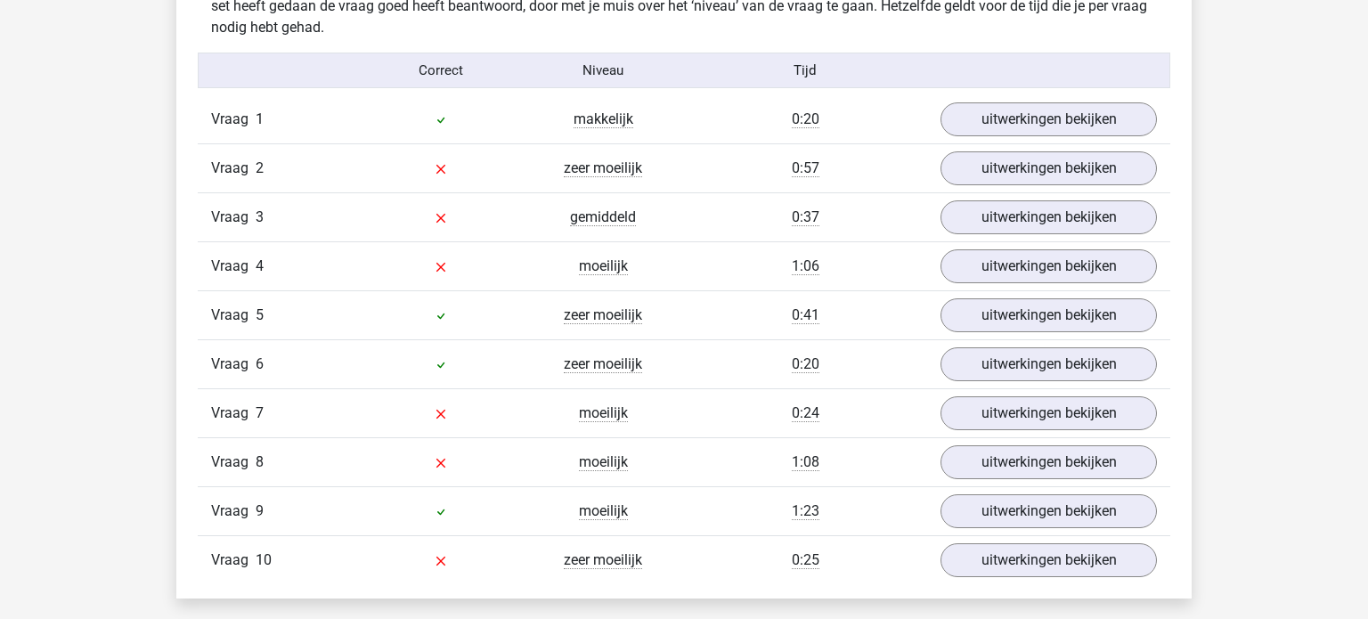
scroll to position [1129, 0]
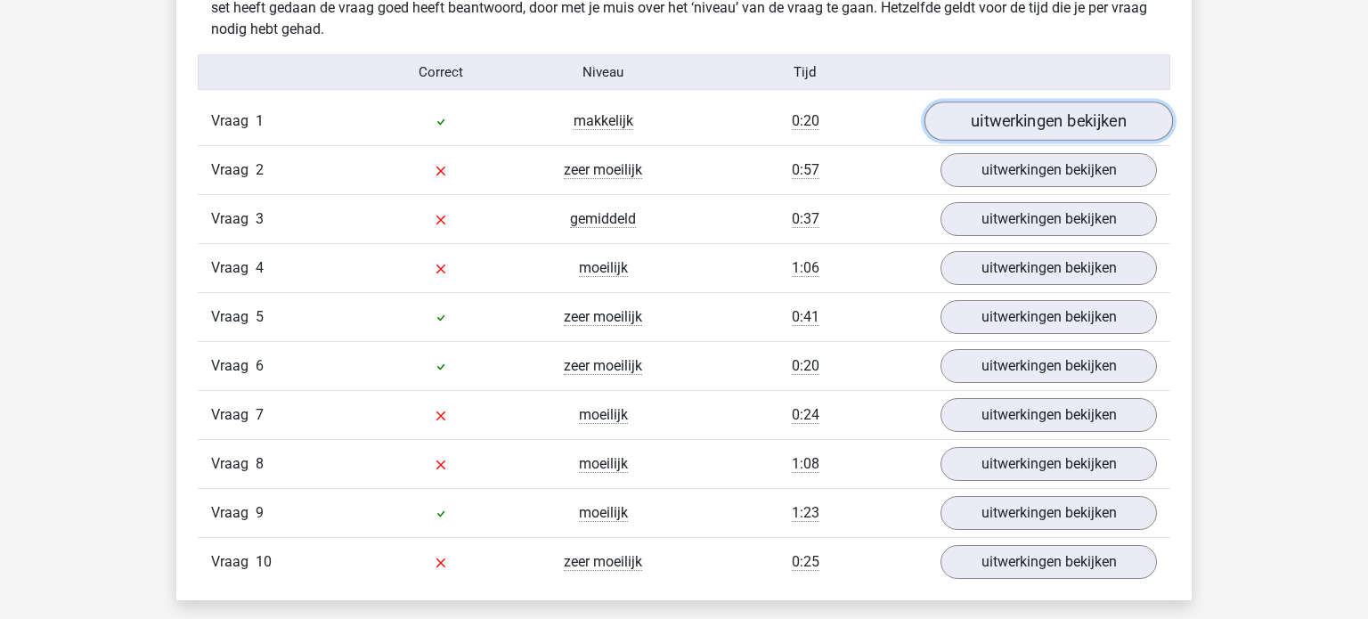
click at [1092, 122] on link "uitwerkingen bekijken" at bounding box center [1049, 121] width 249 height 39
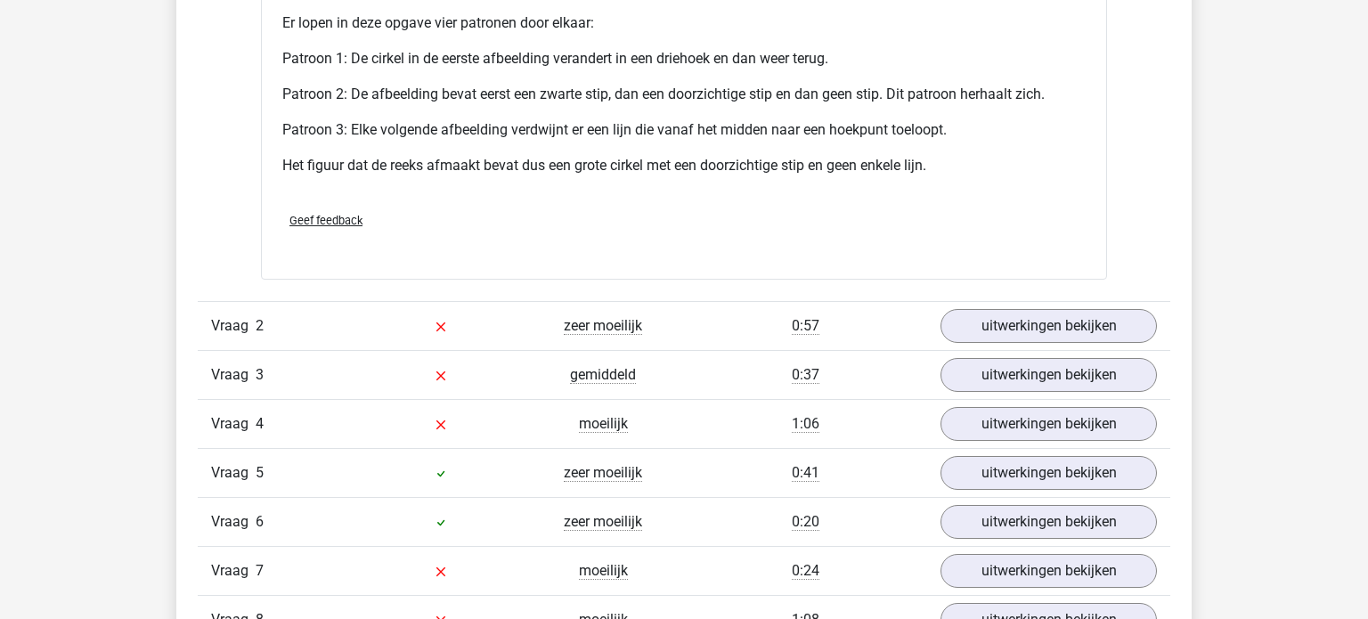
scroll to position [2113, 0]
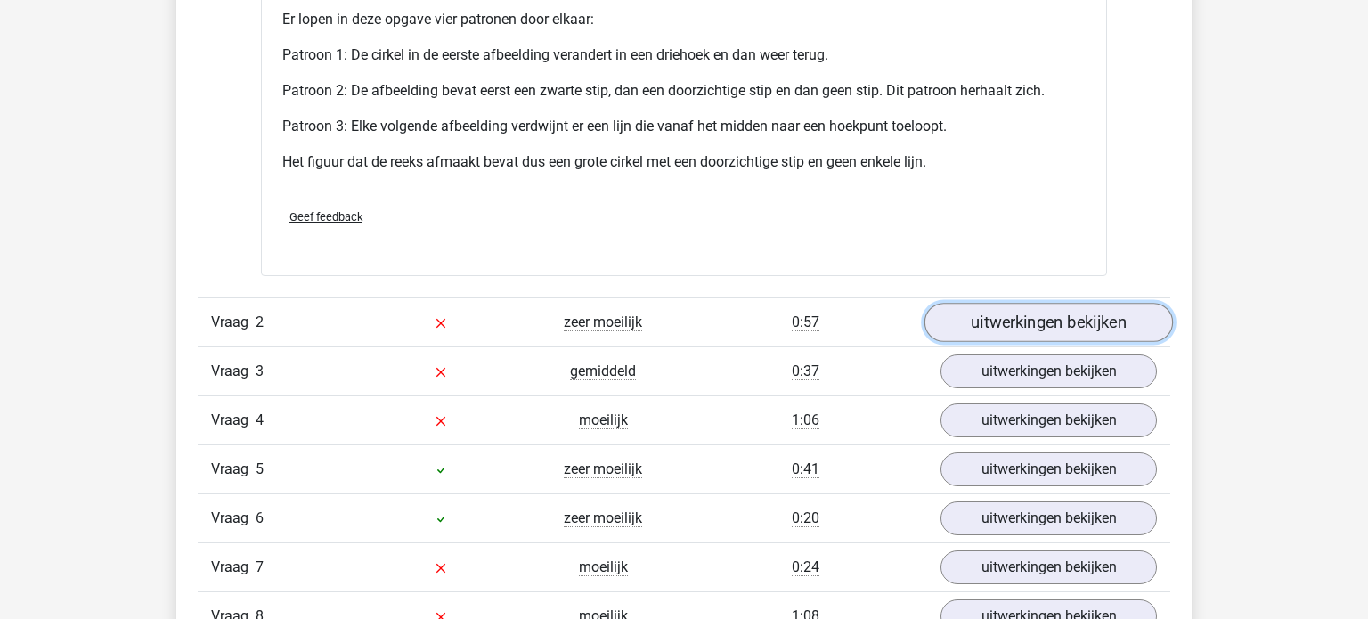
click at [1051, 316] on link "uitwerkingen bekijken" at bounding box center [1049, 322] width 249 height 39
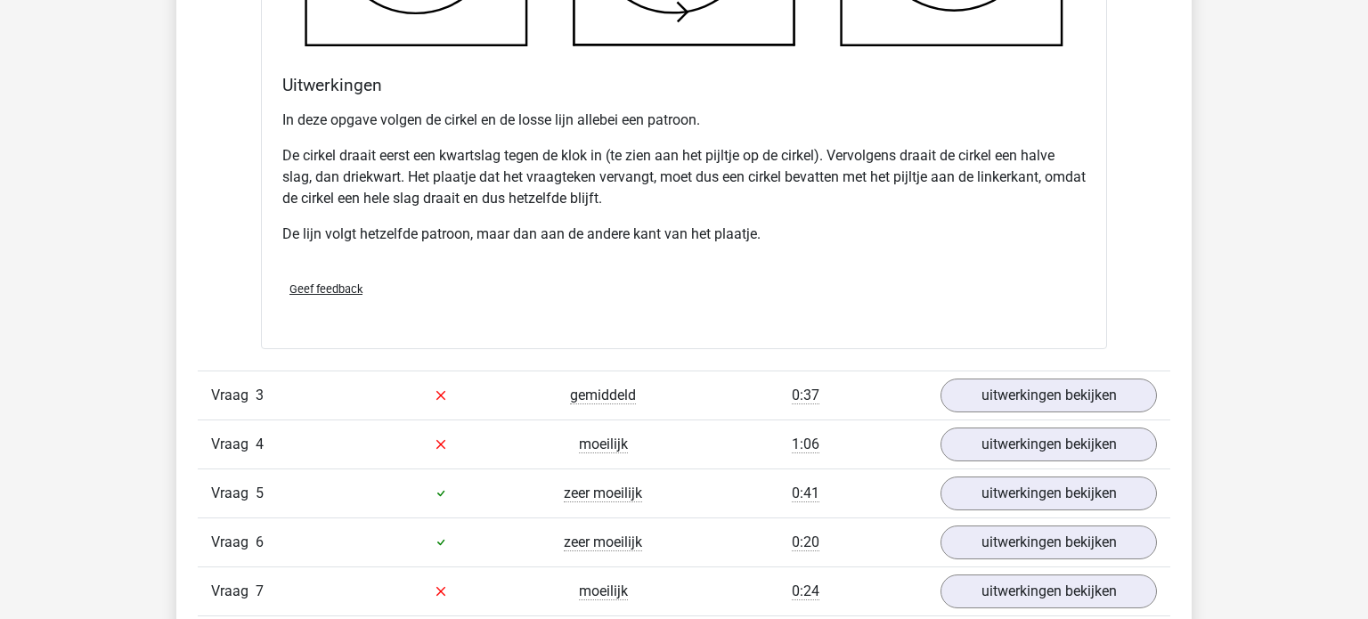
scroll to position [3196, 0]
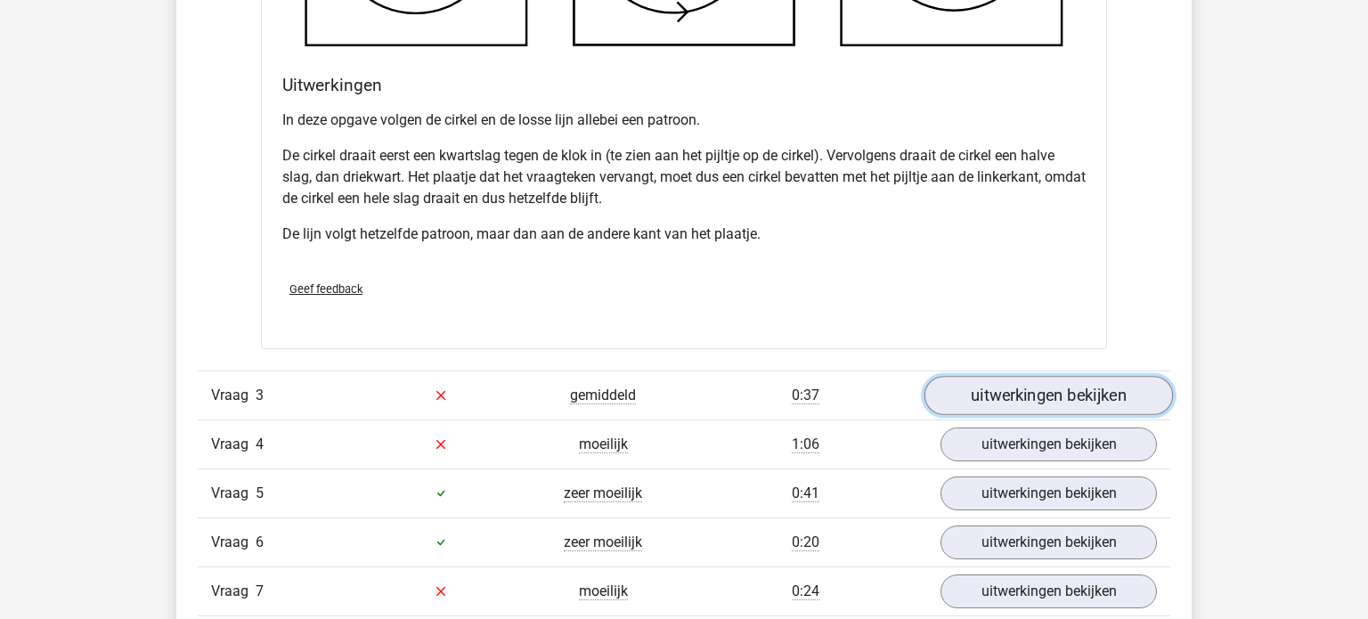
click at [1075, 390] on link "uitwerkingen bekijken" at bounding box center [1049, 395] width 249 height 39
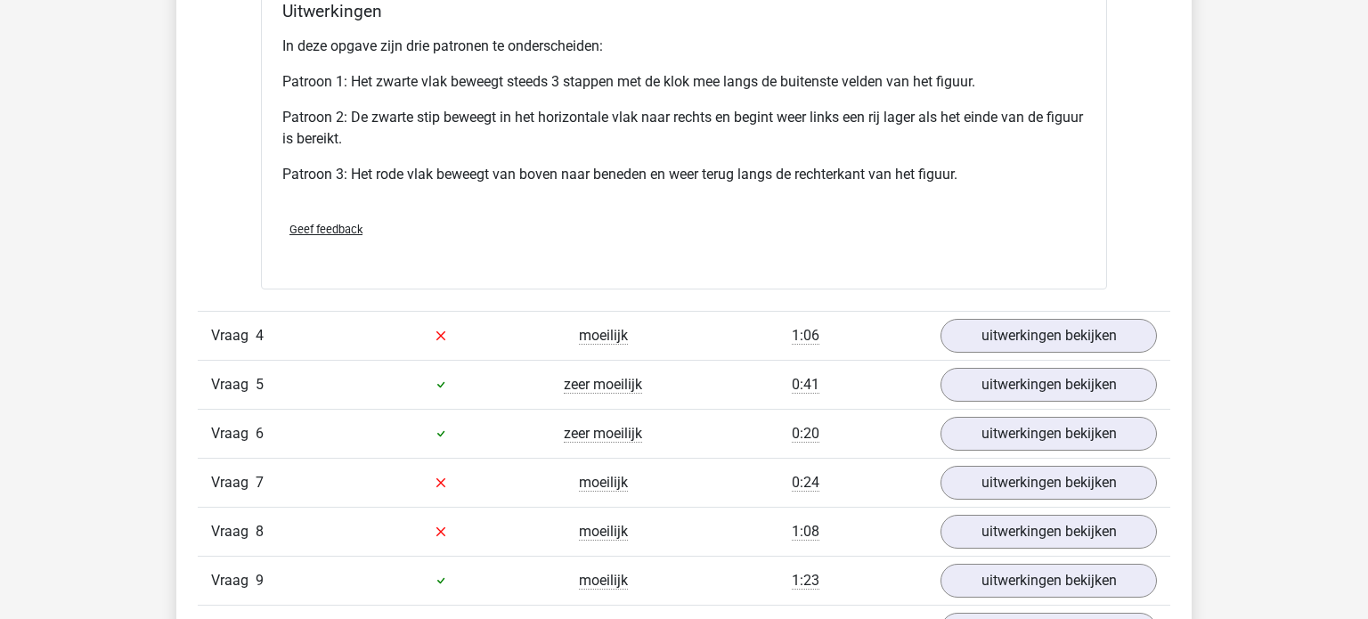
scroll to position [4432, 0]
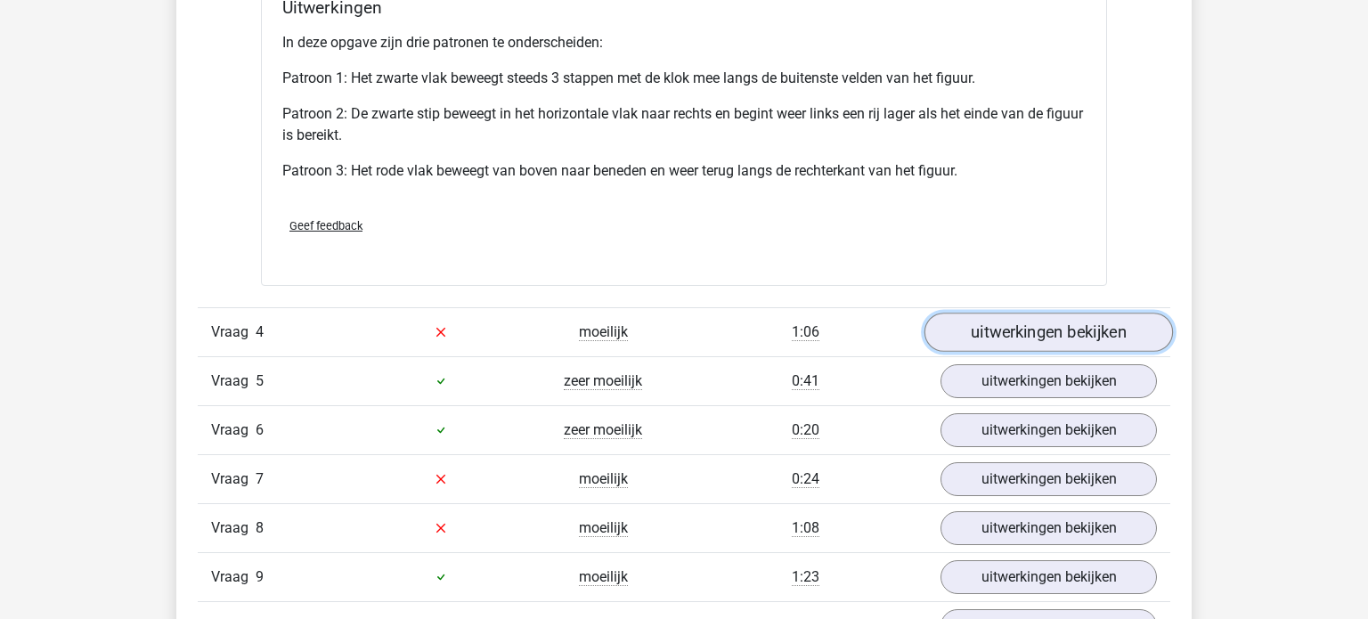
click at [1089, 322] on link "uitwerkingen bekijken" at bounding box center [1049, 332] width 249 height 39
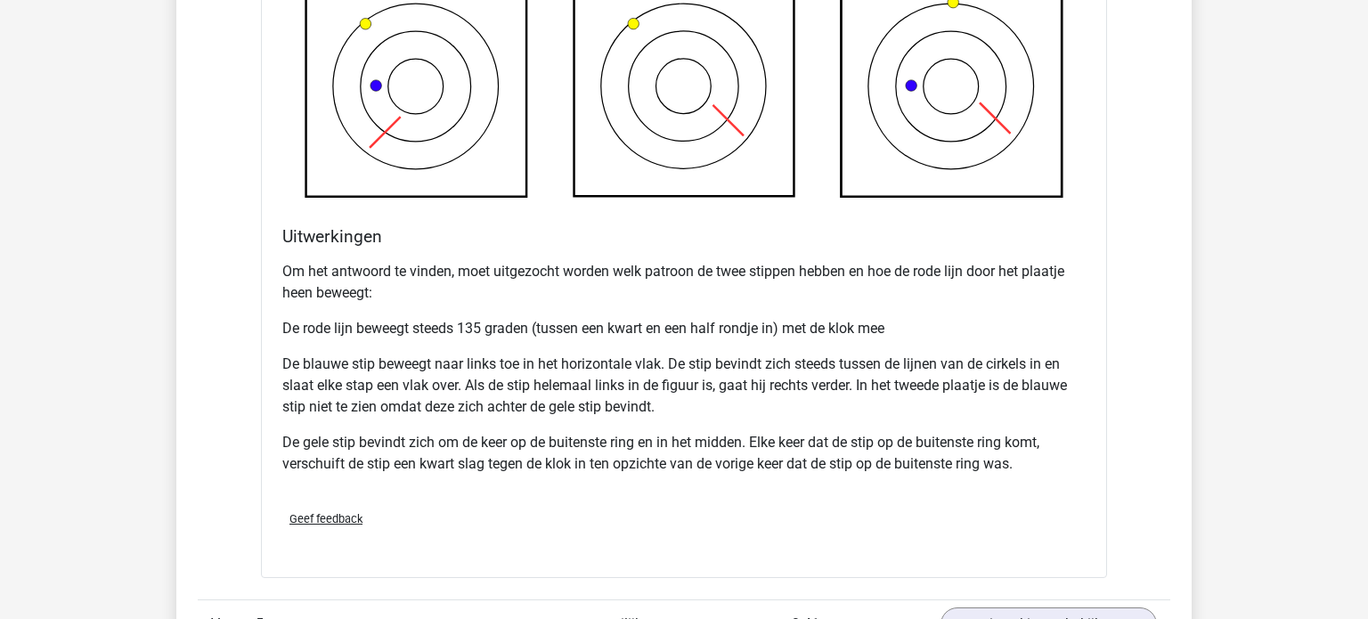
scroll to position [5375, 0]
click at [1089, 322] on div "Uitwerkingen Om het antwoord te vinden, moet uitgezocht worden welk patroon de …" at bounding box center [684, 359] width 818 height 270
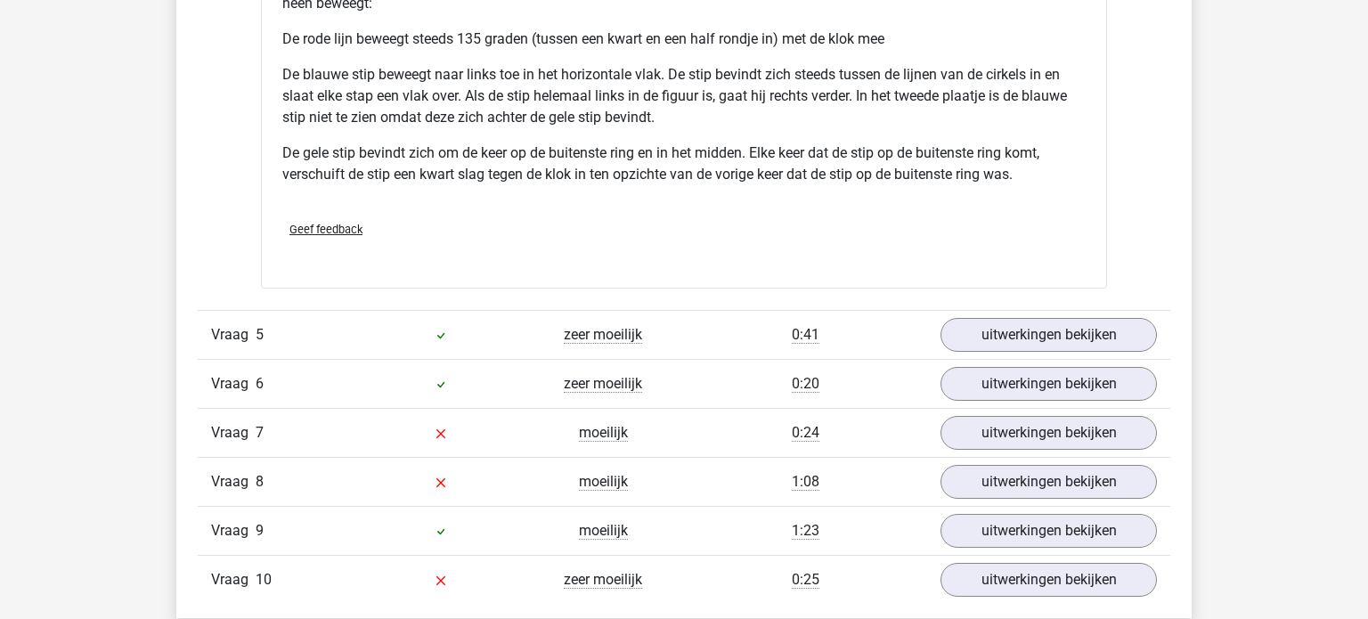
scroll to position [5680, 0]
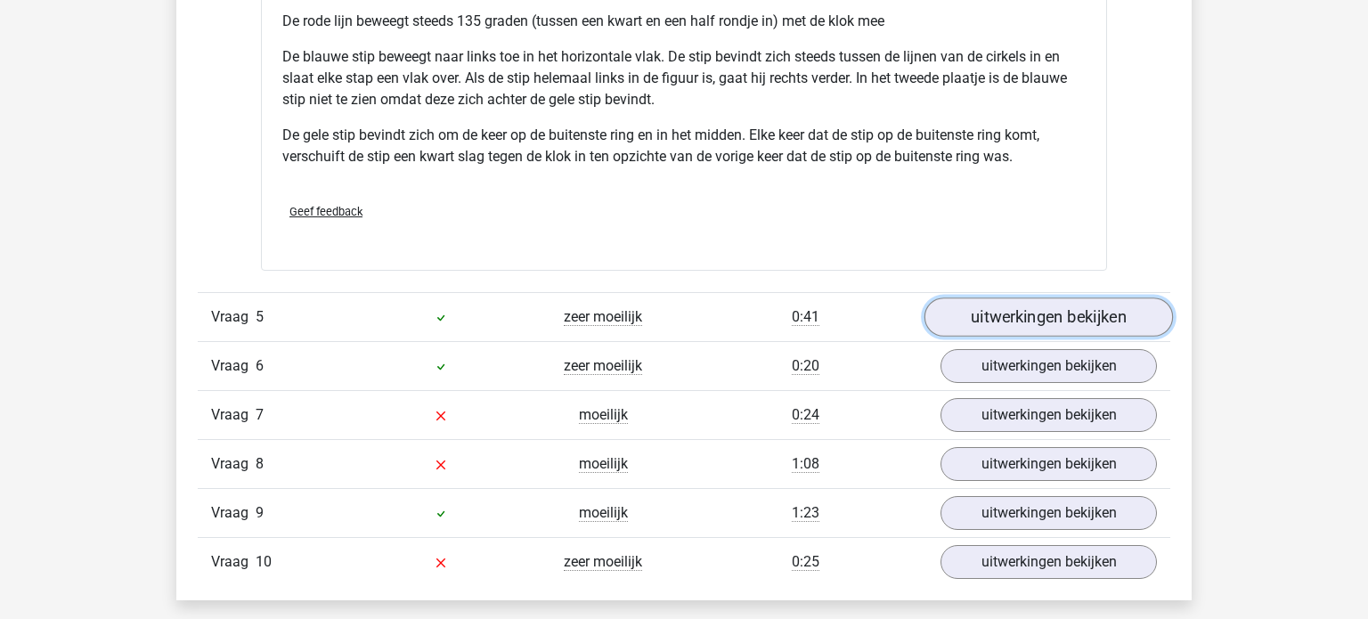
click at [1071, 318] on link "uitwerkingen bekijken" at bounding box center [1049, 317] width 249 height 39
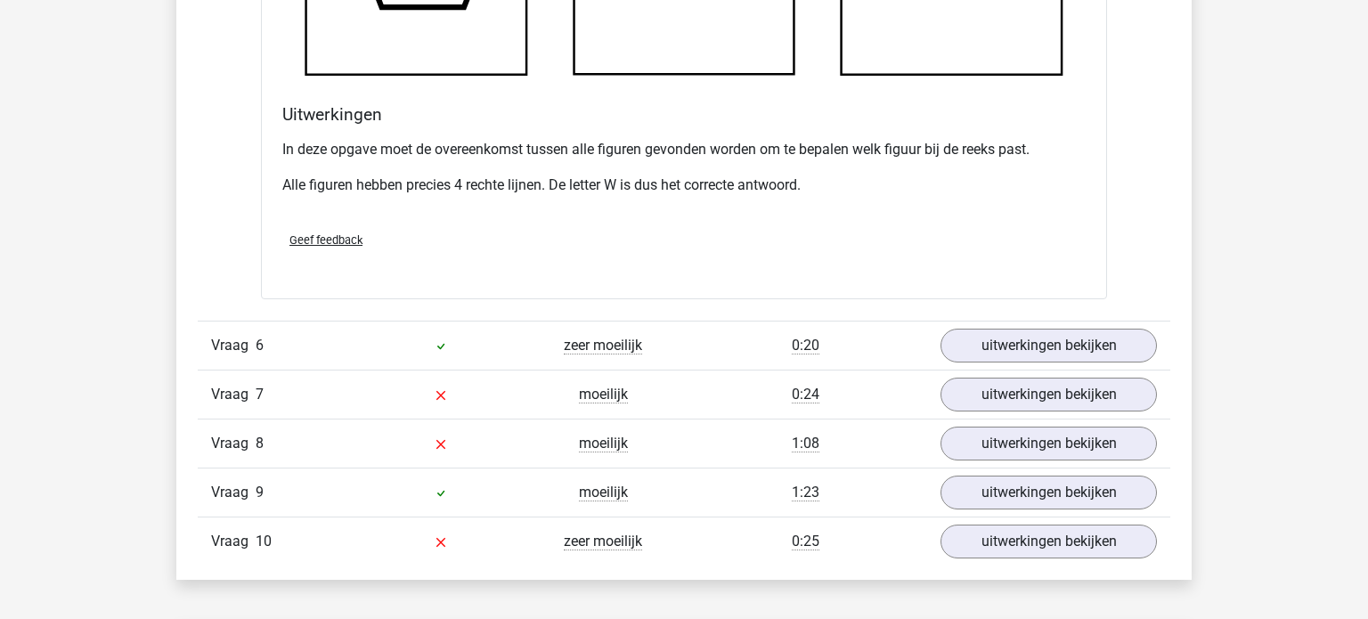
scroll to position [6734, 0]
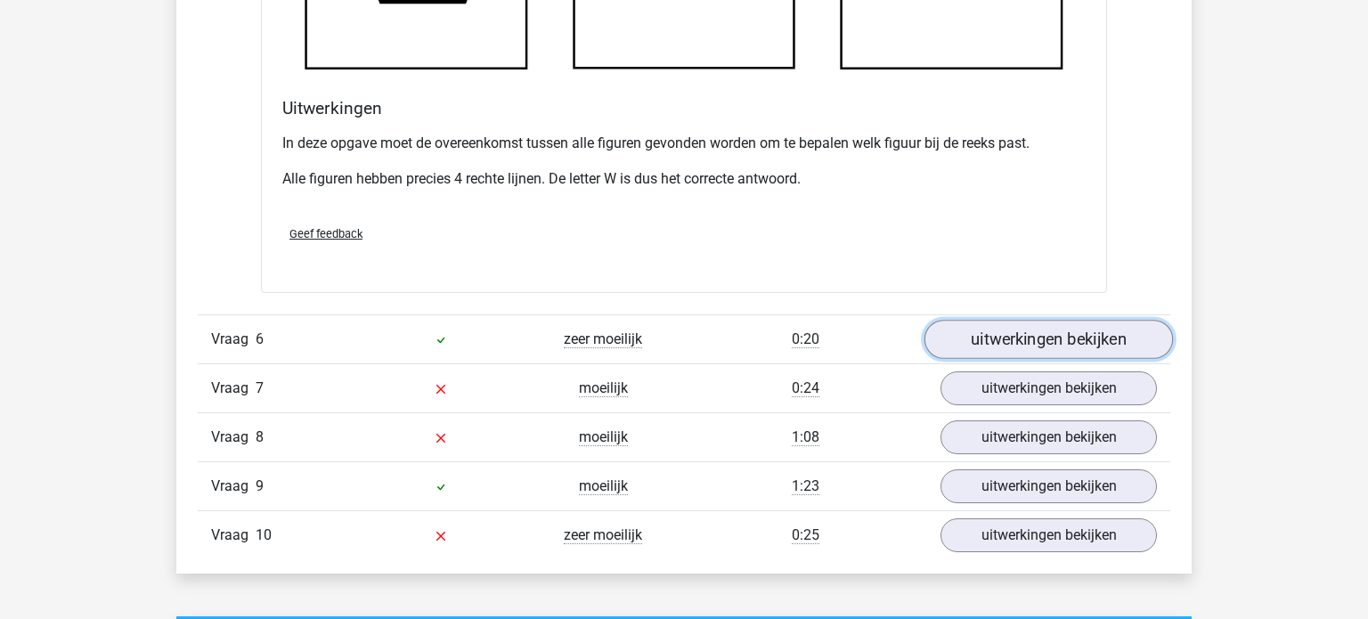
click at [1081, 332] on link "uitwerkingen bekijken" at bounding box center [1049, 340] width 249 height 39
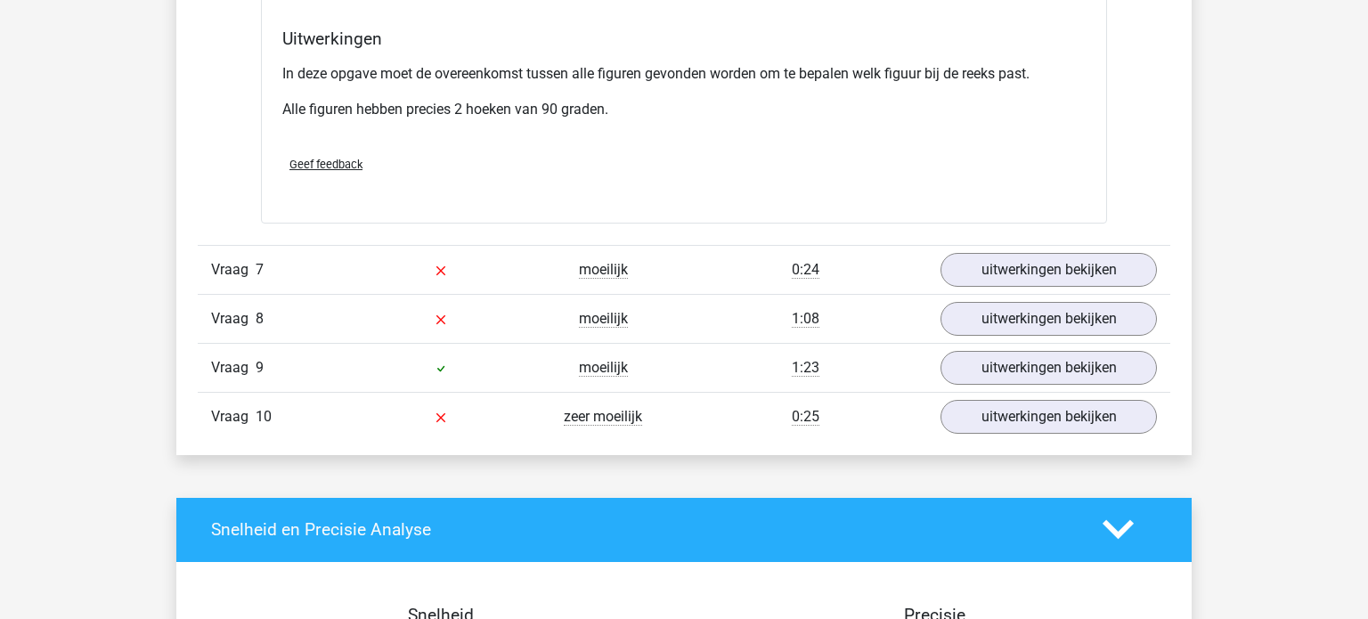
scroll to position [7884, 0]
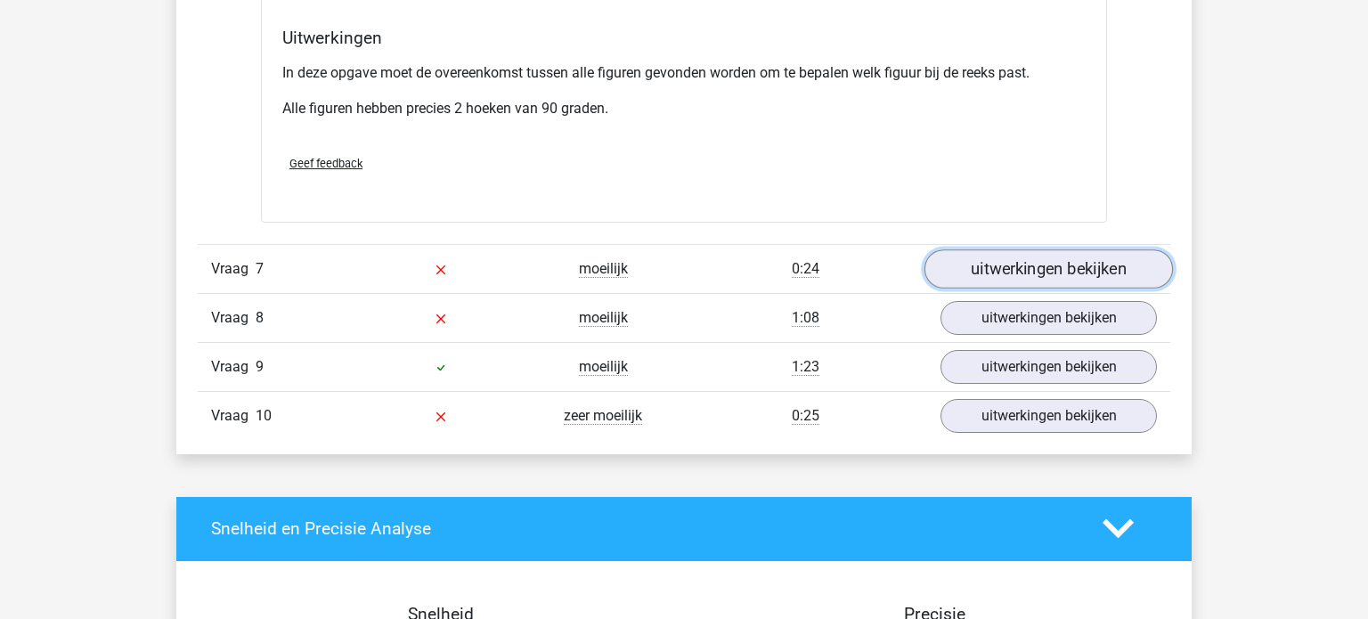
click at [1105, 260] on link "uitwerkingen bekijken" at bounding box center [1049, 268] width 249 height 39
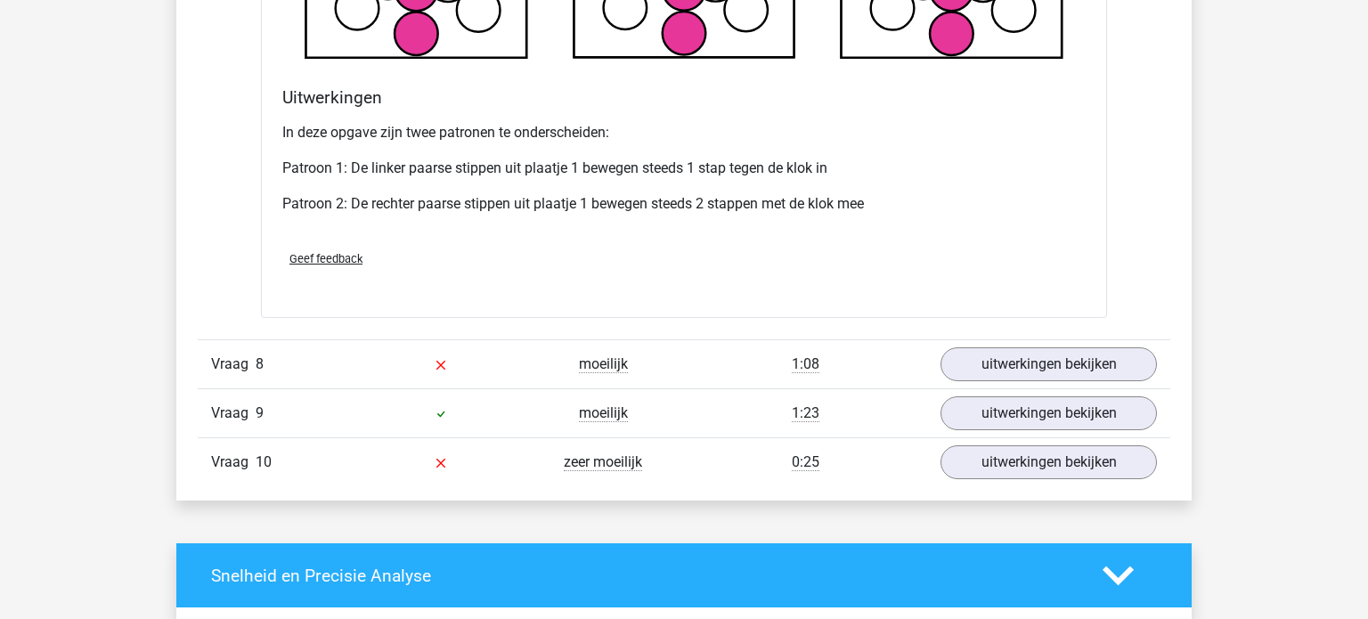
scroll to position [8939, 0]
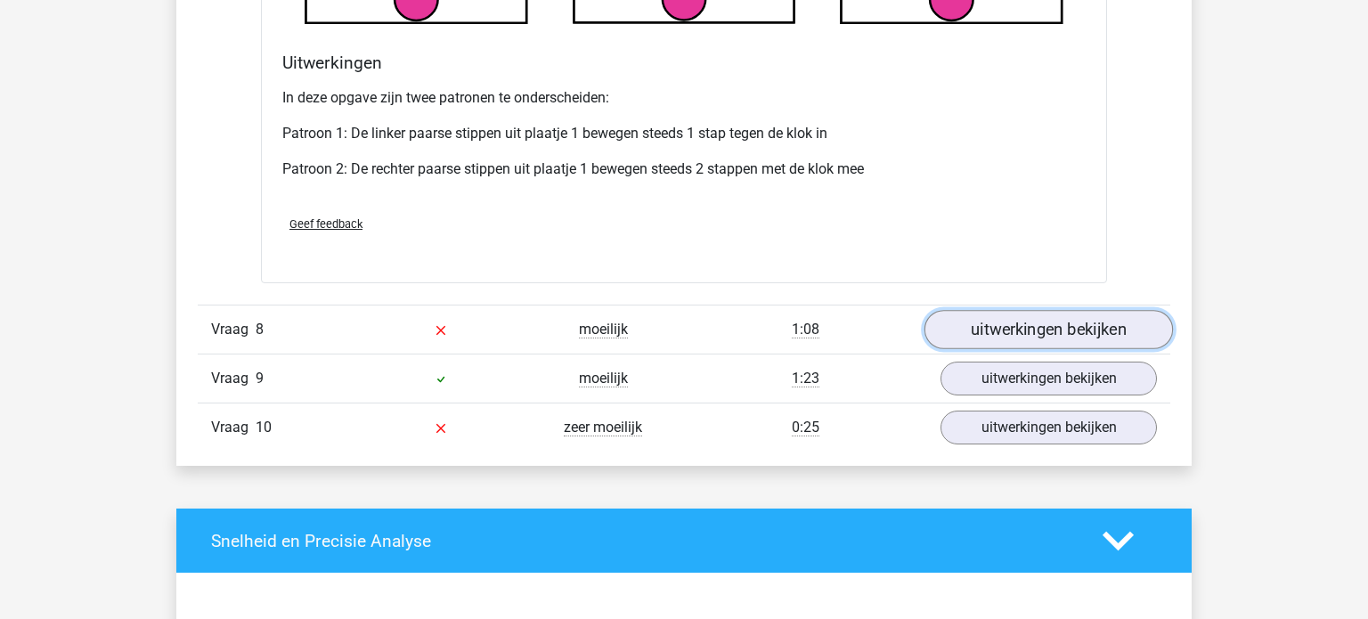
click at [1051, 319] on link "uitwerkingen bekijken" at bounding box center [1049, 329] width 249 height 39
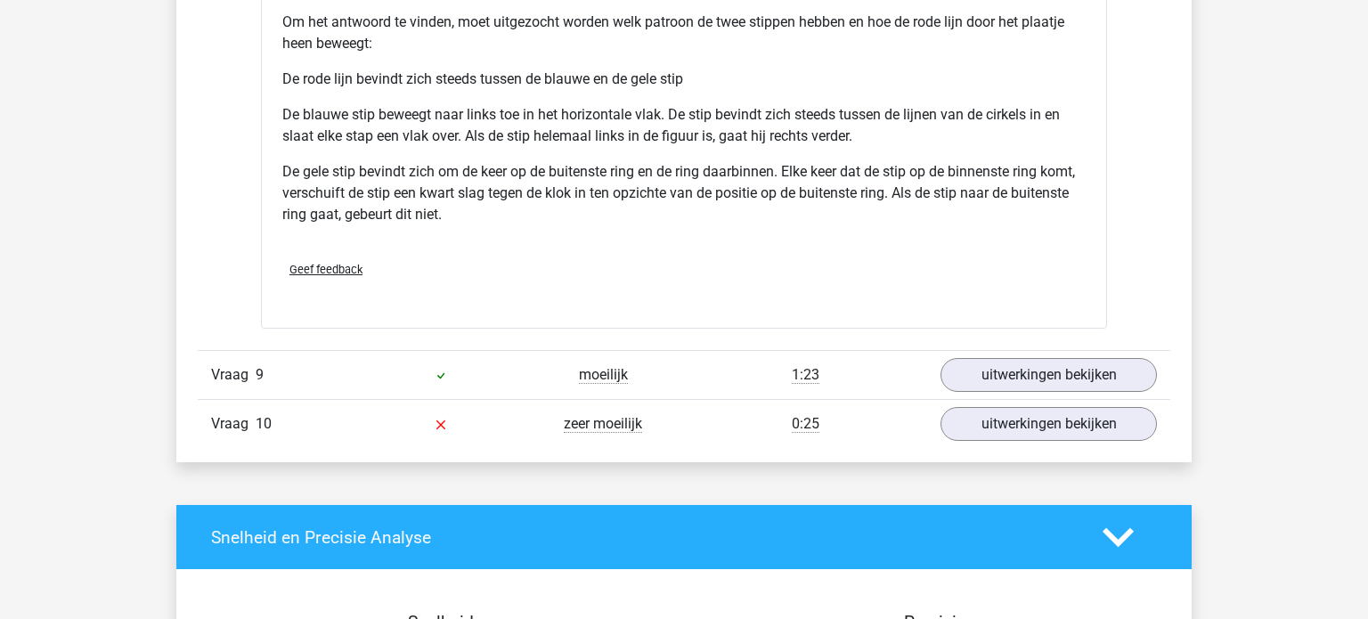
scroll to position [10130, 0]
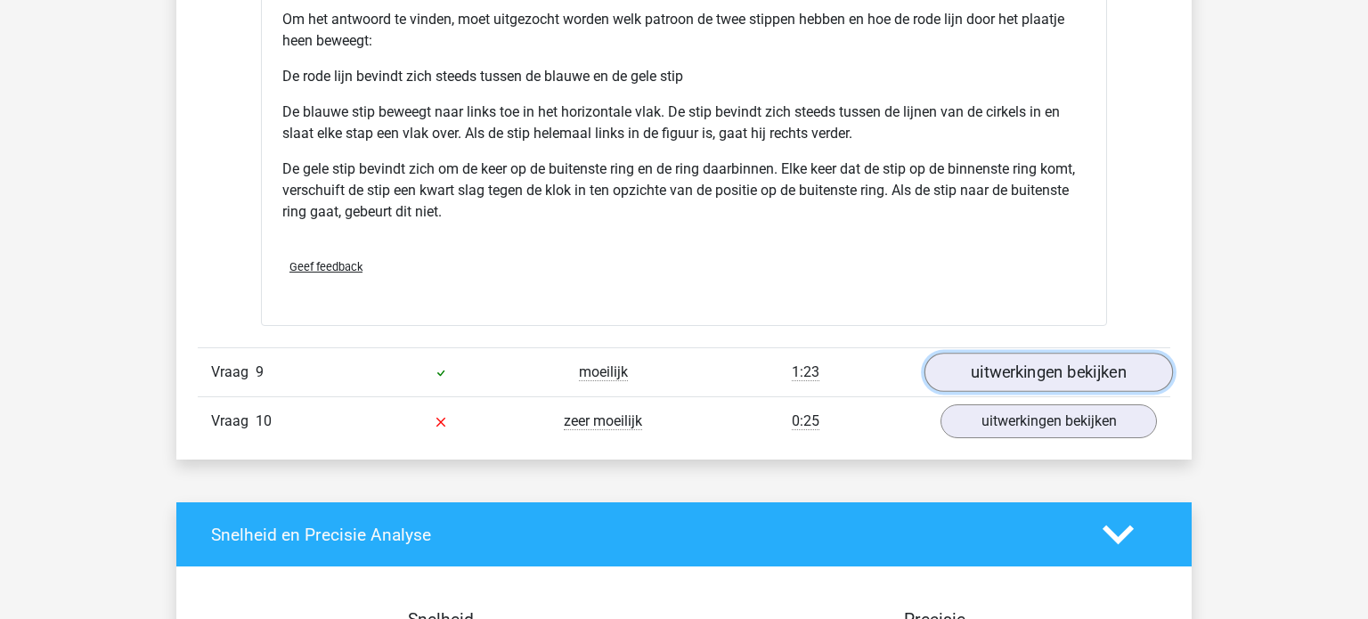
click at [1041, 362] on link "uitwerkingen bekijken" at bounding box center [1049, 373] width 249 height 39
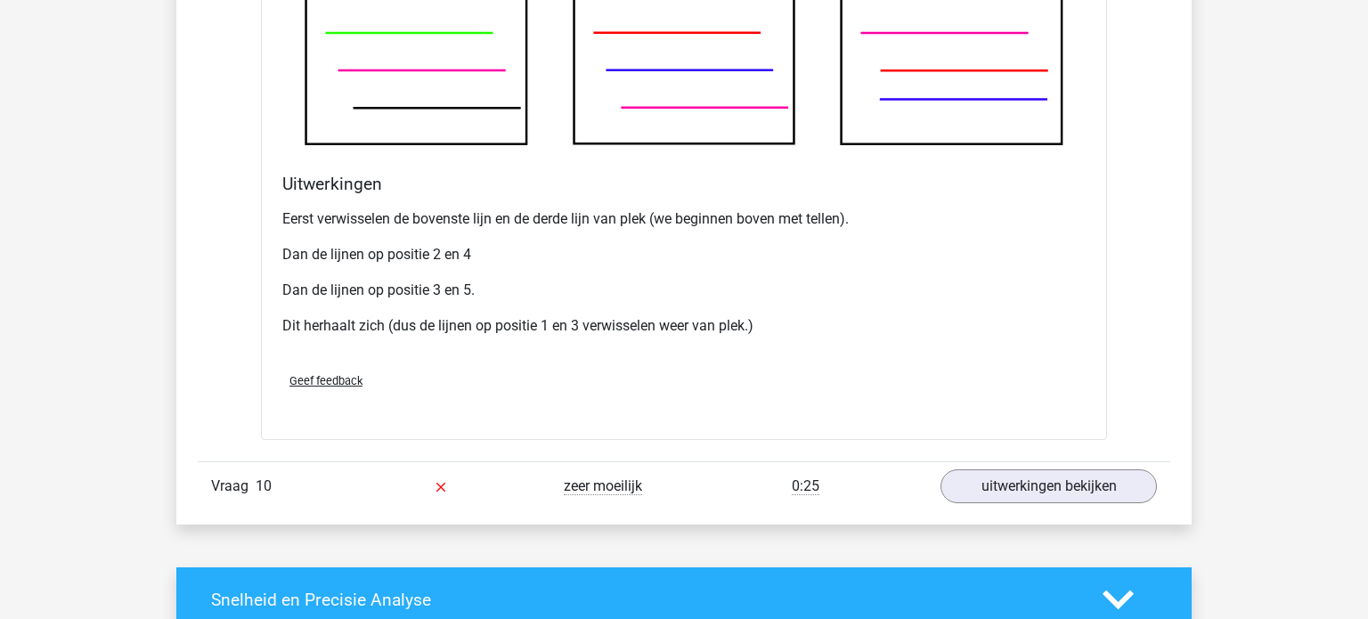
scroll to position [11144, 0]
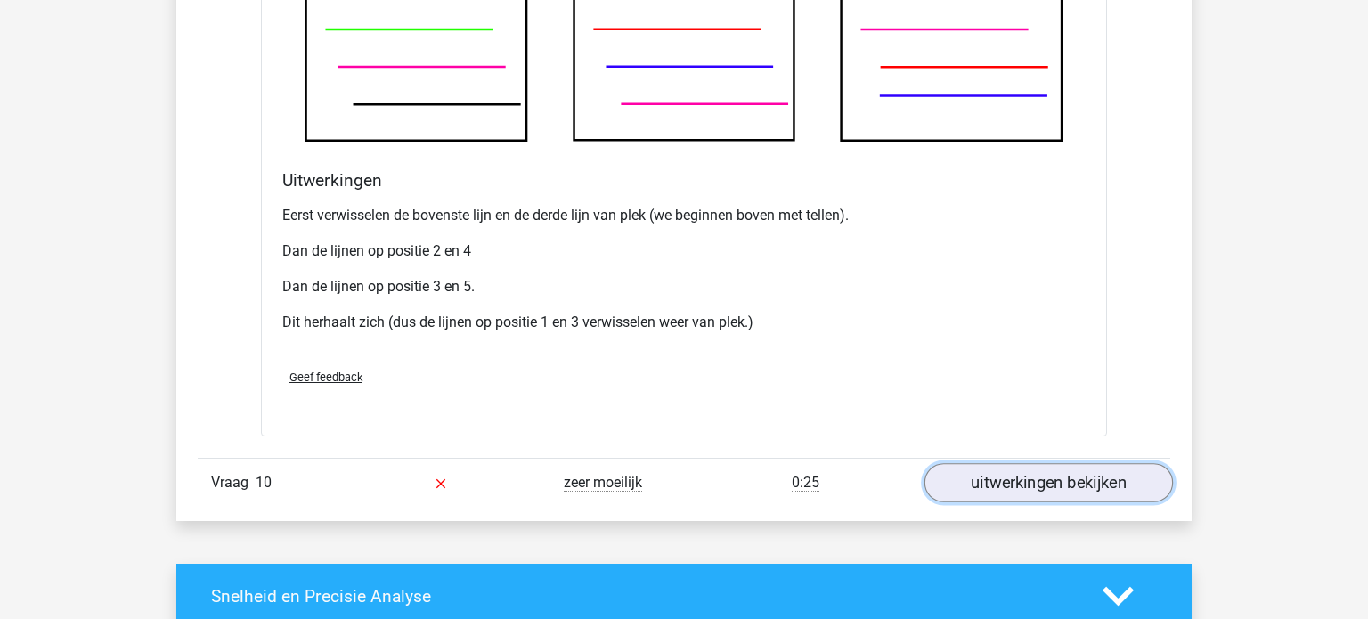
click at [1069, 472] on link "uitwerkingen bekijken" at bounding box center [1049, 483] width 249 height 39
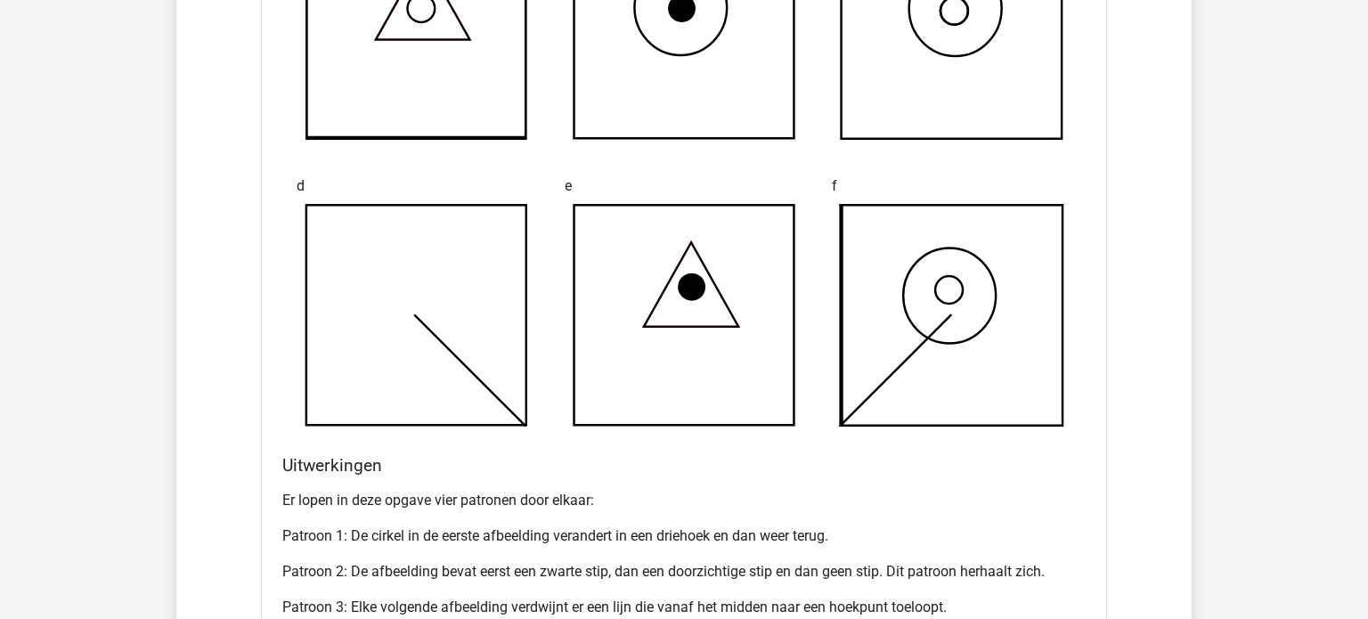
scroll to position [827, 0]
